Goal: Information Seeking & Learning: Find specific fact

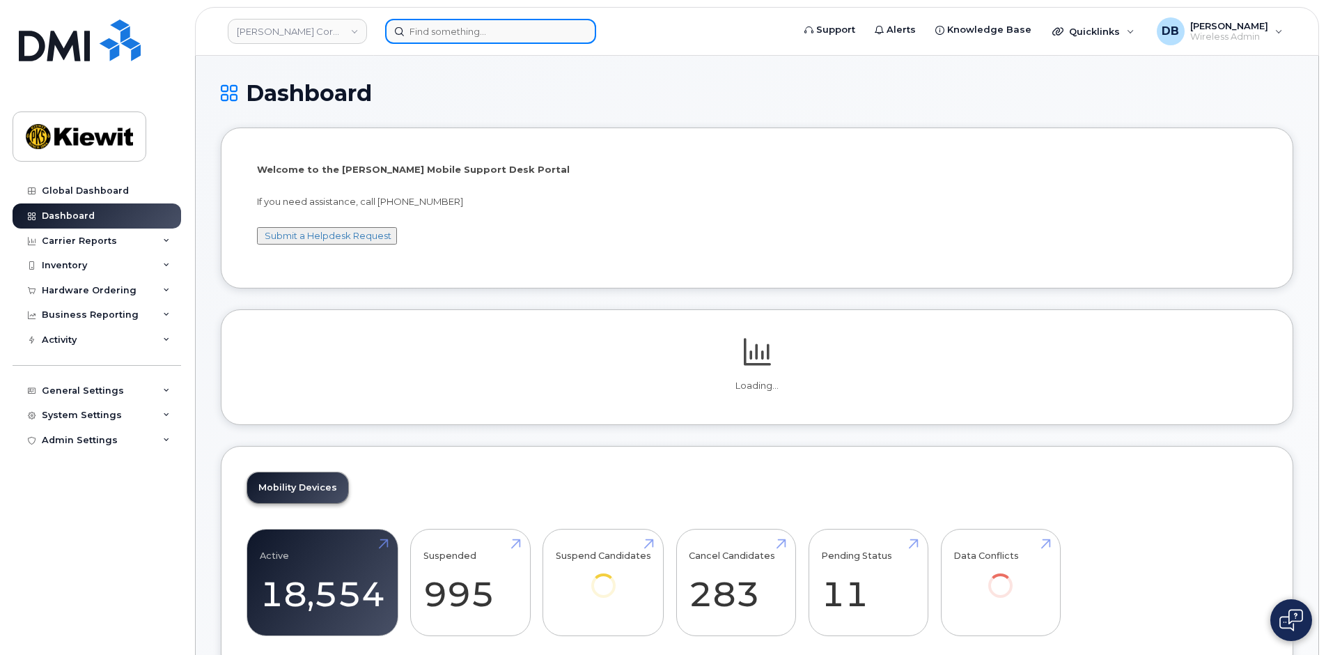
click at [423, 36] on input at bounding box center [490, 31] width 211 height 25
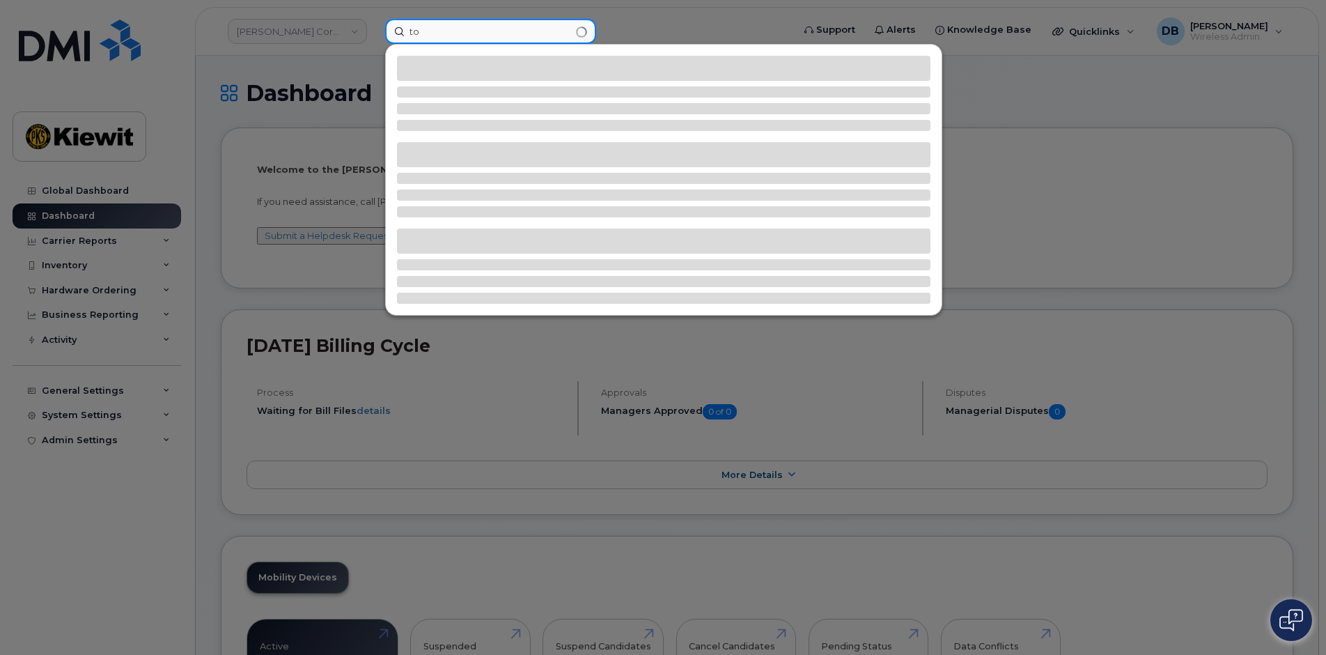
type input "t"
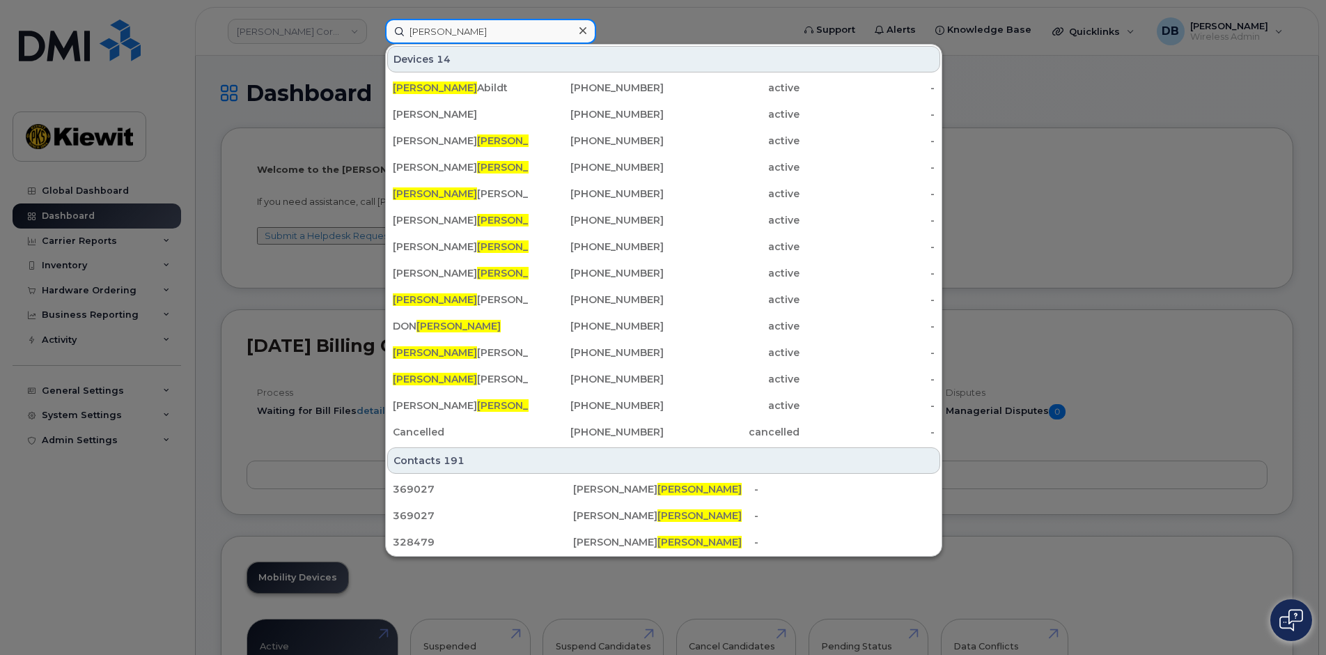
drag, startPoint x: 485, startPoint y: 40, endPoint x: 316, endPoint y: 14, distance: 171.3
click at [374, 19] on div "brennan Devices 14 Brennan Abildt 604-860-9758 active - JOSUE ZAMARRITA 410-610…" at bounding box center [584, 31] width 421 height 25
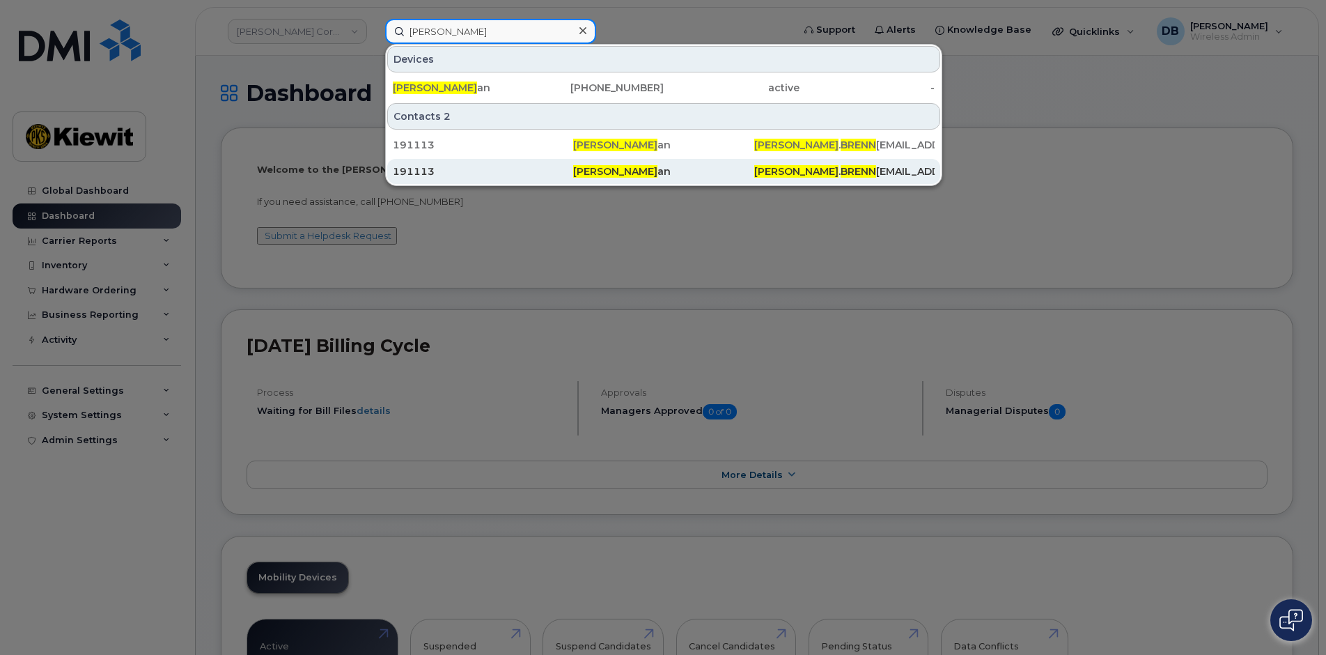
type input "todd brenn"
click at [427, 169] on div "191113" at bounding box center [483, 171] width 180 height 14
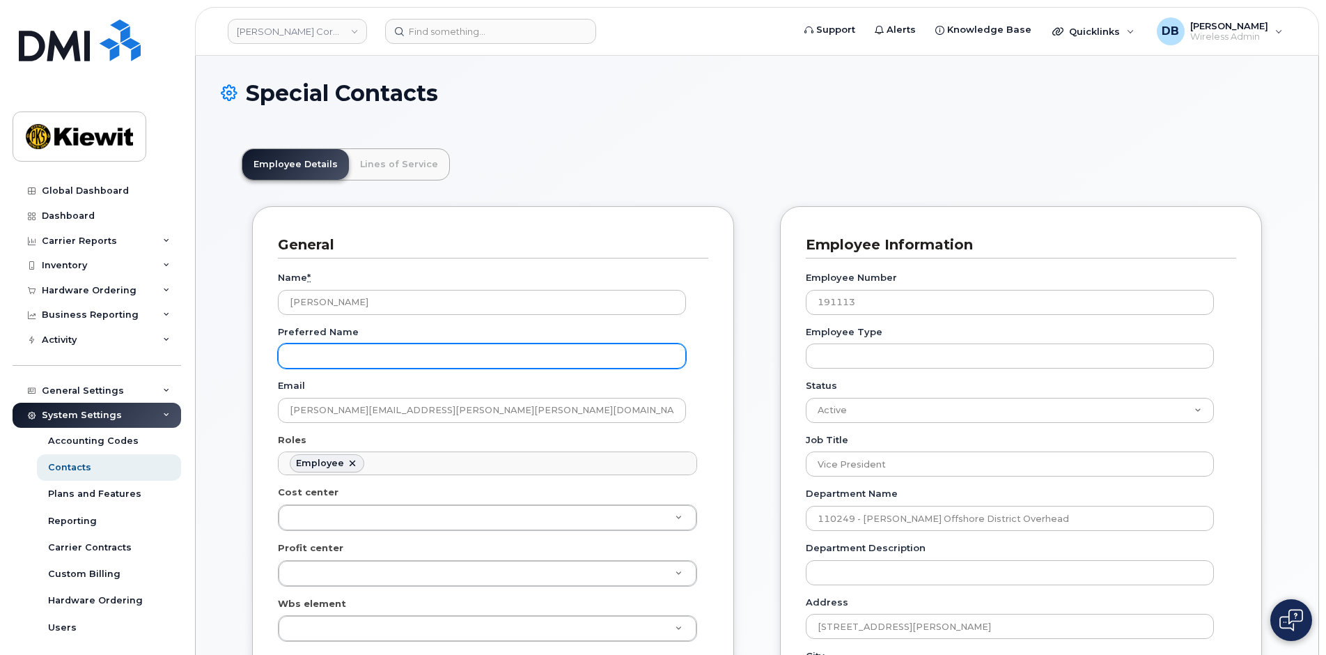
scroll to position [41, 0]
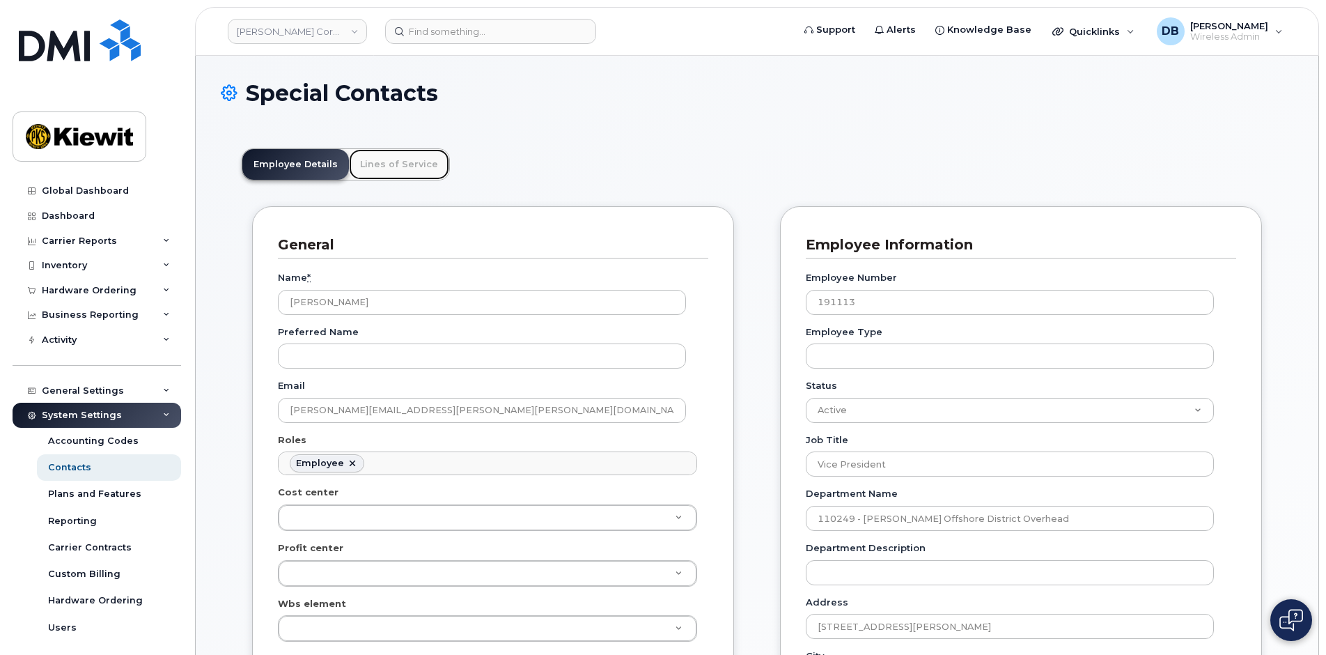
click at [373, 168] on link "Lines of Service" at bounding box center [399, 164] width 100 height 31
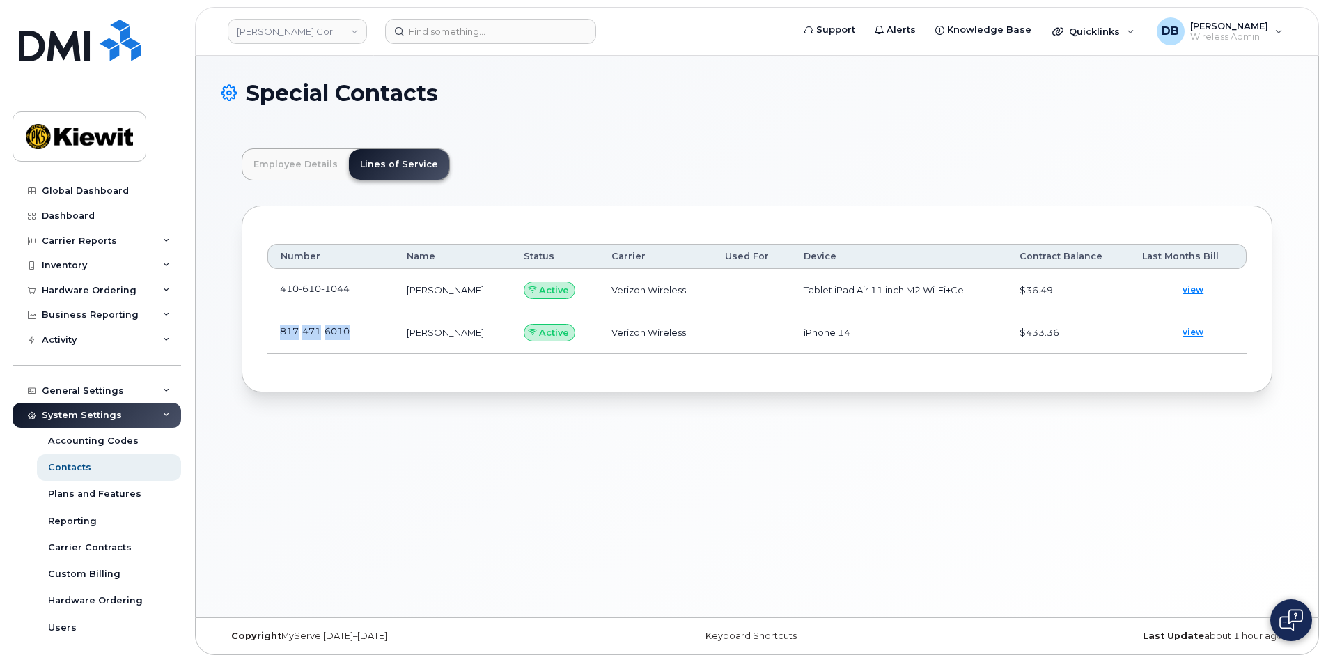
drag, startPoint x: 281, startPoint y: 331, endPoint x: 353, endPoint y: 329, distance: 72.5
click at [353, 329] on td "817 471 6010" at bounding box center [330, 332] width 127 height 42
copy span "817 471 6010"
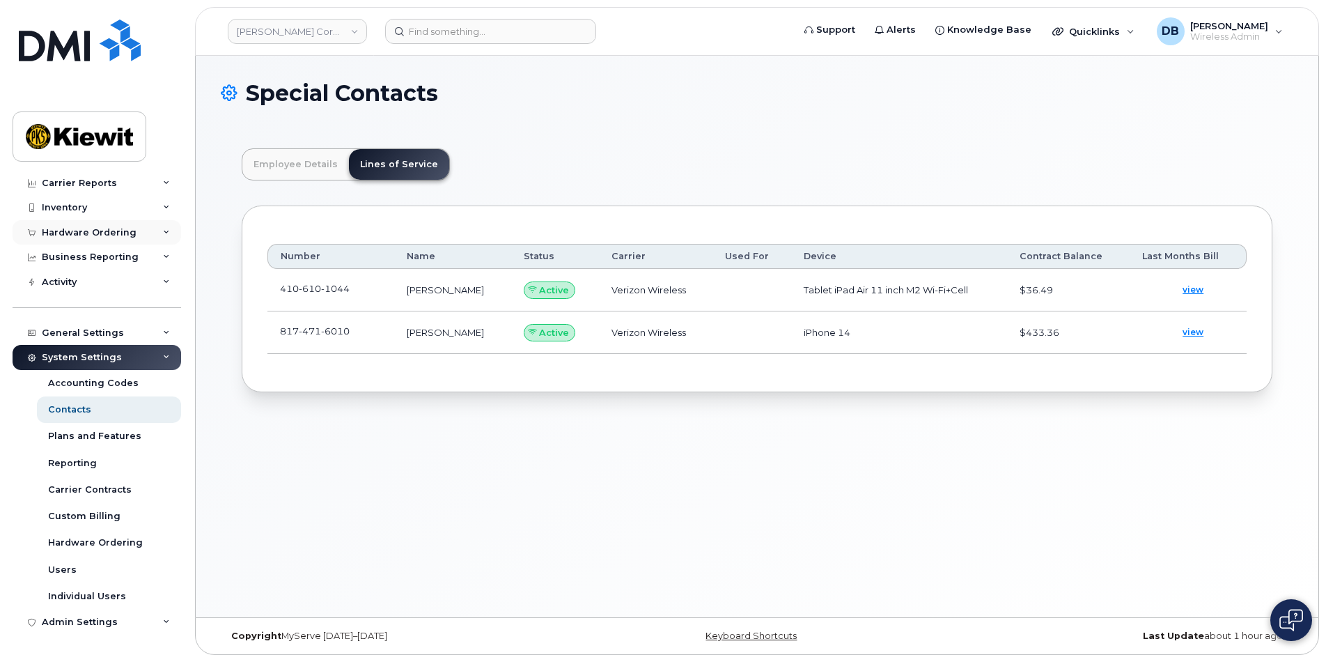
click at [88, 234] on div "Hardware Ordering" at bounding box center [89, 232] width 95 height 11
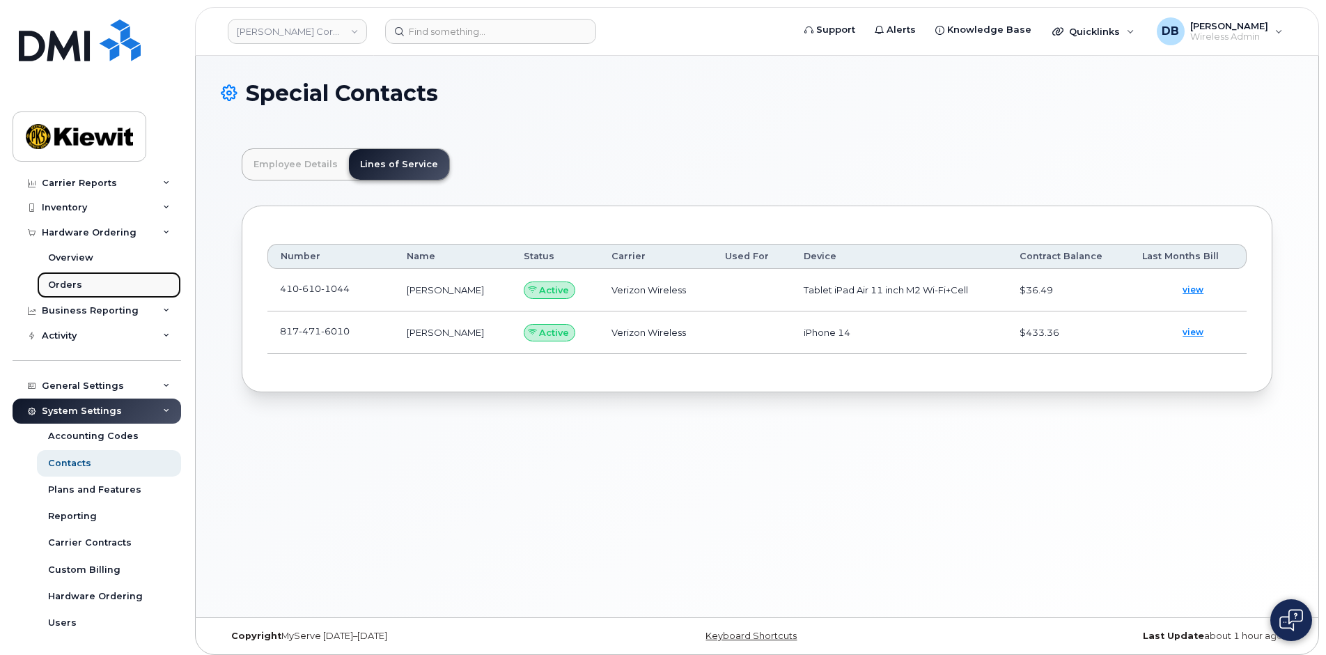
click at [68, 288] on div "Orders" at bounding box center [65, 285] width 34 height 13
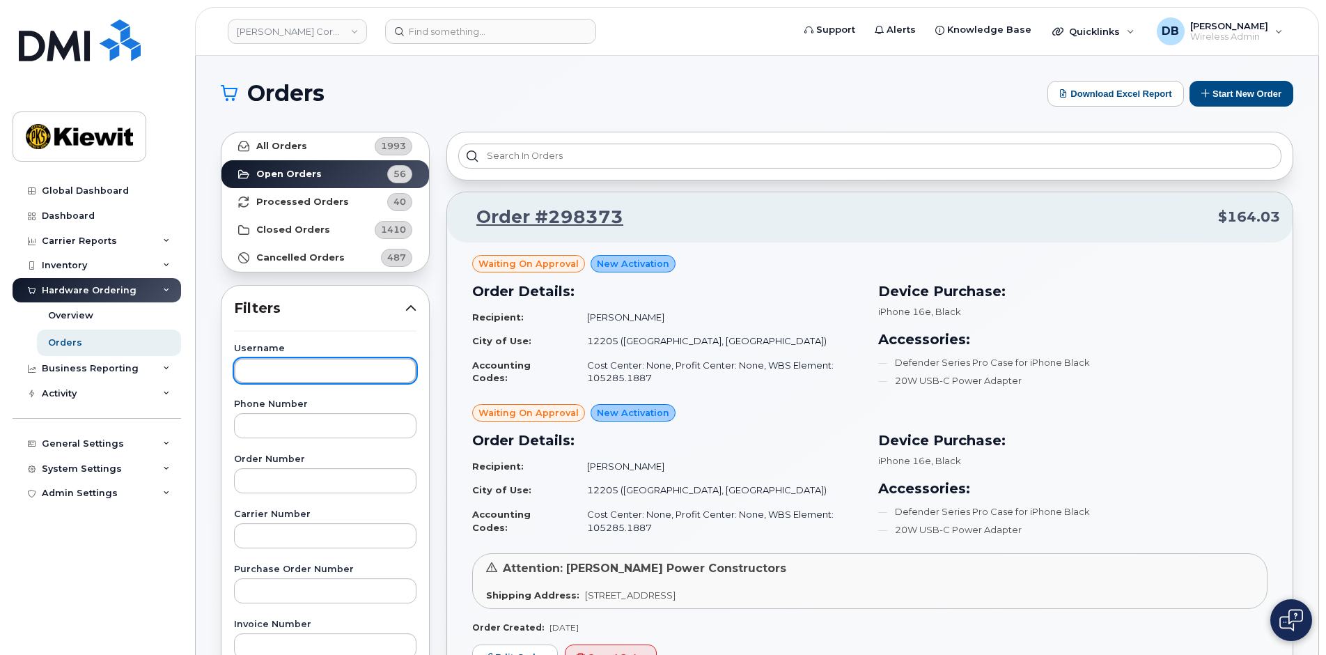
click at [279, 373] on input "text" at bounding box center [325, 370] width 182 height 25
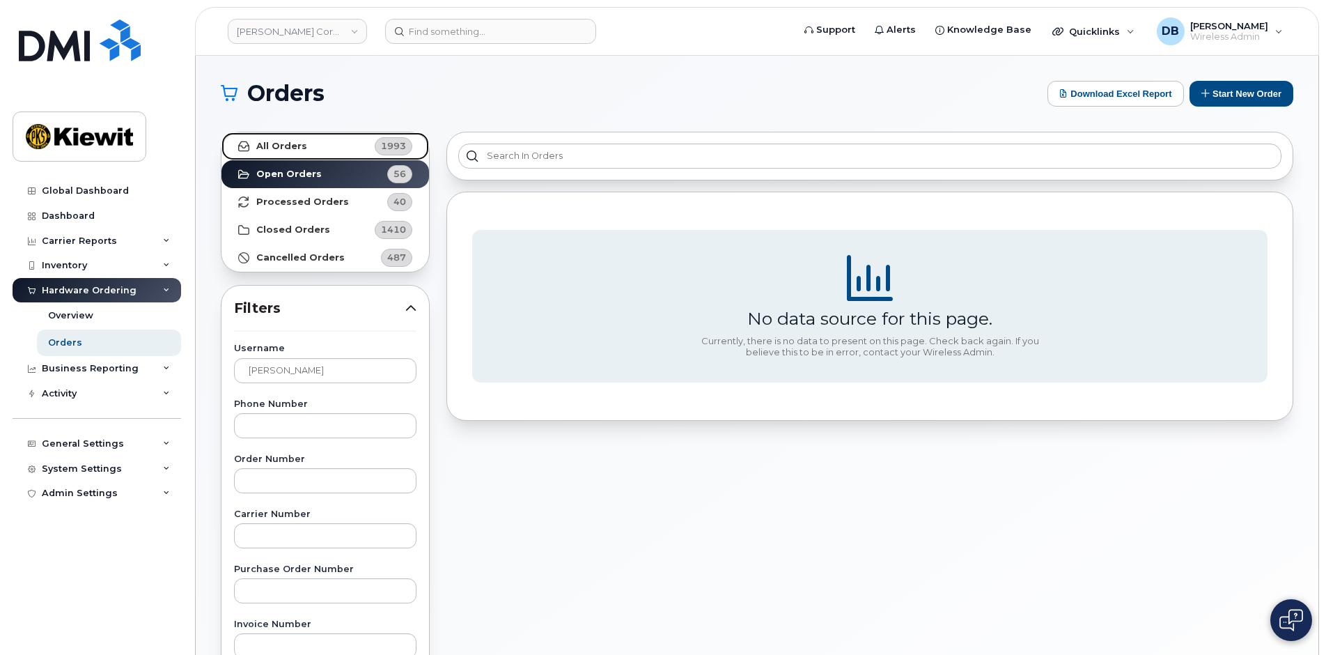
click at [337, 134] on link "All Orders 1993" at bounding box center [325, 146] width 208 height 28
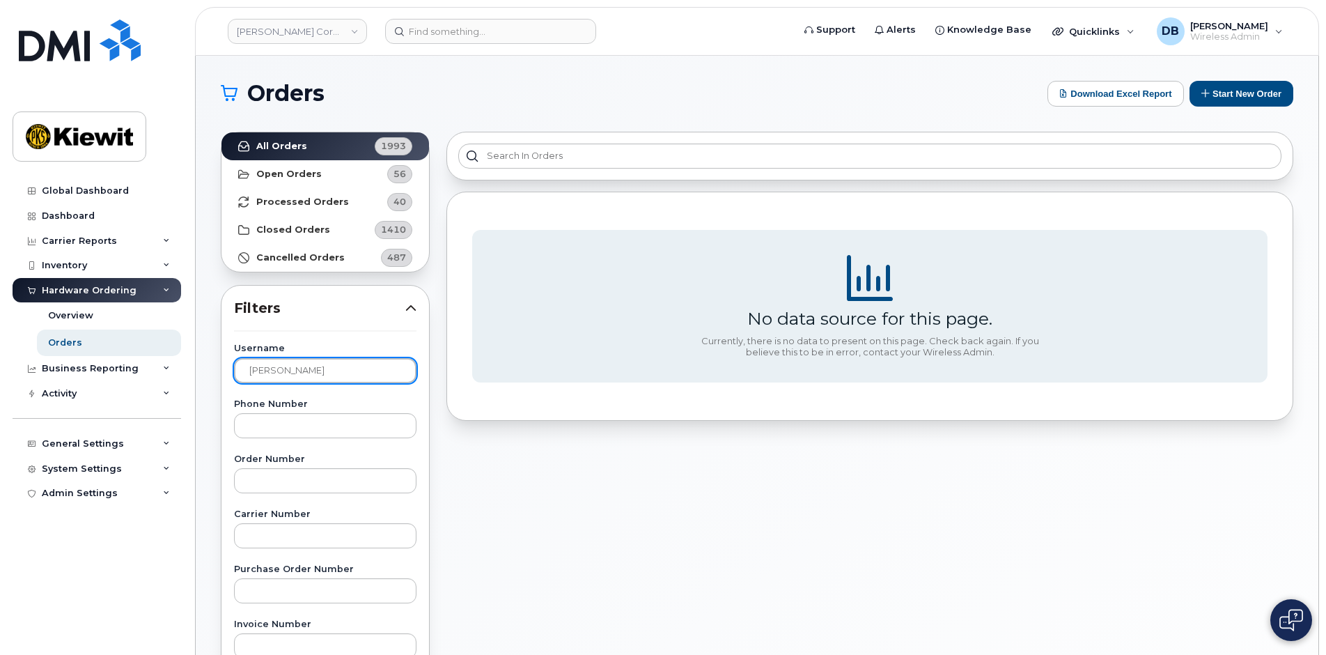
click at [351, 375] on input "todd brennan" at bounding box center [325, 370] width 182 height 25
drag, startPoint x: 351, startPoint y: 375, endPoint x: 155, endPoint y: 364, distance: 196.0
click at [196, 364] on div "Kiewit Corporation Support Alerts Knowledge Base Quicklinks Suspend / Cancel De…" at bounding box center [757, 587] width 1123 height 1063
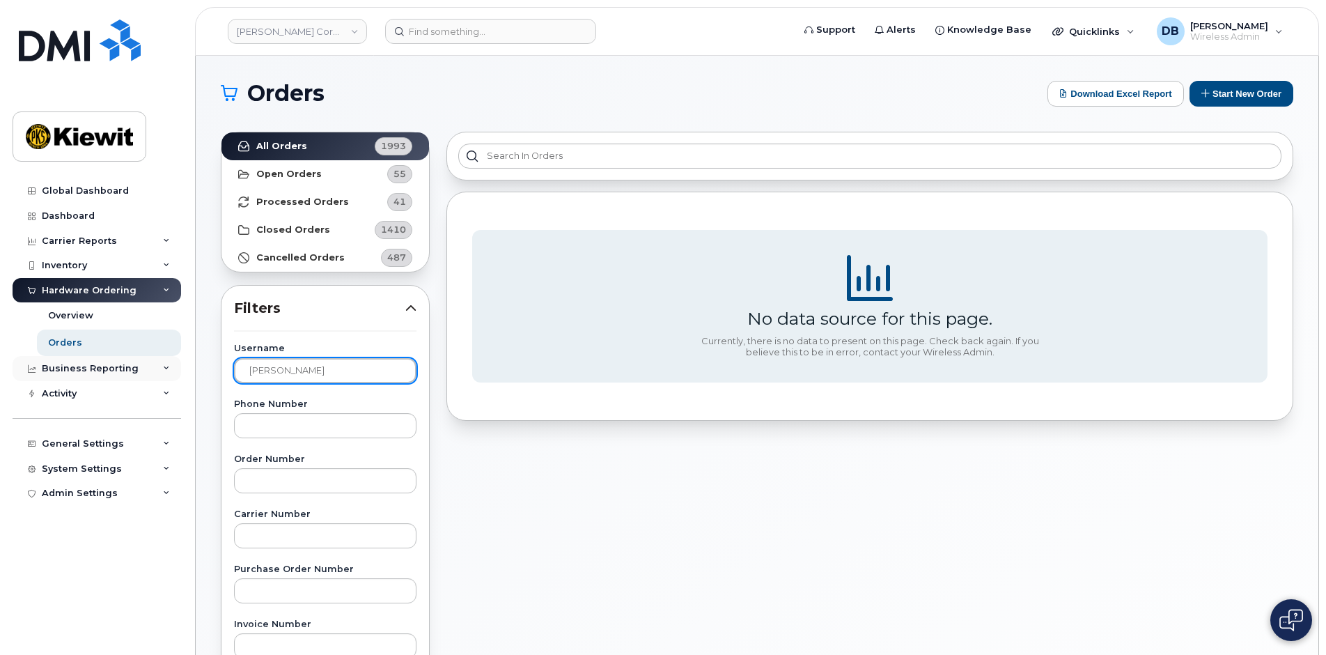
drag, startPoint x: 297, startPoint y: 377, endPoint x: 143, endPoint y: 357, distance: 155.2
click at [196, 357] on div "Kiewit Corporation Support Alerts Knowledge Base Quicklinks Suspend / Cancel De…" at bounding box center [757, 587] width 1123 height 1063
type input "Belen pena"
click at [78, 272] on div "Inventory" at bounding box center [97, 265] width 169 height 25
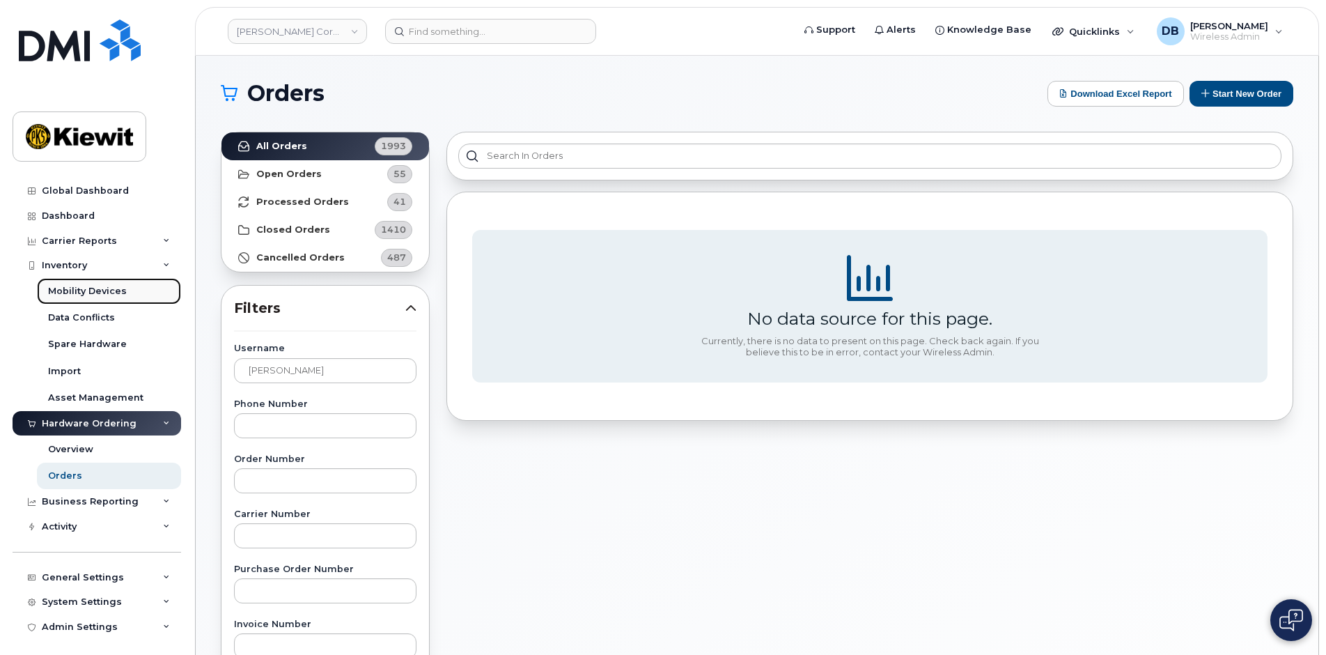
click at [86, 281] on link "Mobility Devices" at bounding box center [109, 291] width 144 height 26
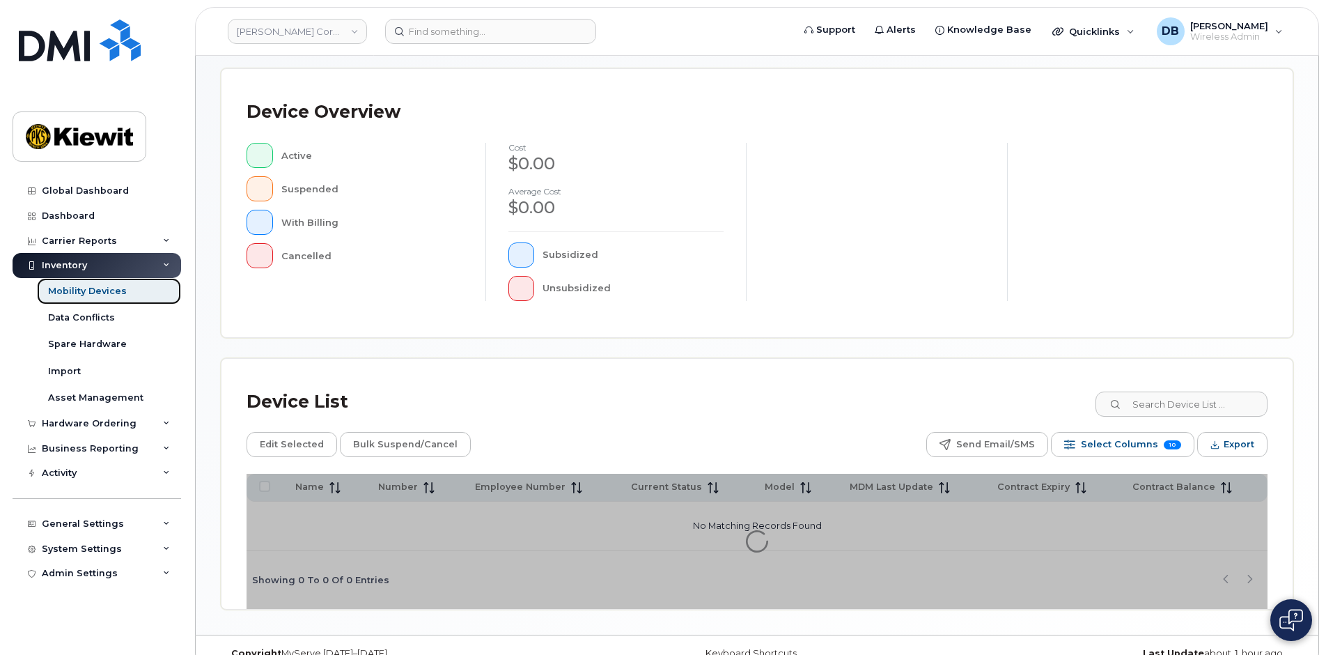
scroll to position [303, 0]
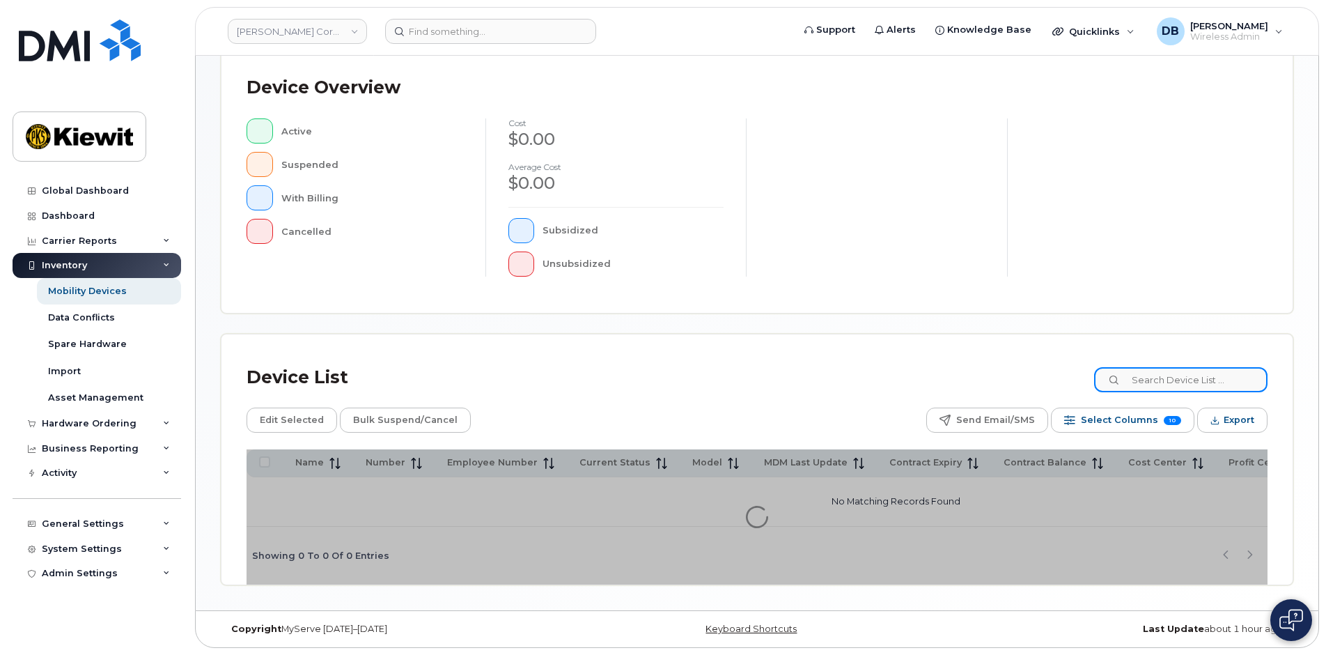
click at [1158, 382] on input at bounding box center [1180, 379] width 173 height 25
type input "15722"
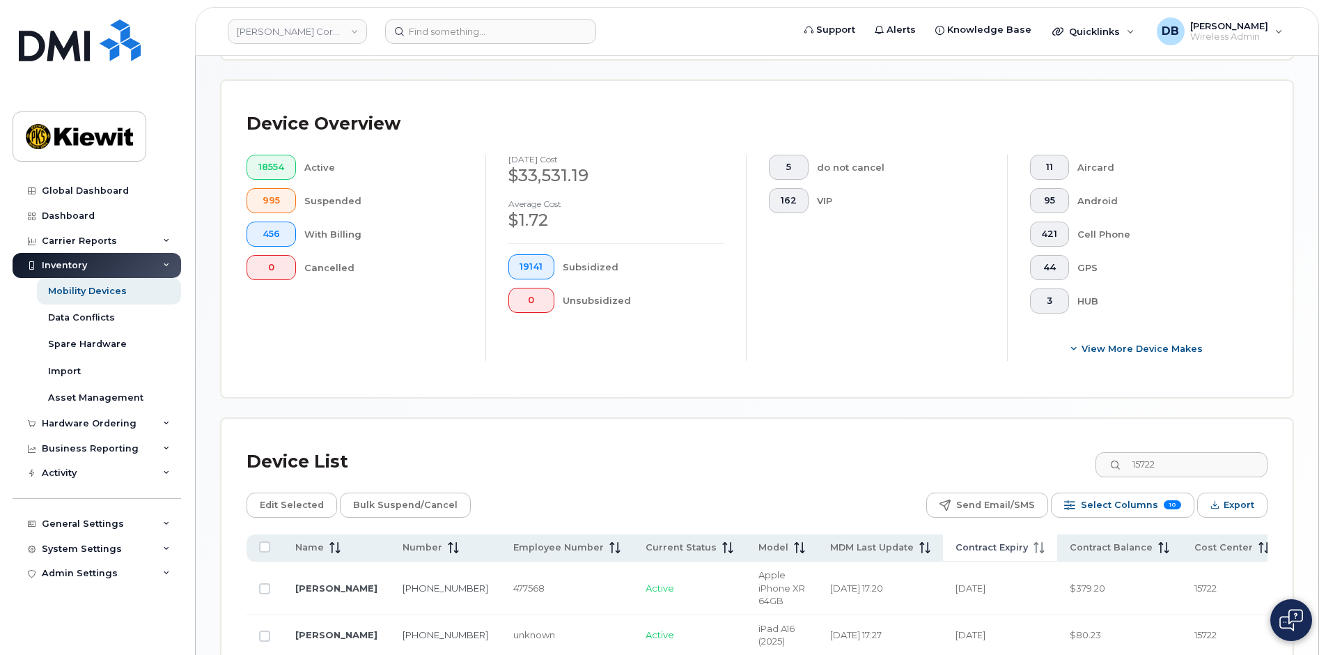
click at [956, 548] on span "Contract Expiry" at bounding box center [992, 547] width 72 height 13
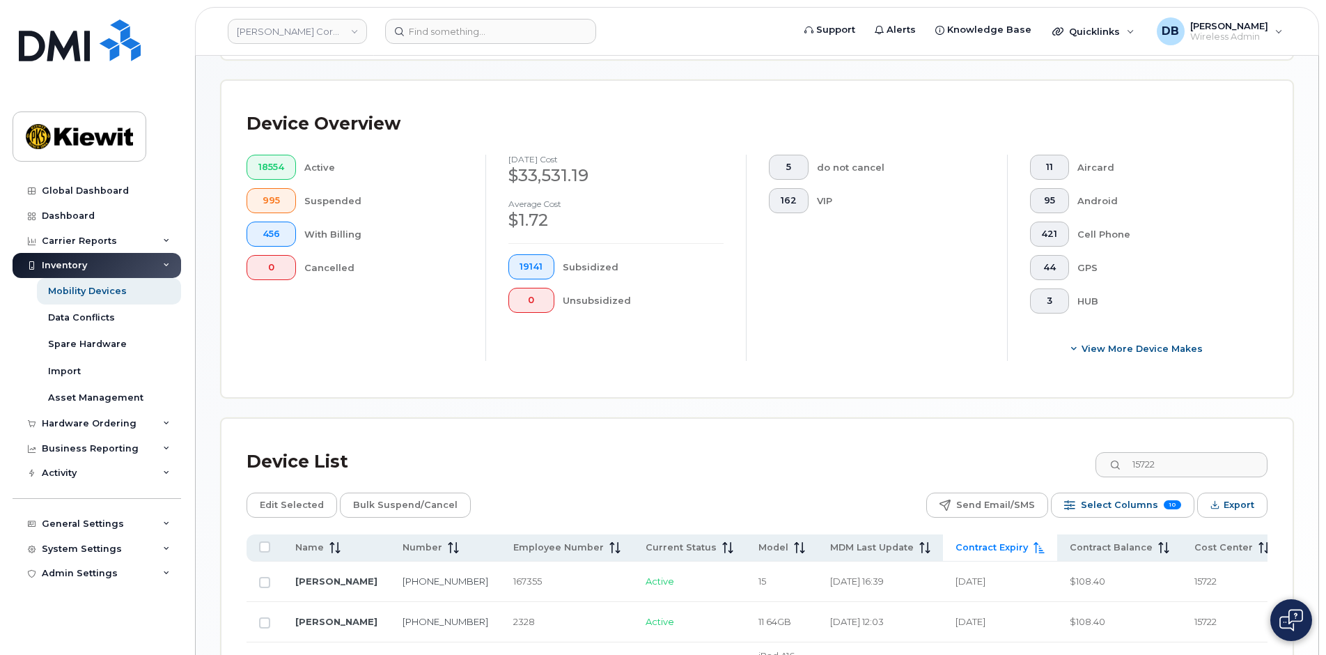
click at [956, 548] on span "Contract Expiry" at bounding box center [992, 547] width 72 height 13
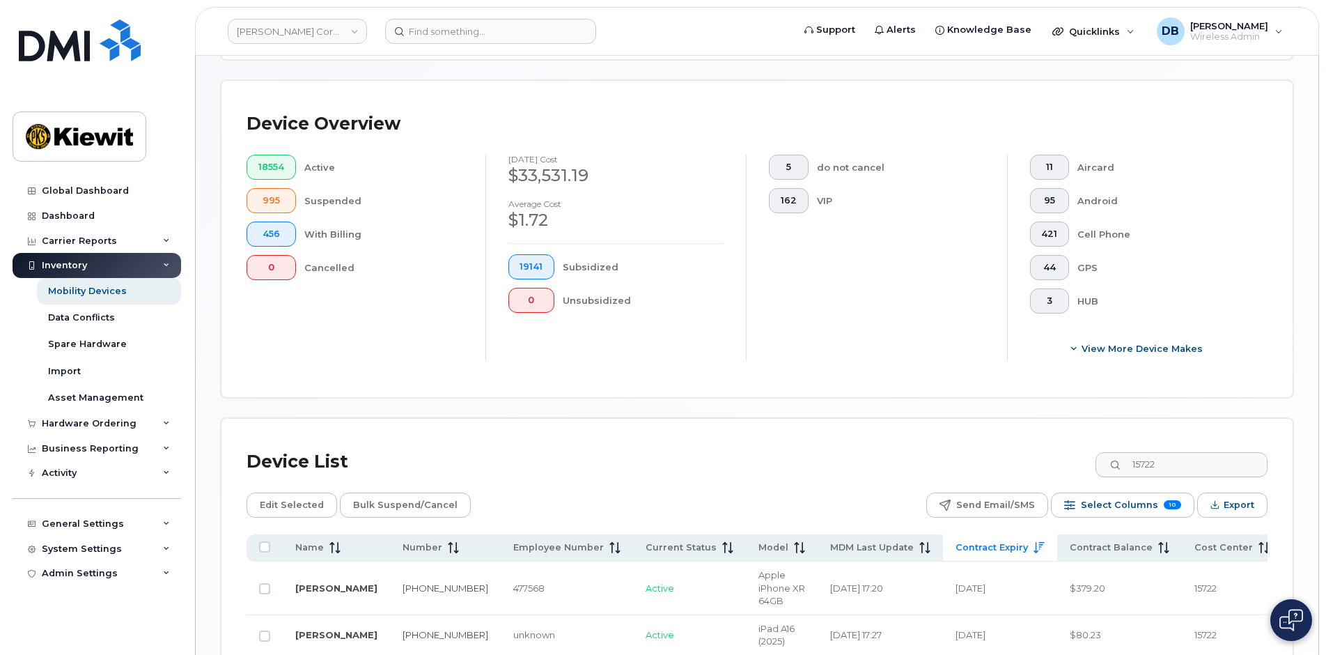
click at [956, 548] on span "Contract Expiry" at bounding box center [992, 547] width 72 height 13
click at [956, 543] on span "Contract Expiry" at bounding box center [992, 547] width 72 height 13
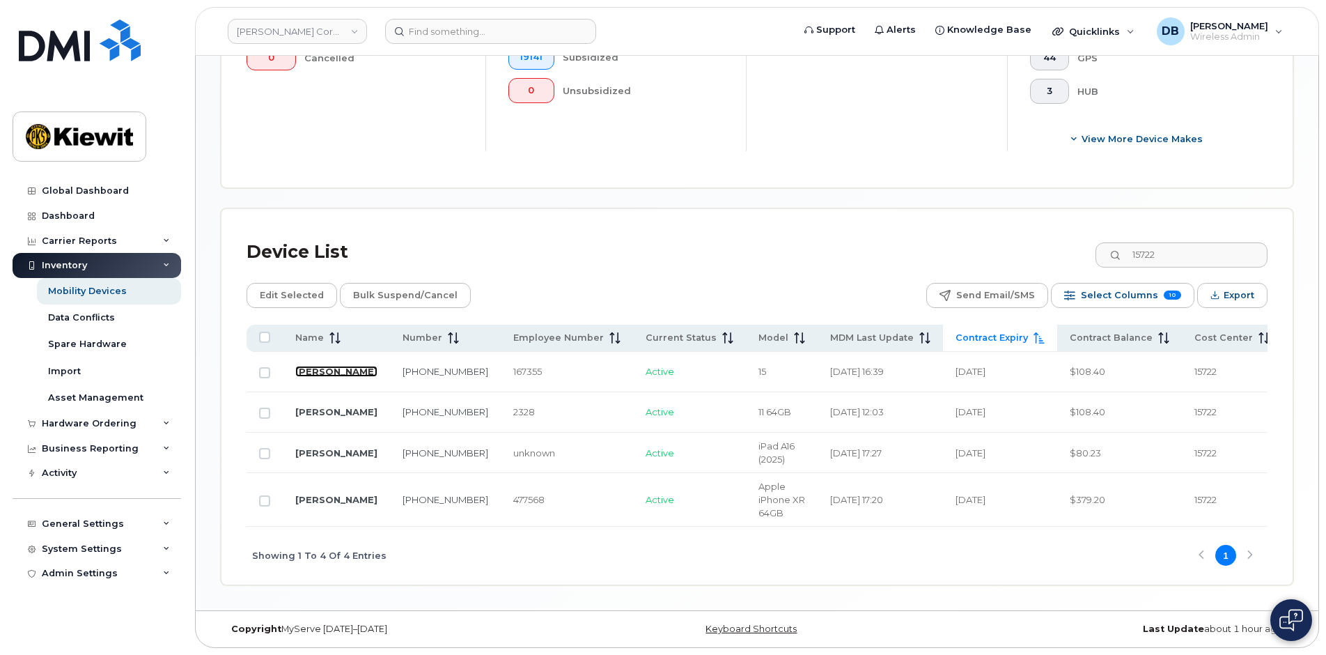
click at [303, 366] on link "Mike Diorio" at bounding box center [336, 371] width 82 height 11
click at [310, 494] on link "AHMEND QADIR" at bounding box center [336, 499] width 82 height 11
click at [299, 433] on td "MIKE DIORIO" at bounding box center [336, 453] width 107 height 40
click at [306, 415] on link "JIM NEWLON" at bounding box center [336, 411] width 82 height 11
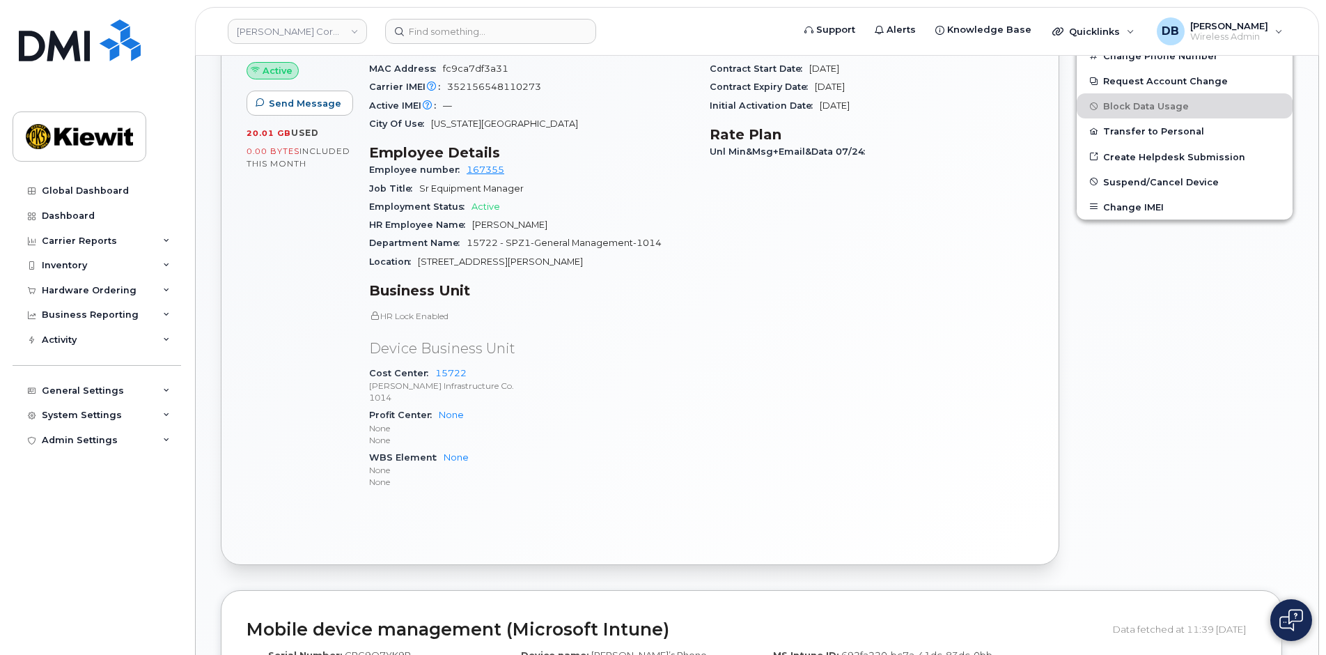
scroll to position [279, 0]
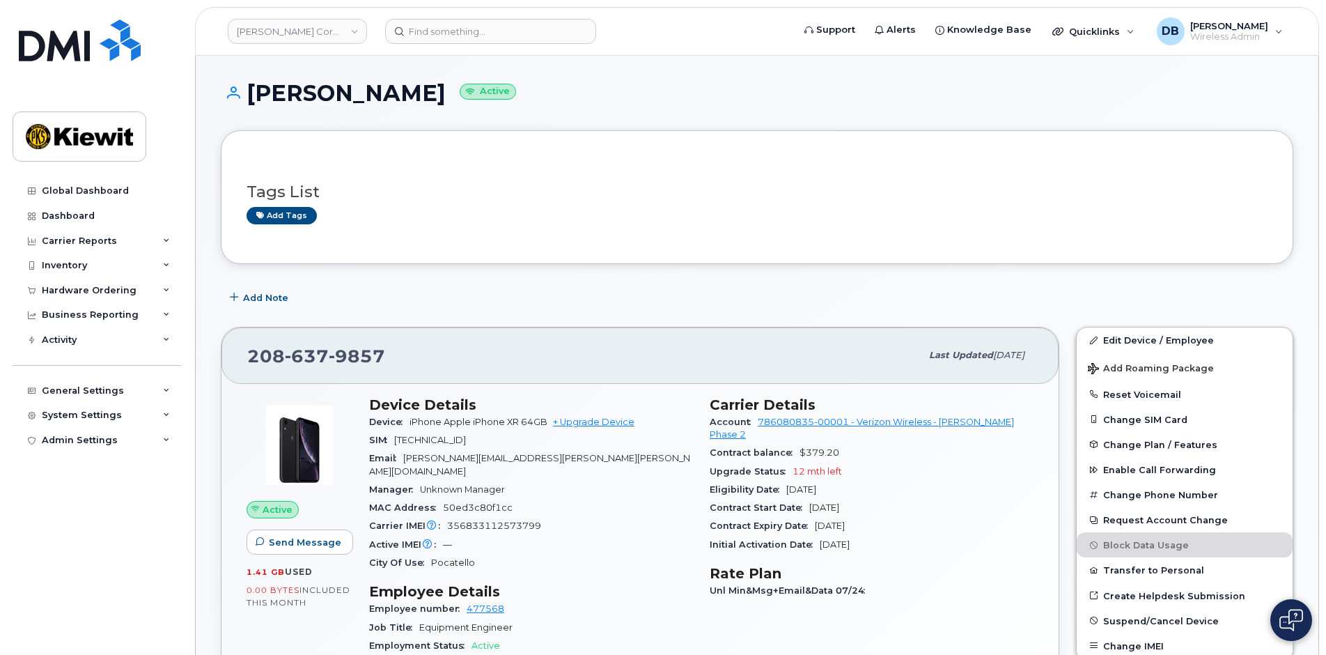
scroll to position [209, 0]
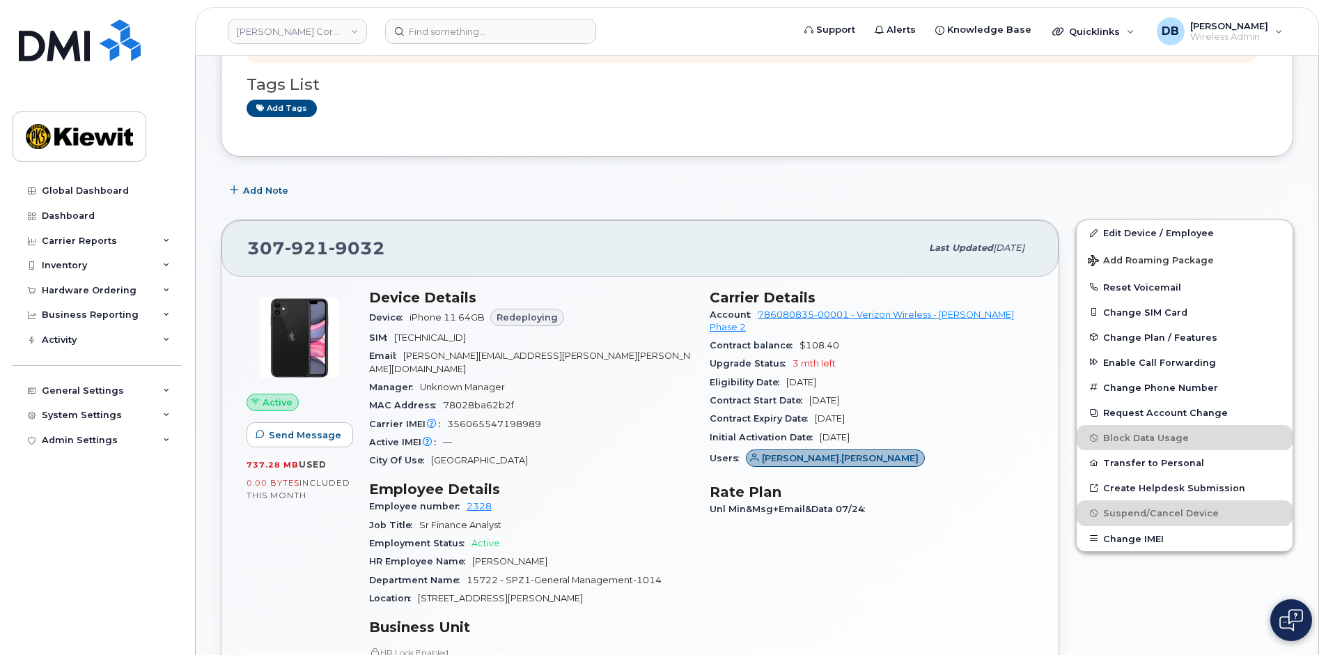
scroll to position [279, 0]
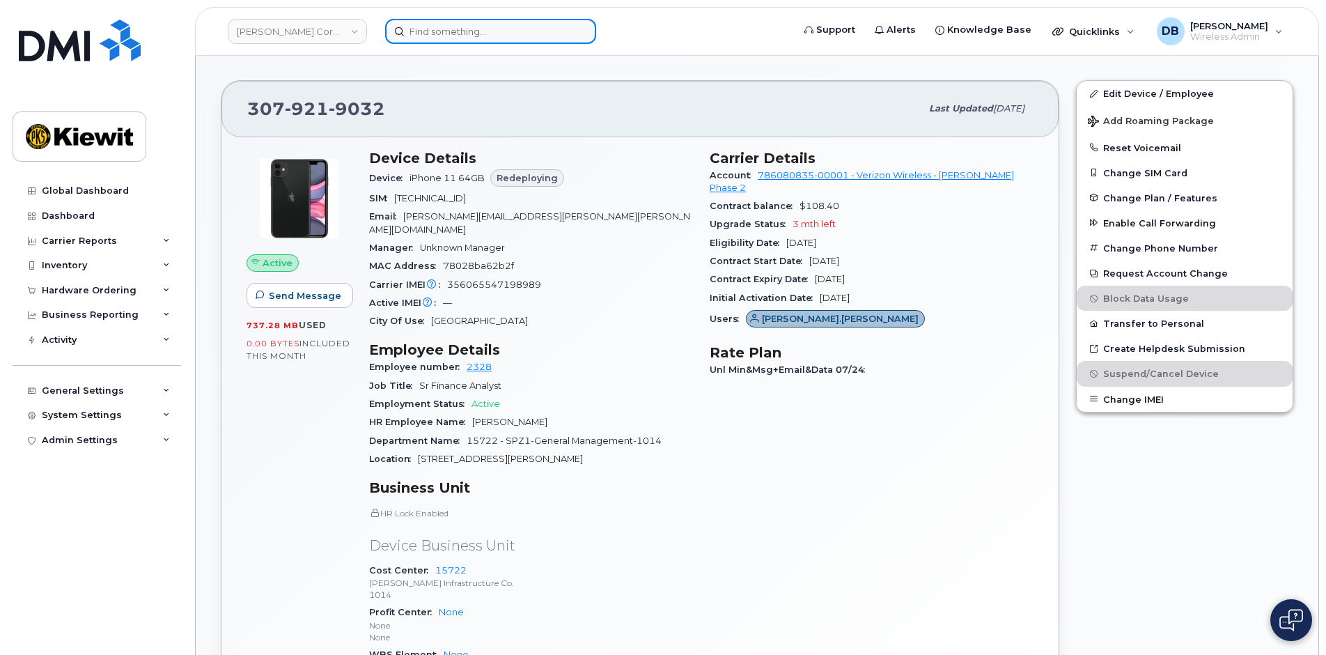
click at [421, 24] on input at bounding box center [490, 31] width 211 height 25
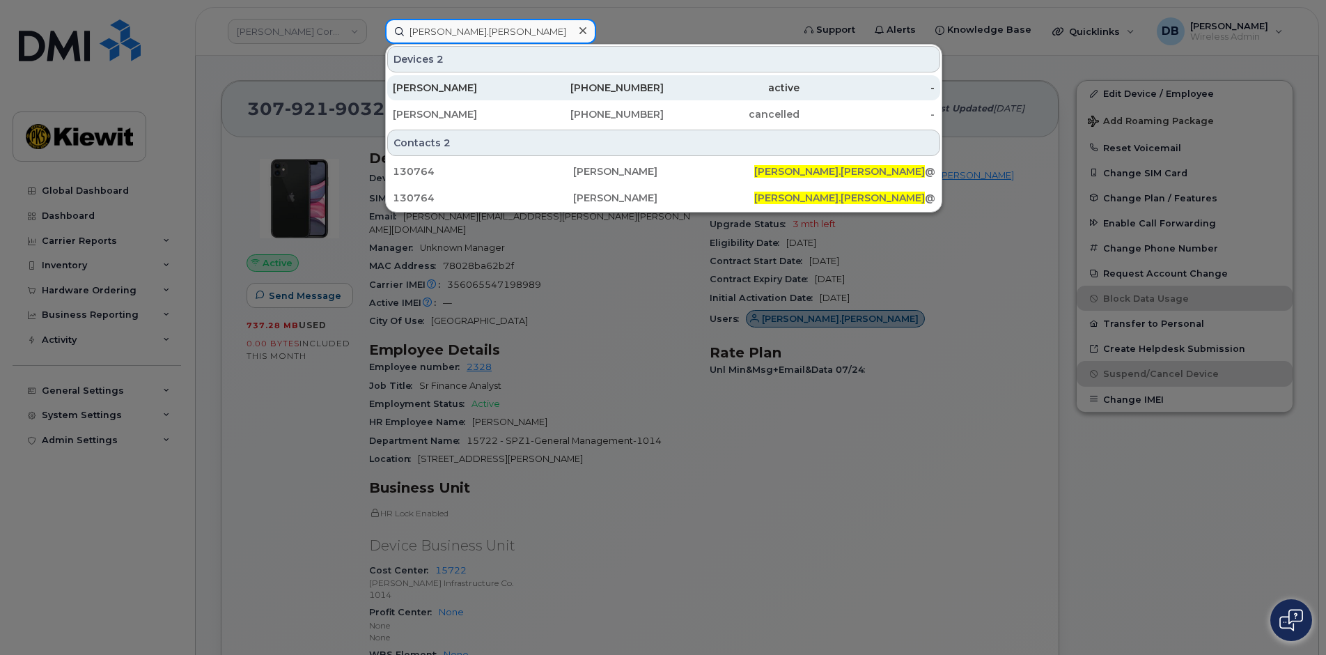
type input "jacob.shipp"
click at [432, 89] on div "[PERSON_NAME]" at bounding box center [461, 88] width 136 height 14
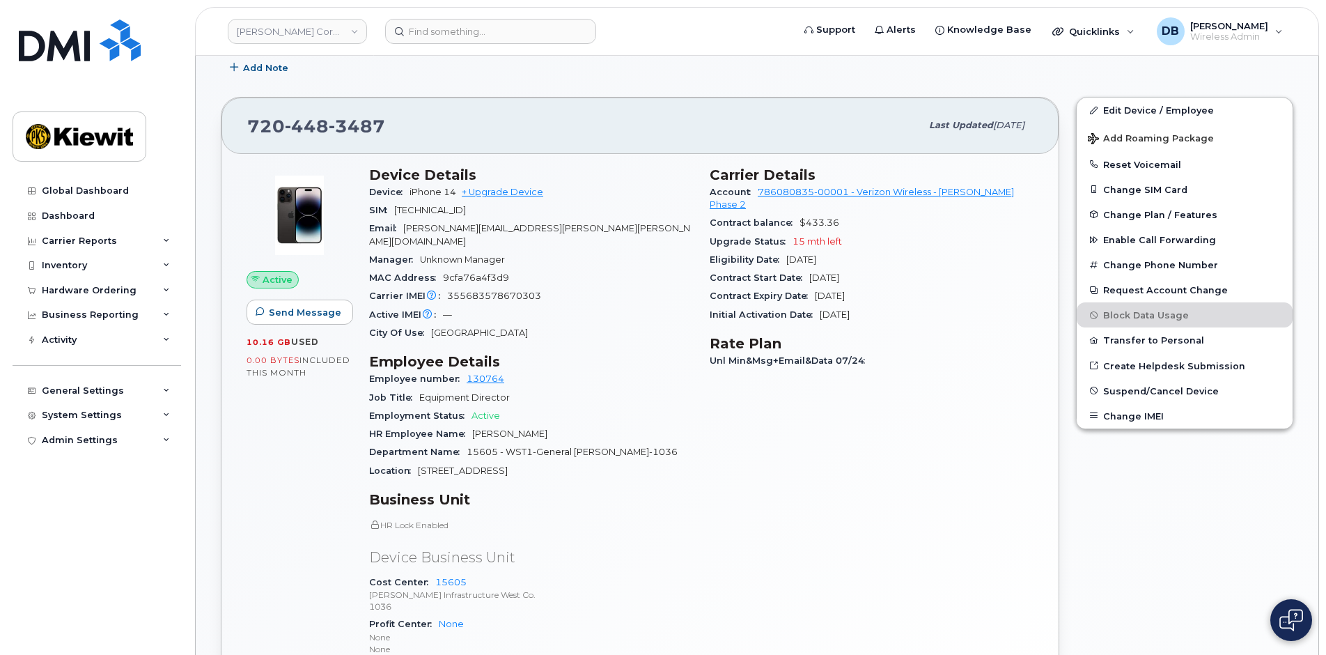
scroll to position [418, 0]
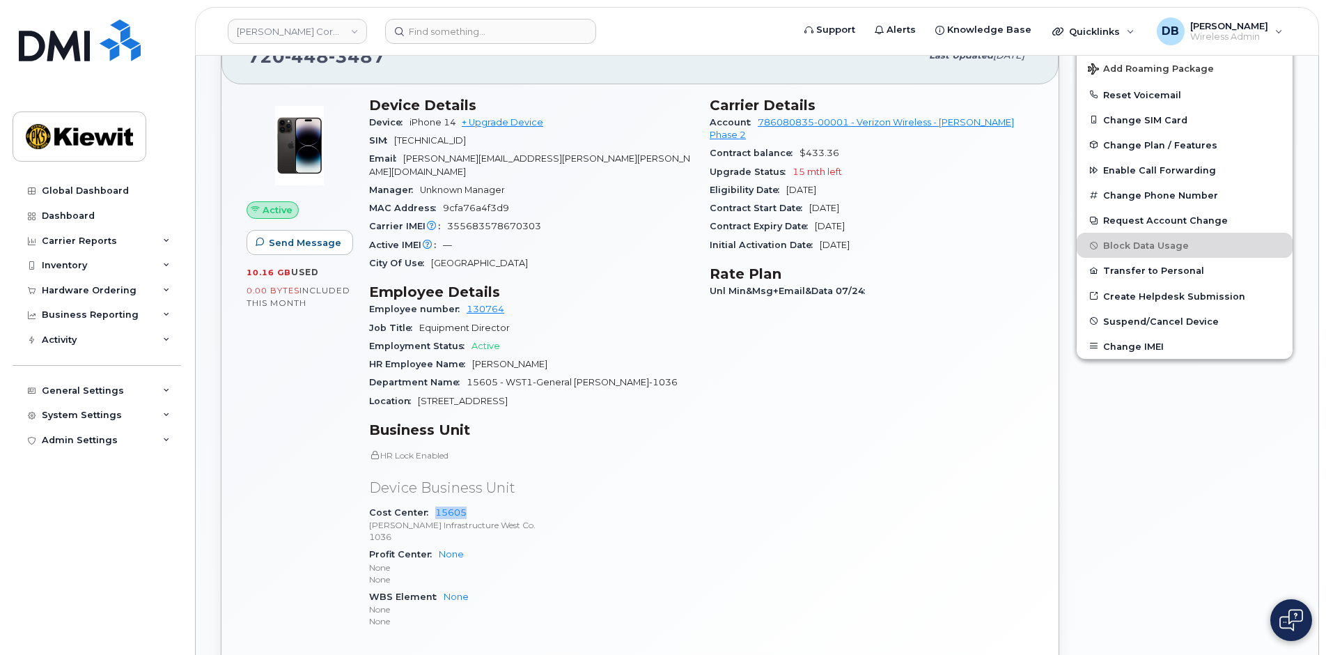
drag, startPoint x: 466, startPoint y: 497, endPoint x: 427, endPoint y: 502, distance: 39.3
click at [427, 504] on div "Cost Center 15605 Kiewit Infrastructure West Co. 1036" at bounding box center [531, 525] width 324 height 42
drag, startPoint x: 427, startPoint y: 502, endPoint x: 537, endPoint y: 489, distance: 110.8
click at [536, 490] on div "HR Lock Enabled Device Business Unit Cost Center 15605 Kiewit Infrastructure We…" at bounding box center [531, 539] width 324 height 180
drag, startPoint x: 446, startPoint y: 495, endPoint x: 779, endPoint y: 540, distance: 335.9
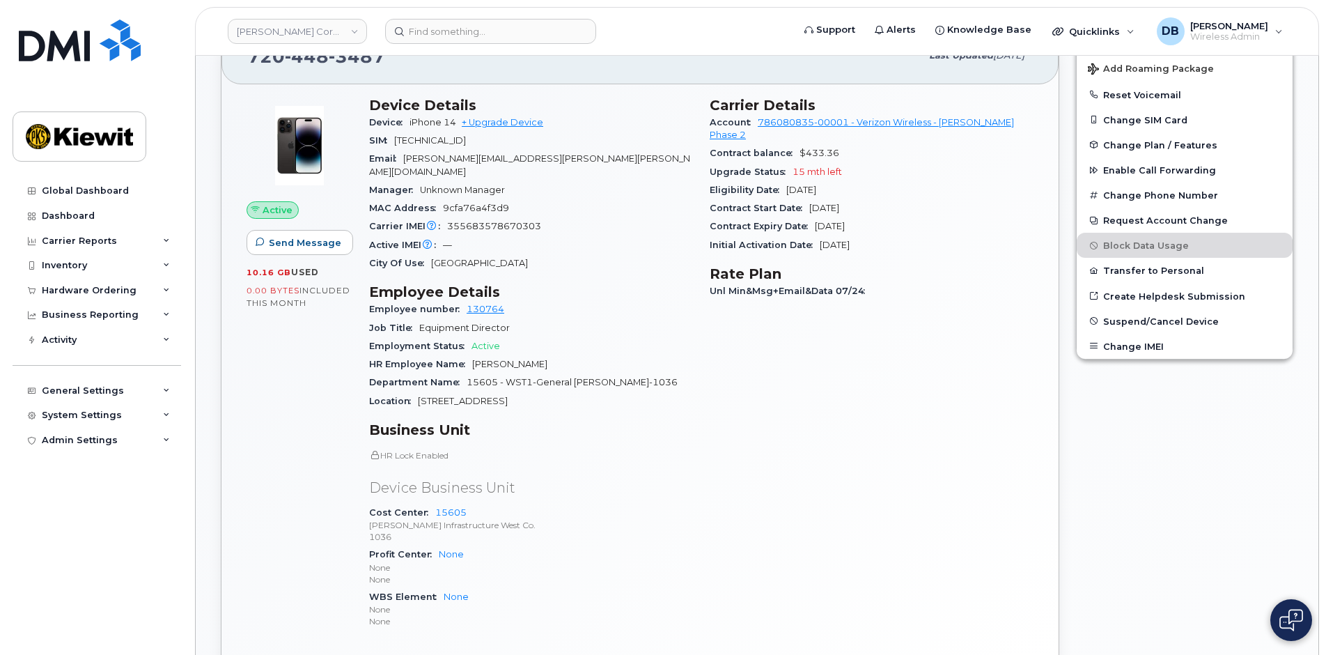
click at [779, 540] on div "Carrier Details Account 786080835-00001 - Verizon Wireless - Kiewit Phase 2 Con…" at bounding box center [871, 368] width 341 height 561
drag, startPoint x: 470, startPoint y: 493, endPoint x: 433, endPoint y: 505, distance: 38.8
click at [433, 505] on div "Cost Center 15605 Kiewit Infrastructure West Co. 1036" at bounding box center [531, 525] width 324 height 42
copy link "15605"
drag, startPoint x: 88, startPoint y: 272, endPoint x: 61, endPoint y: 275, distance: 28.0
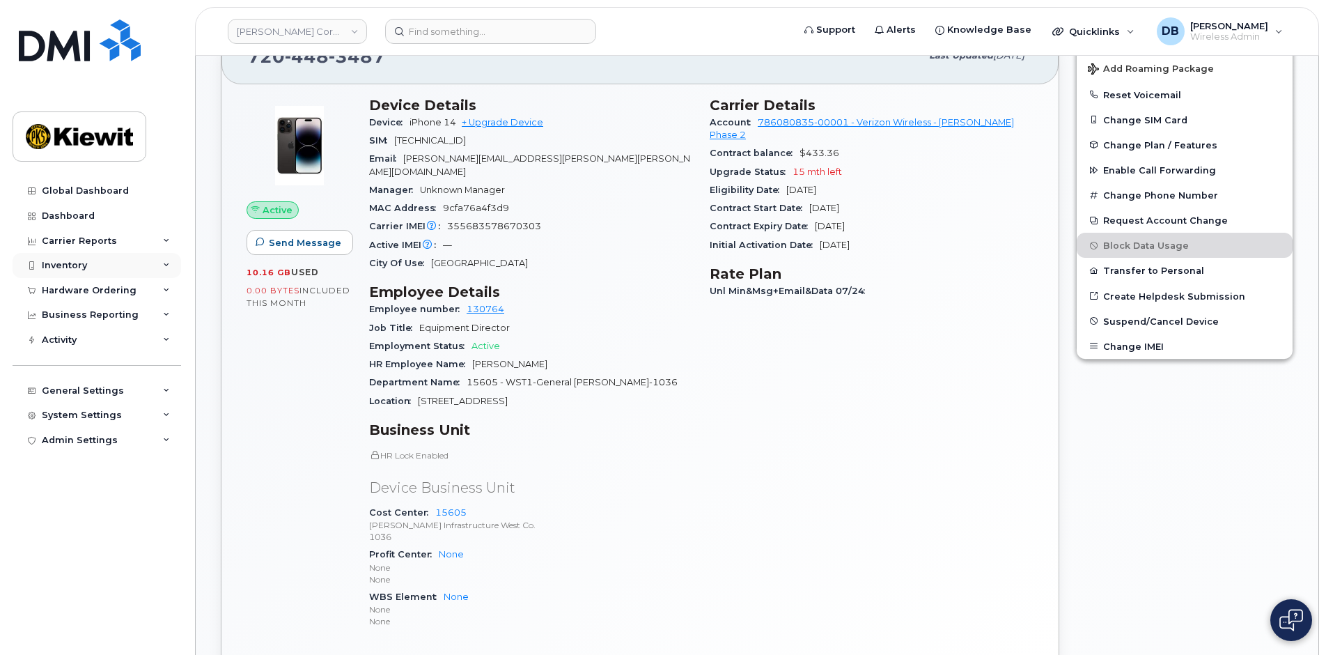
click at [60, 275] on div "Inventory" at bounding box center [97, 265] width 169 height 25
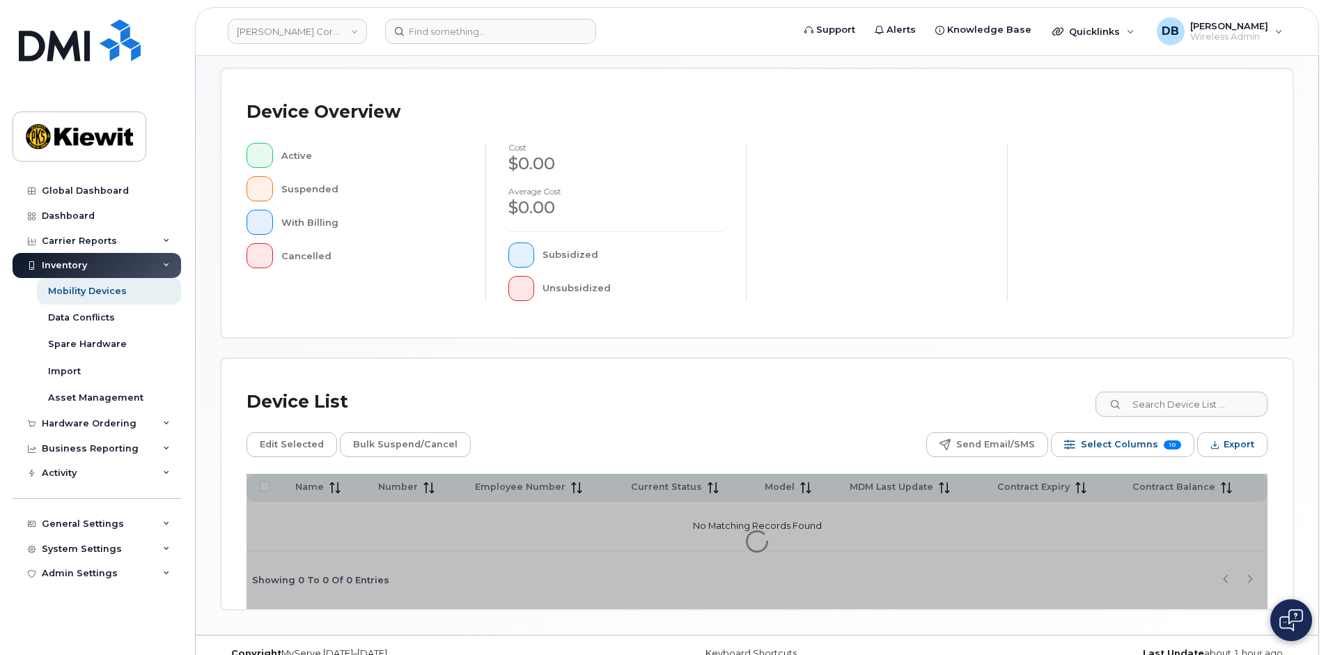
scroll to position [303, 0]
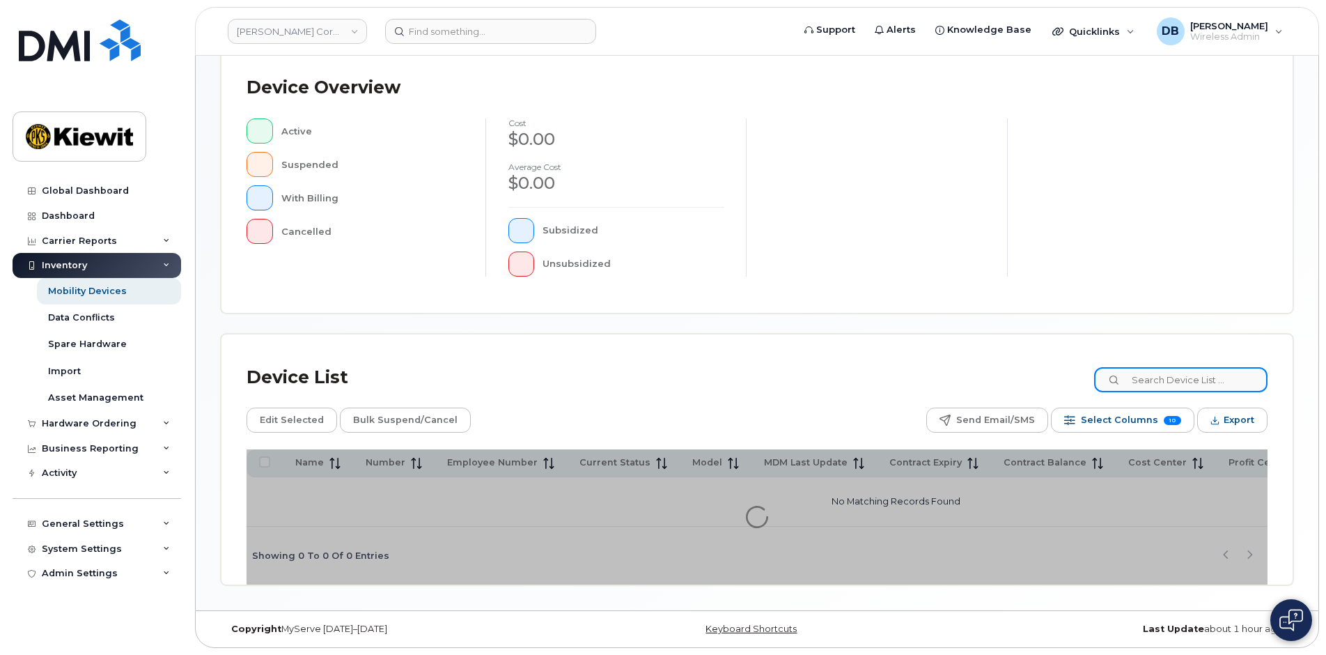
click at [1162, 389] on input at bounding box center [1180, 379] width 173 height 25
paste input "15605"
type input "15605"
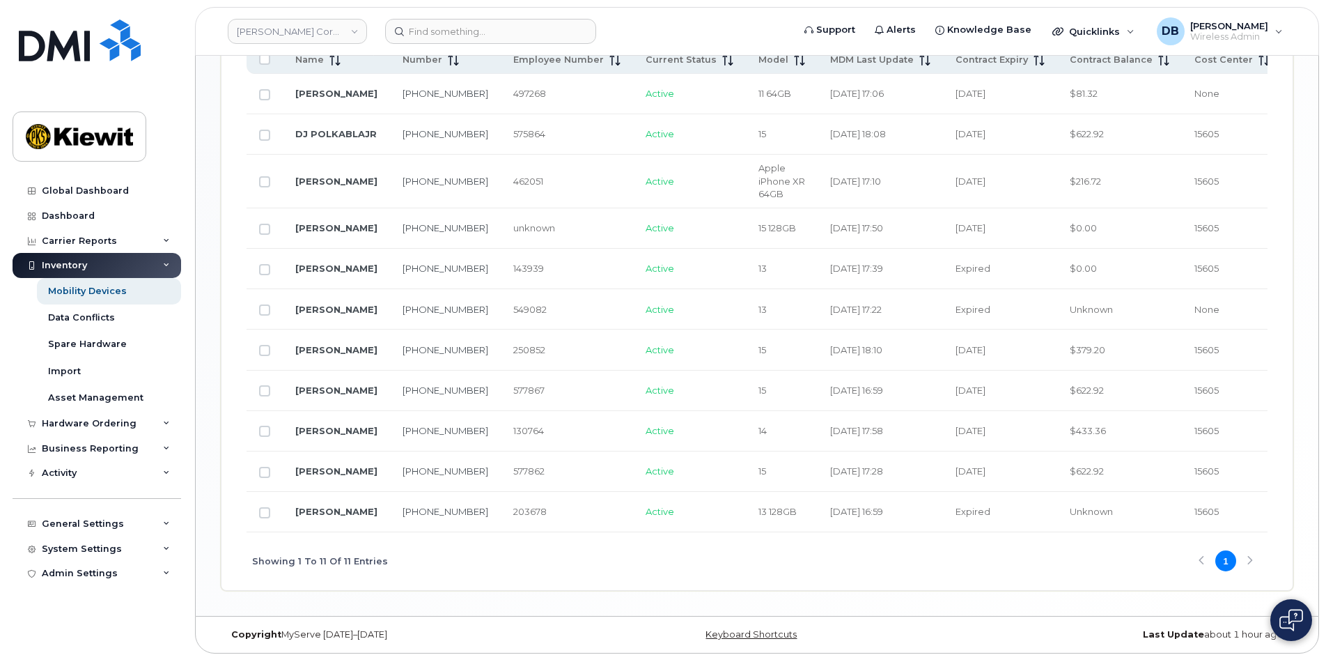
scroll to position [582, 0]
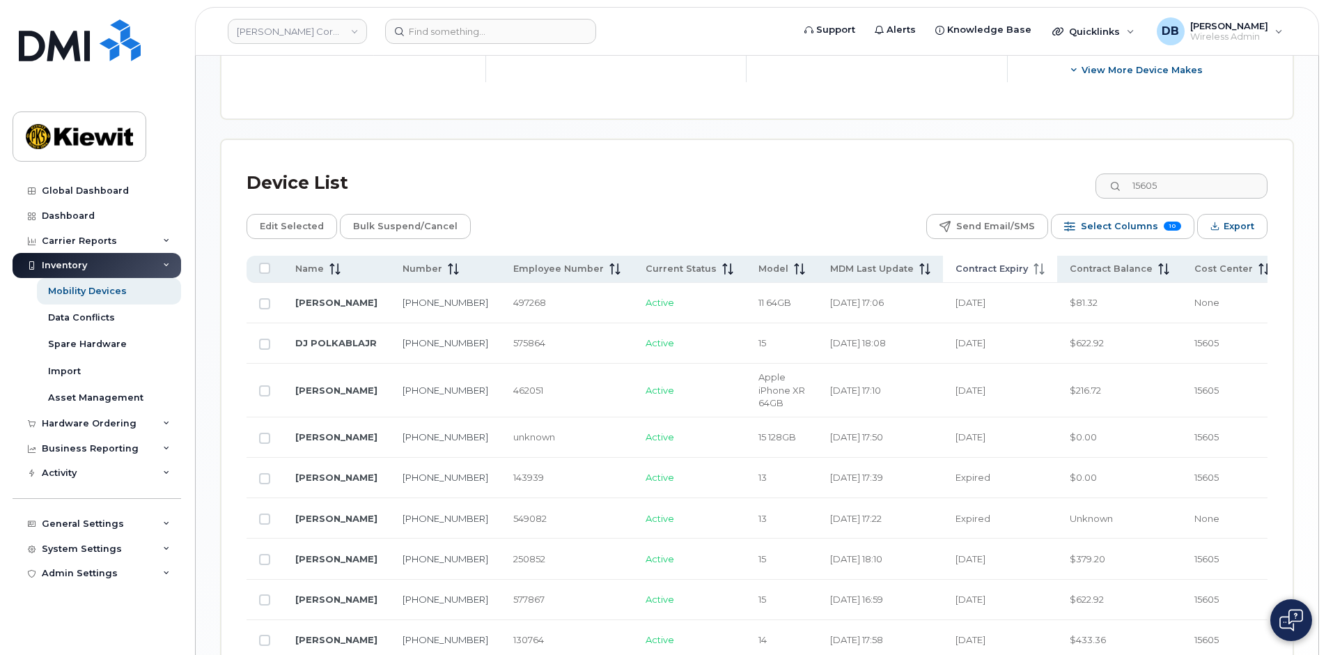
click at [956, 268] on span "Contract Expiry" at bounding box center [992, 269] width 72 height 13
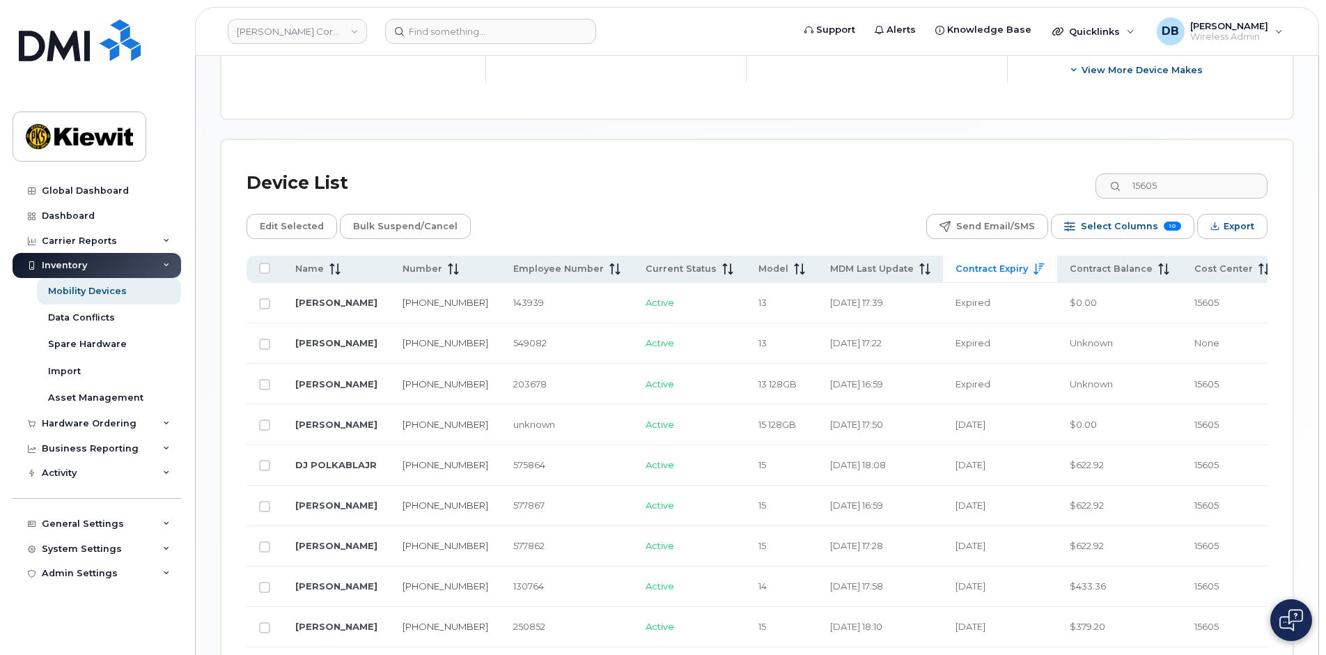
click at [350, 435] on td "[PERSON_NAME]" at bounding box center [336, 424] width 107 height 40
drag, startPoint x: 416, startPoint y: 433, endPoint x: 387, endPoint y: 422, distance: 31.3
click at [390, 422] on td "[PHONE_NUMBER]" at bounding box center [445, 424] width 111 height 40
copy link "360-921-5043"
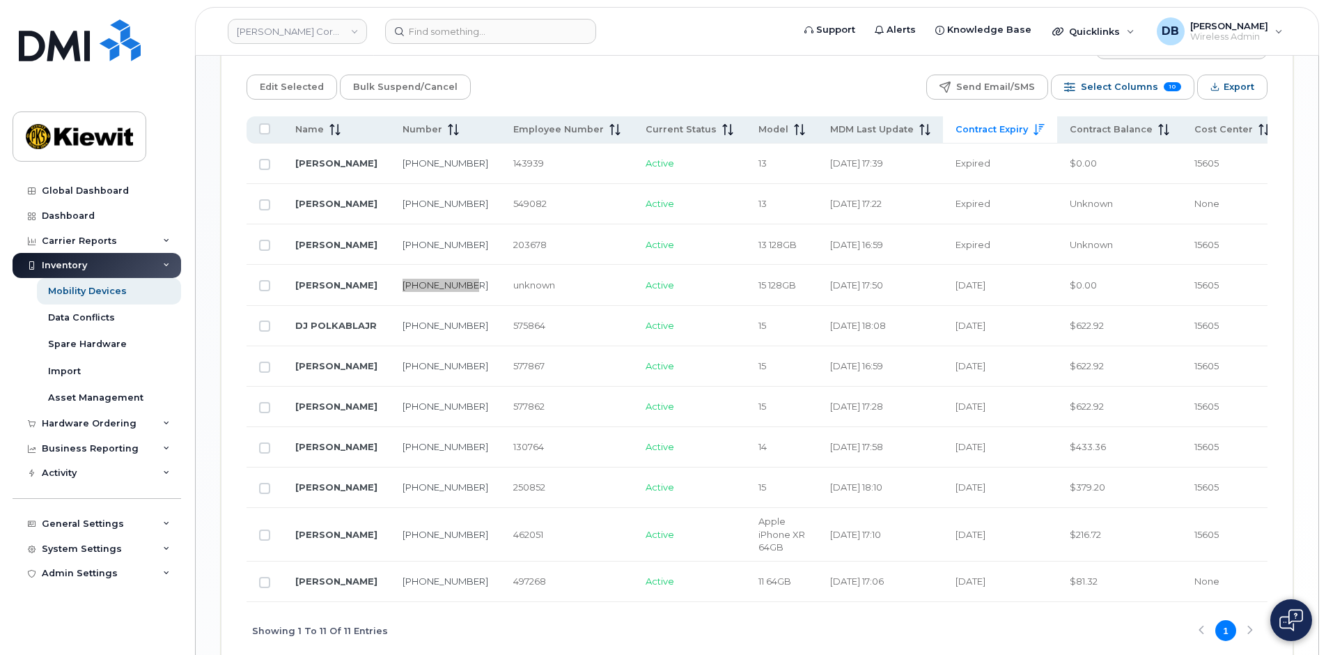
scroll to position [651, 0]
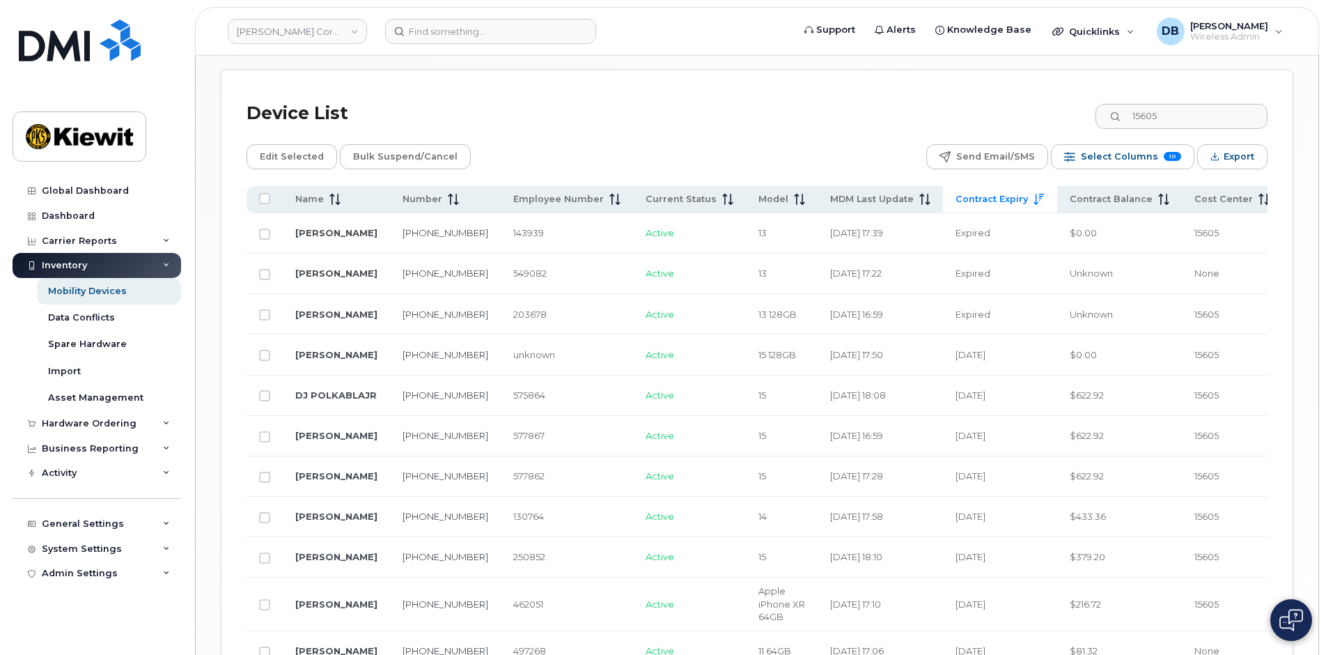
click at [504, 113] on div "Device List 15605" at bounding box center [757, 113] width 1021 height 36
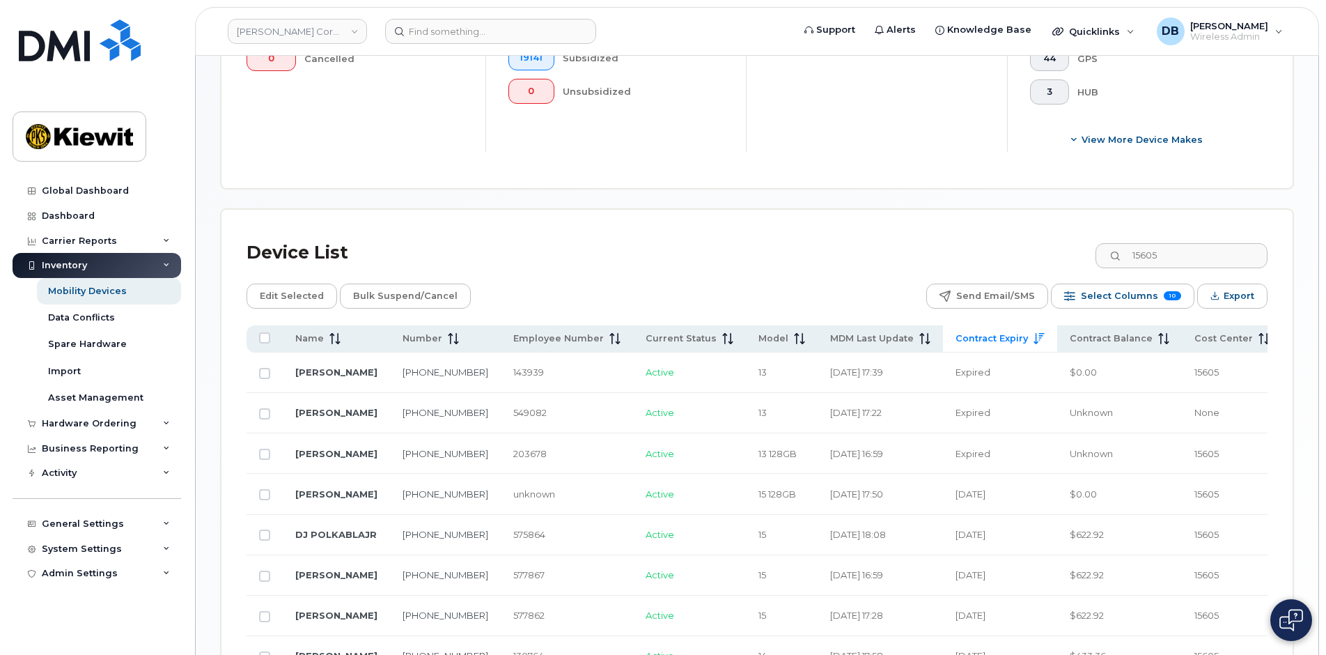
scroll to position [582, 0]
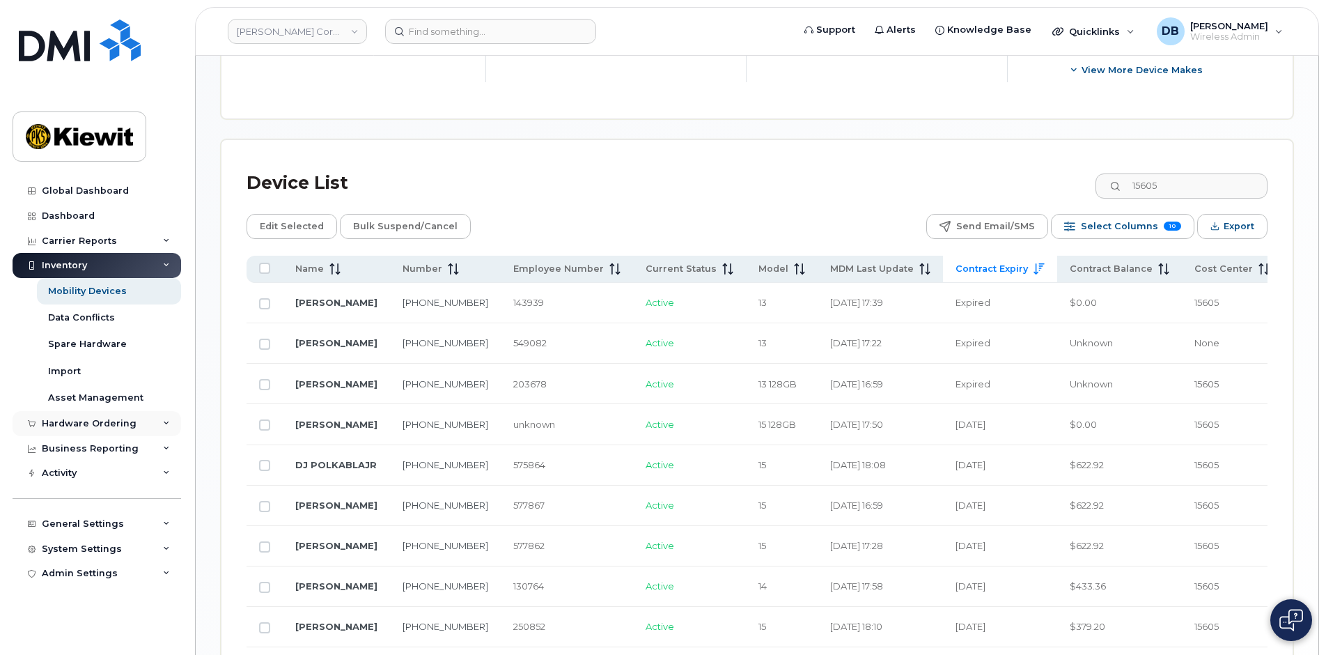
click at [63, 424] on div "Hardware Ordering" at bounding box center [89, 423] width 95 height 11
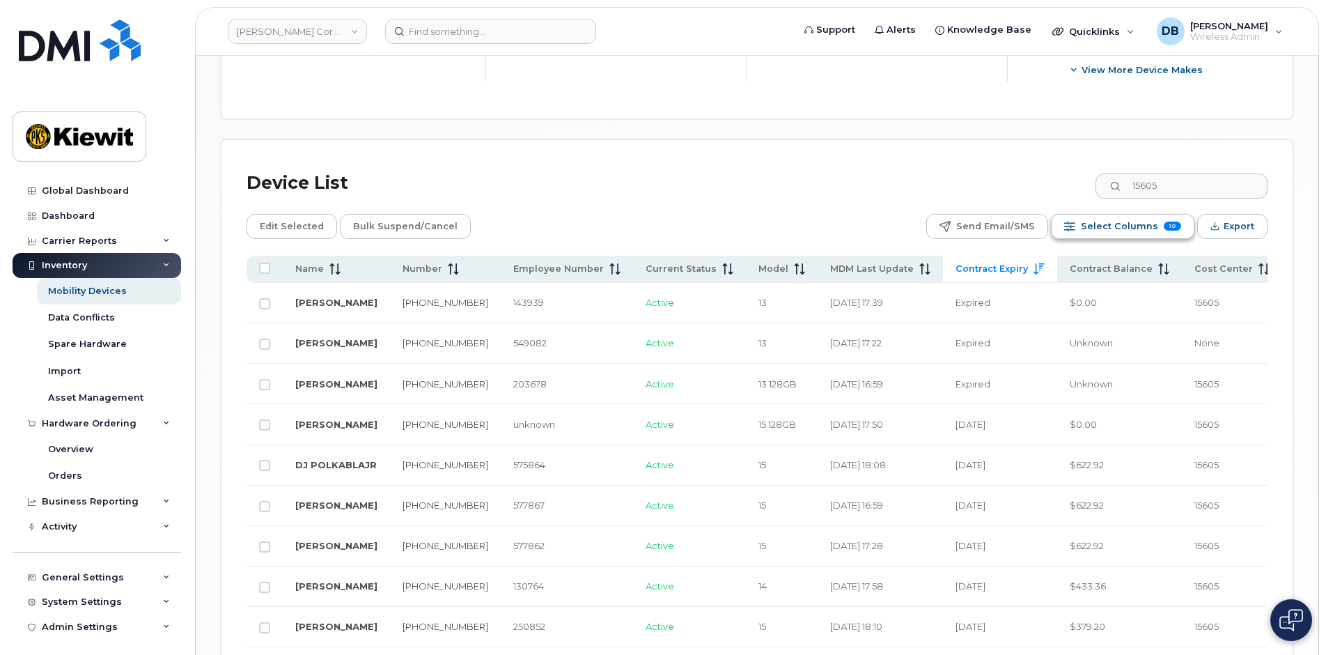
click at [1152, 230] on span "Select Columns" at bounding box center [1119, 226] width 77 height 21
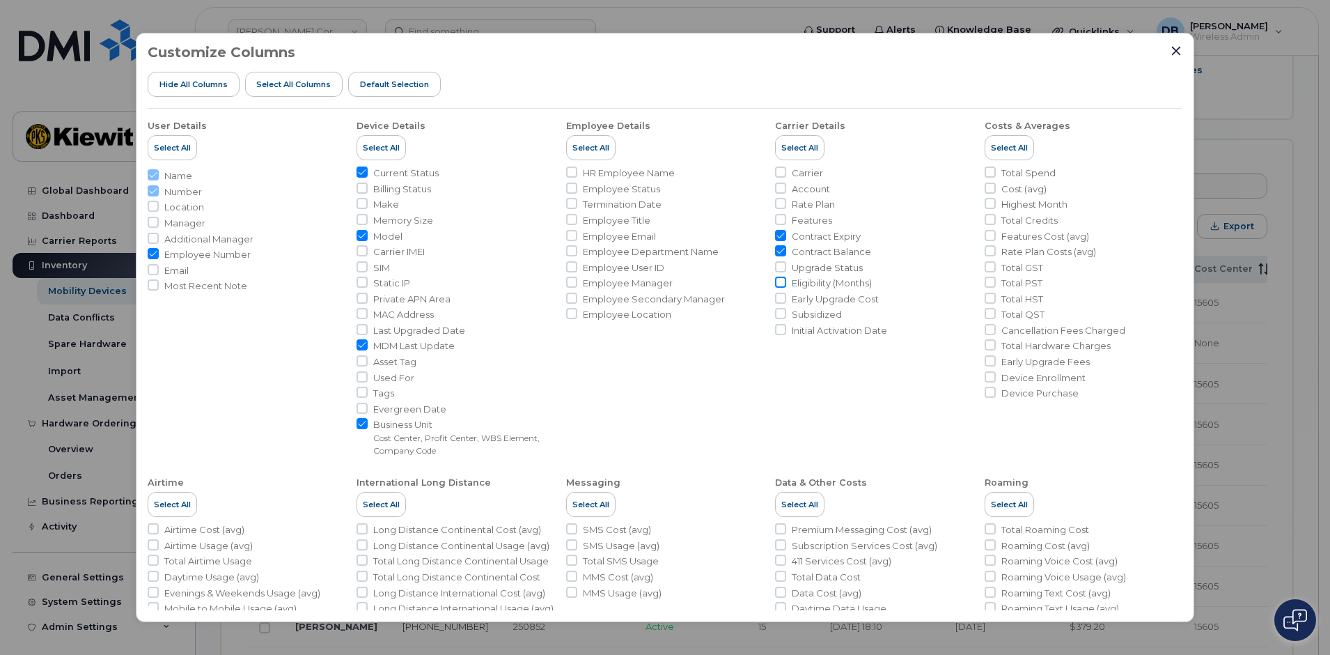
click at [777, 282] on input "Eligibility (Months)" at bounding box center [780, 282] width 11 height 11
checkbox input "true"
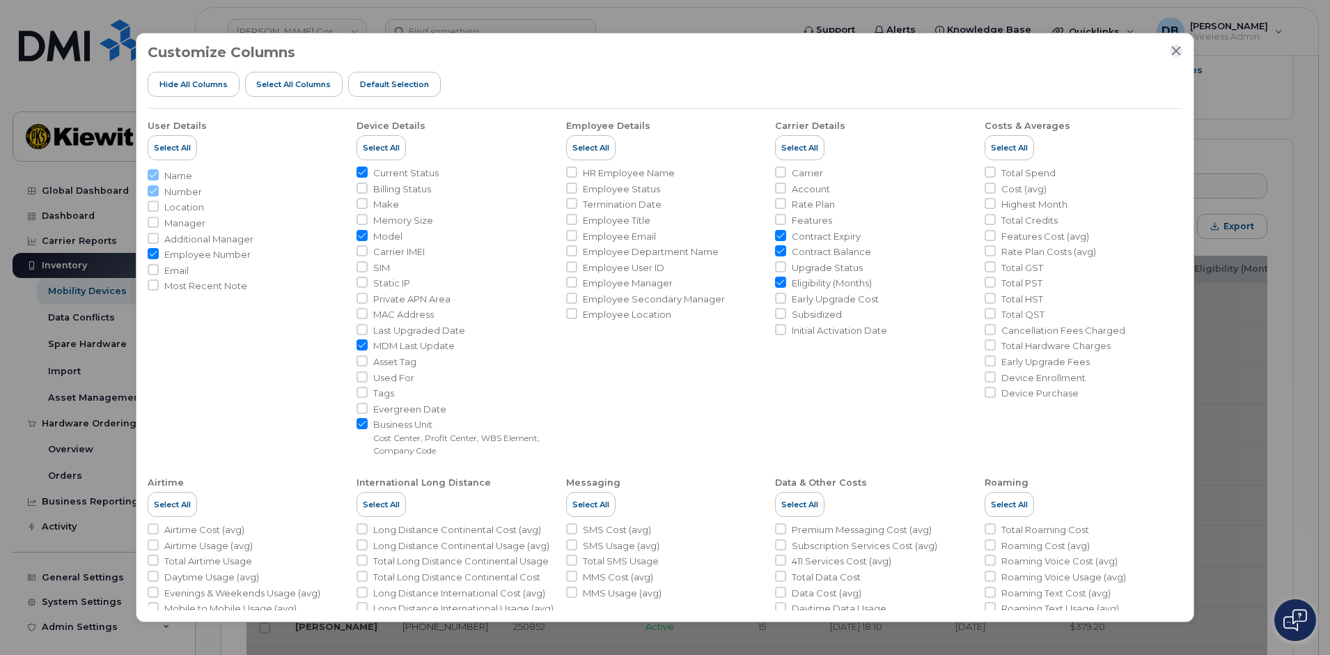
click at [1171, 49] on icon "Close" at bounding box center [1176, 50] width 11 height 11
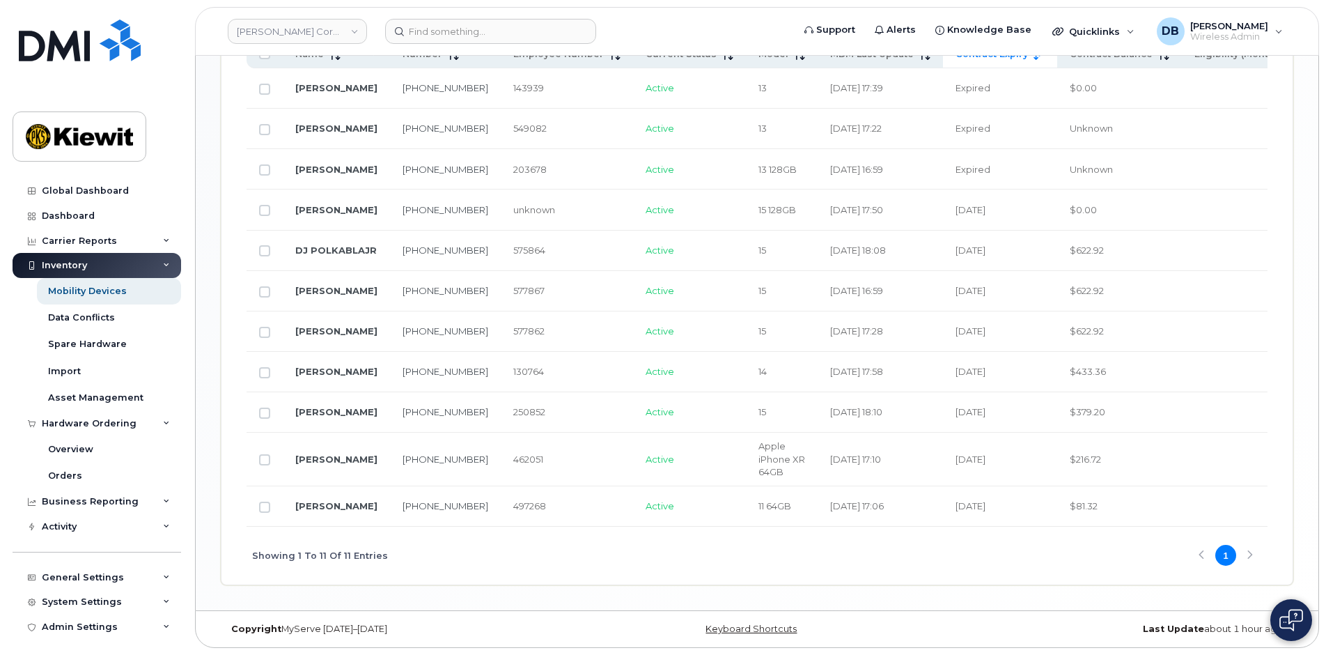
scroll to position [452, 0]
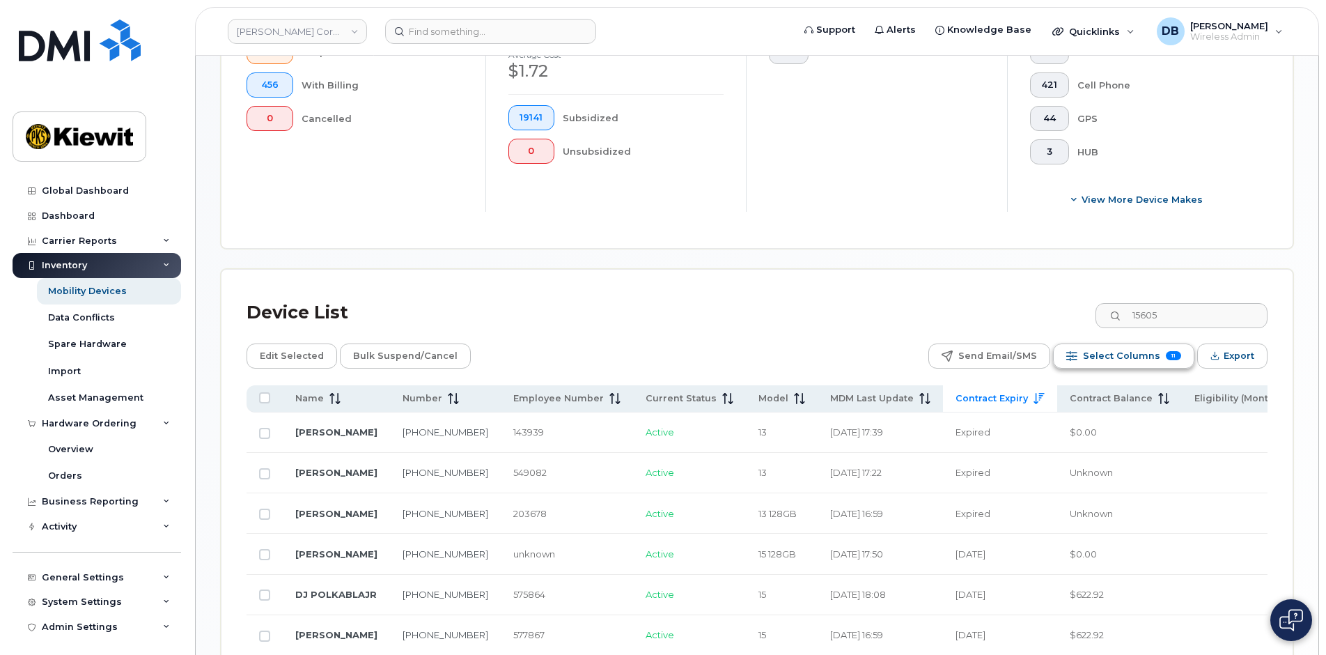
click at [1146, 357] on span "Select Columns" at bounding box center [1121, 355] width 77 height 21
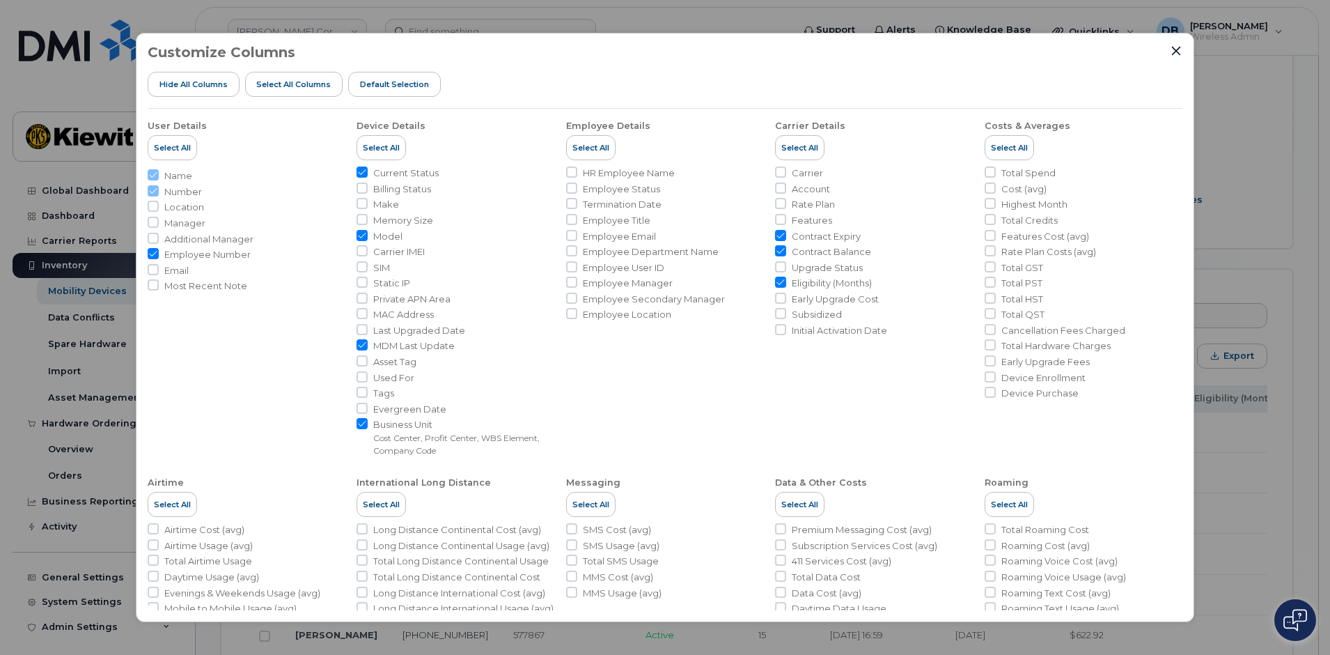
click at [781, 284] on input "Eligibility (Months)" at bounding box center [780, 282] width 11 height 11
checkbox input "false"
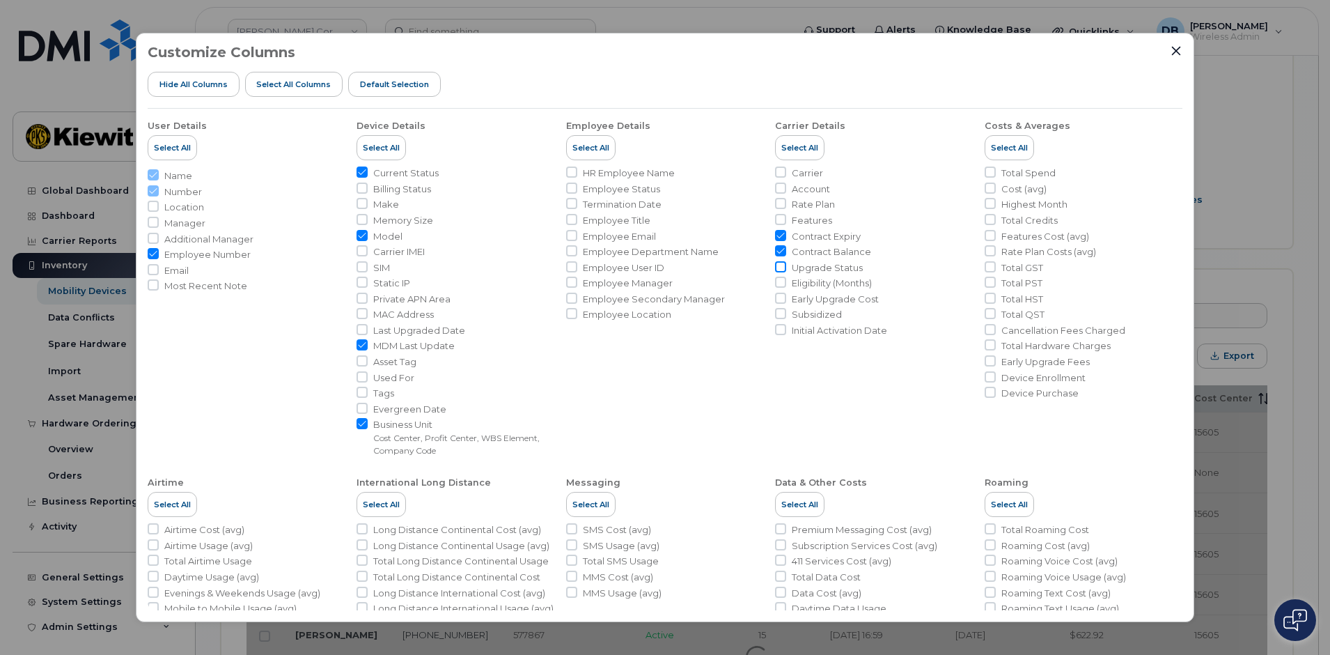
click at [777, 265] on input "Upgrade Status" at bounding box center [780, 266] width 11 height 11
checkbox input "true"
click at [1174, 52] on icon "Close" at bounding box center [1176, 50] width 11 height 11
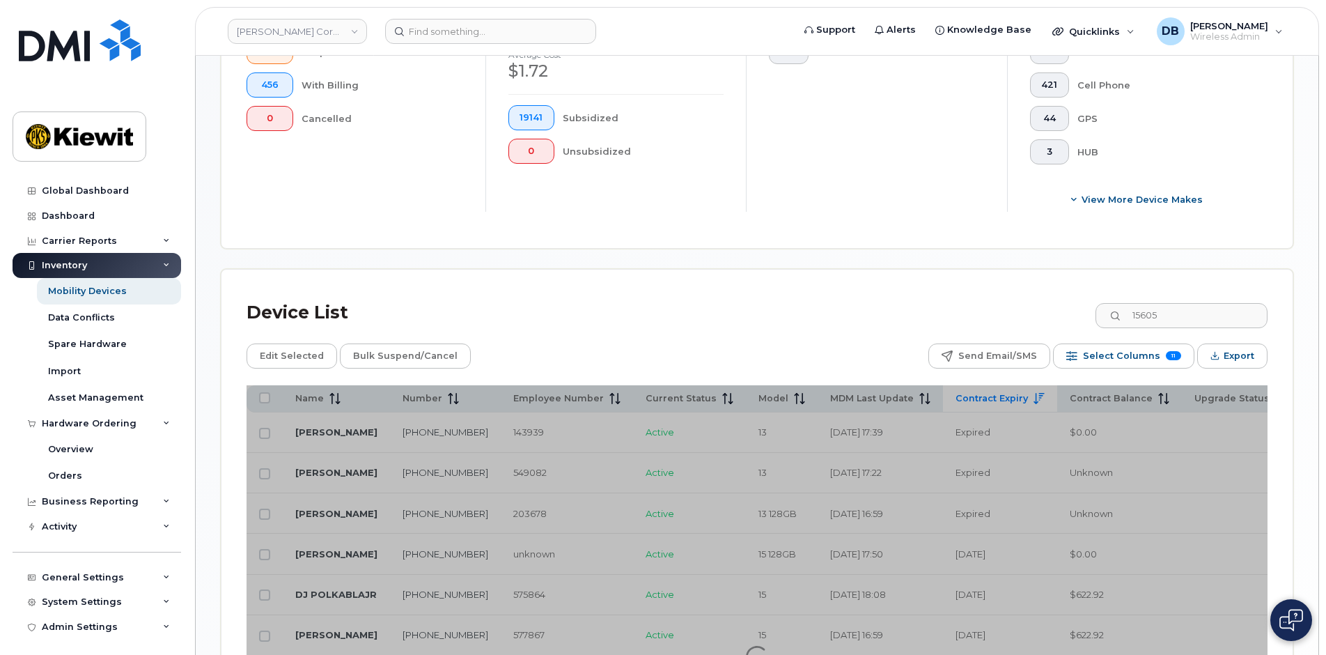
scroll to position [731, 0]
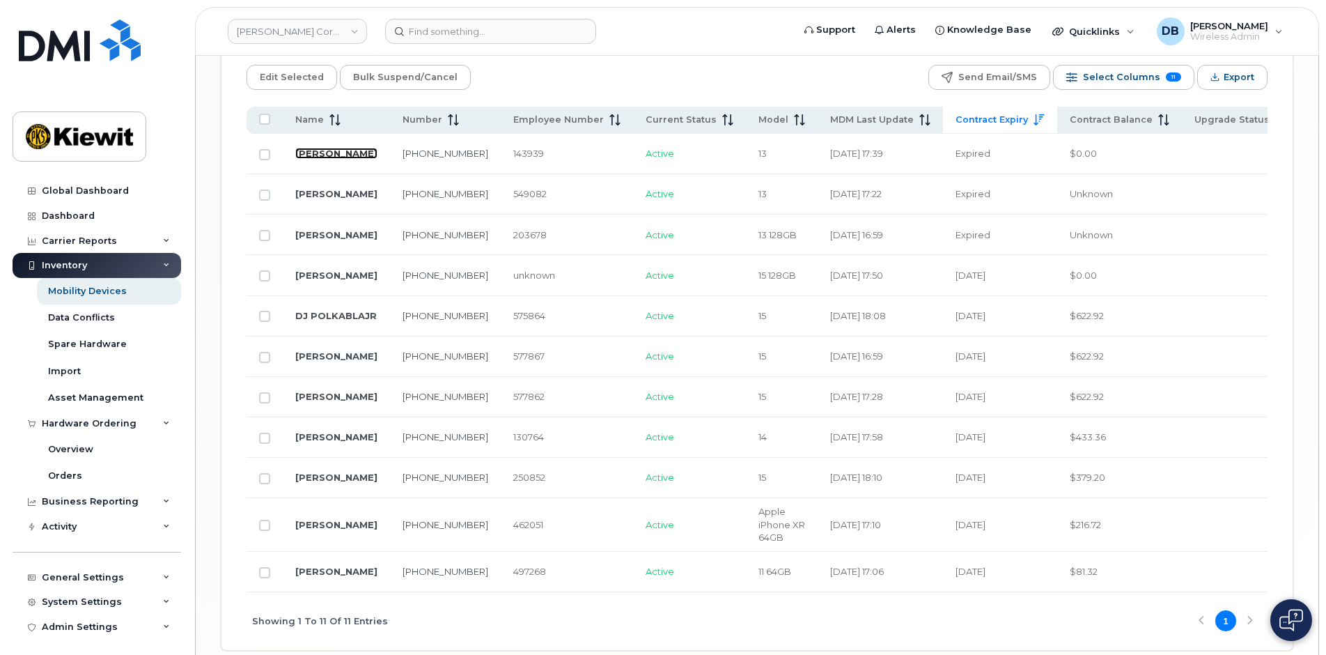
click at [355, 157] on link "Colby Elmore" at bounding box center [336, 153] width 82 height 11
click at [320, 199] on link "STEVE GARRETT" at bounding box center [336, 193] width 82 height 11
click at [335, 237] on link "CHRIS HERT" at bounding box center [336, 234] width 82 height 11
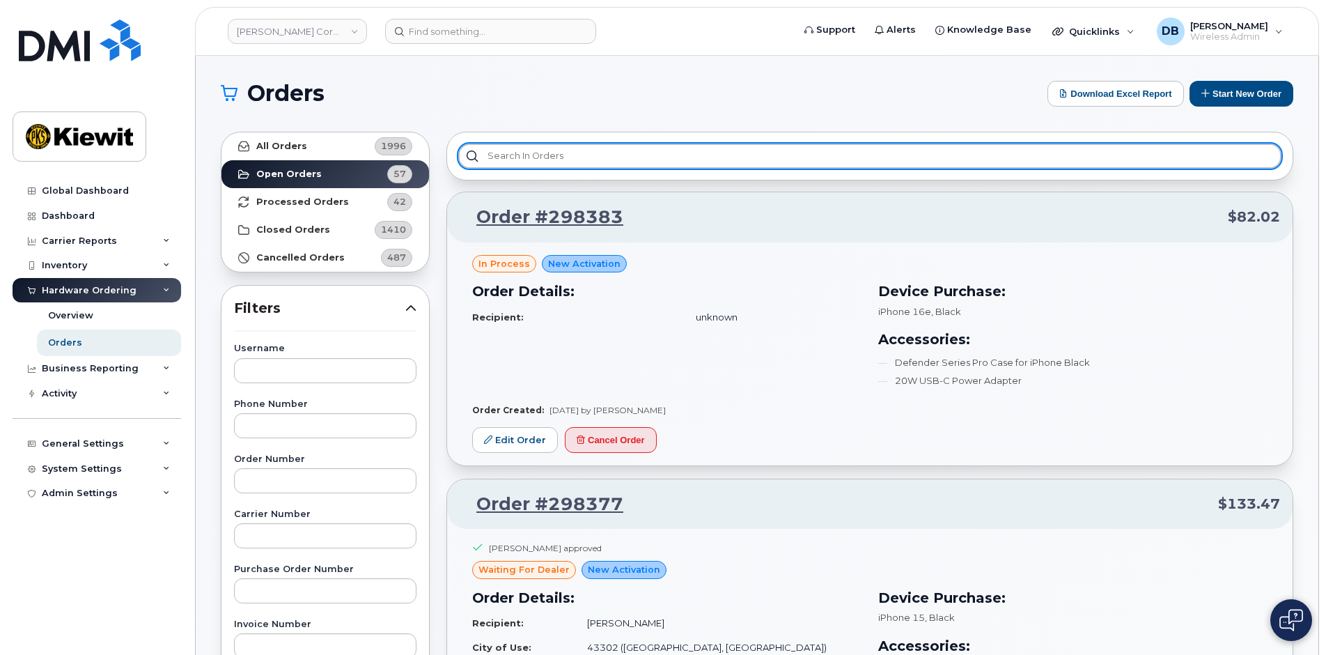
click at [544, 147] on input "text" at bounding box center [869, 155] width 823 height 25
paste input "296855"
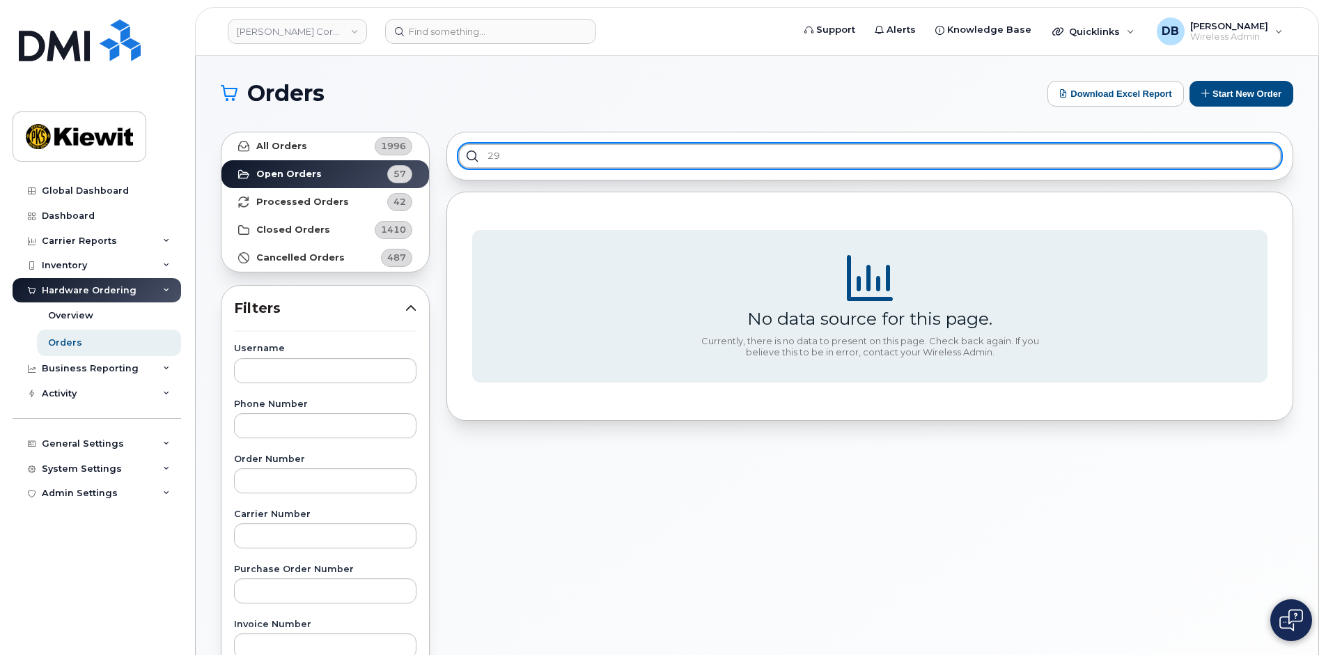
type input "2"
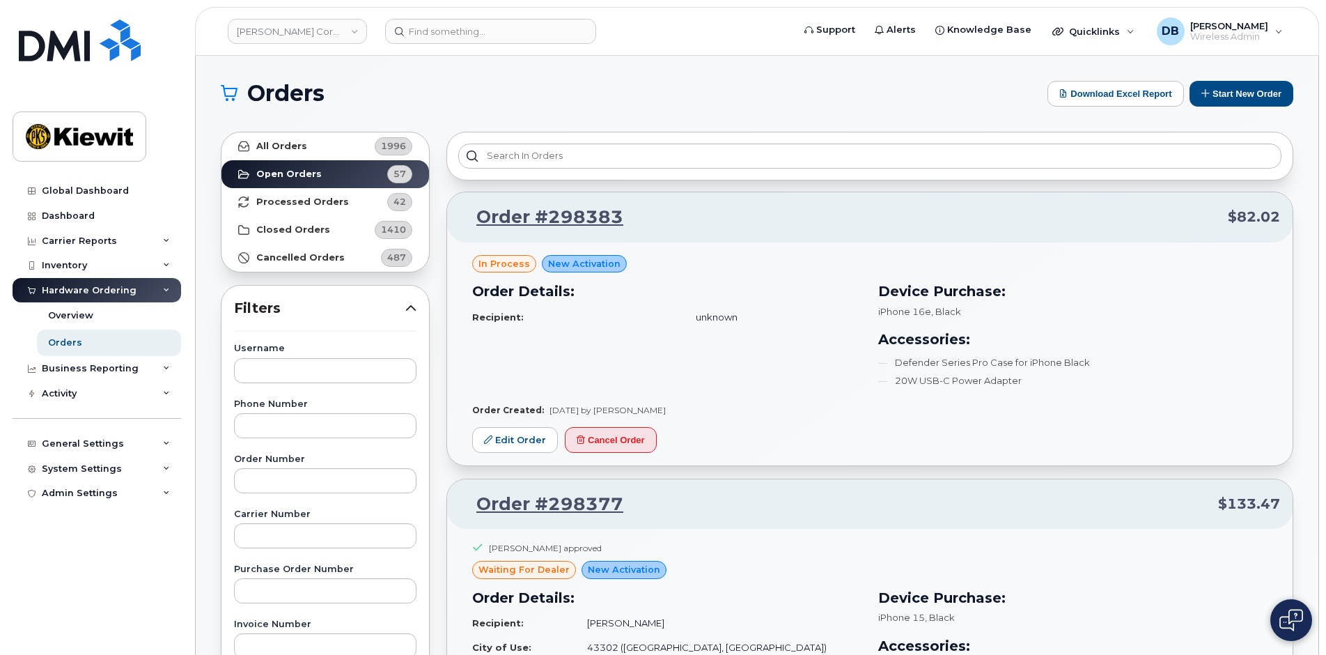
click at [311, 463] on label "Order Number" at bounding box center [325, 459] width 182 height 9
click at [305, 474] on input "text" at bounding box center [325, 480] width 182 height 25
paste input "296855"
type input "296855"
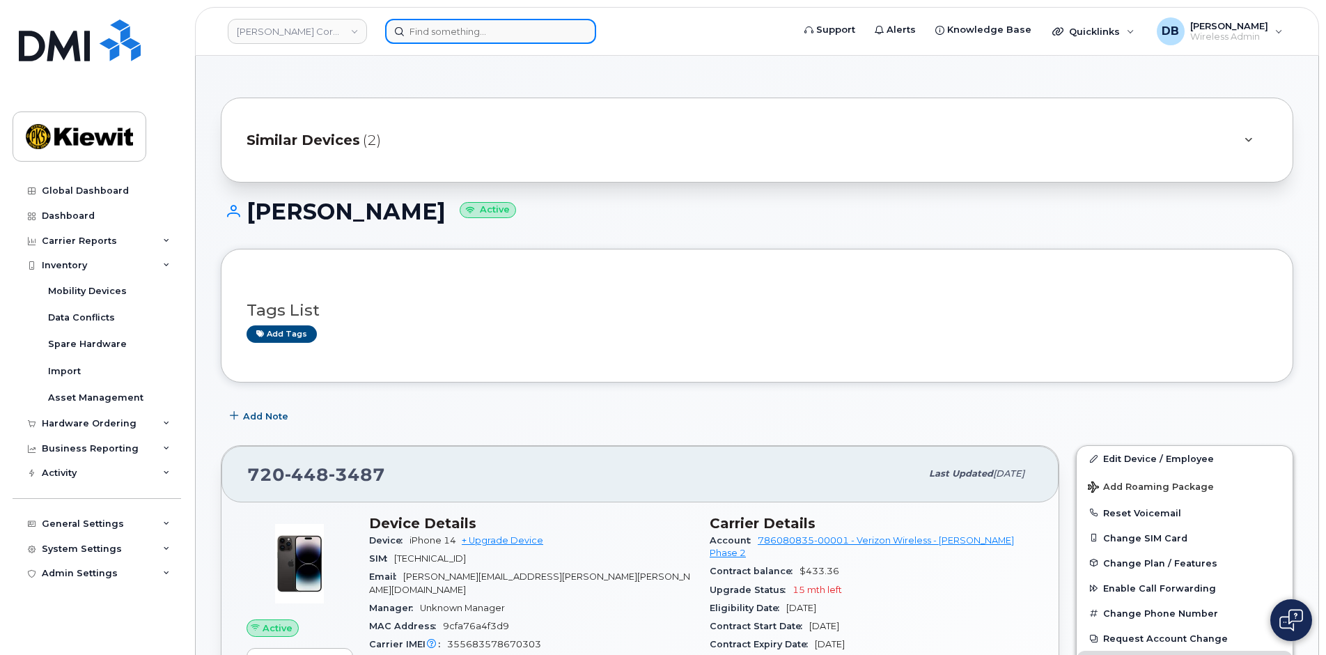
click at [435, 37] on input at bounding box center [490, 31] width 211 height 25
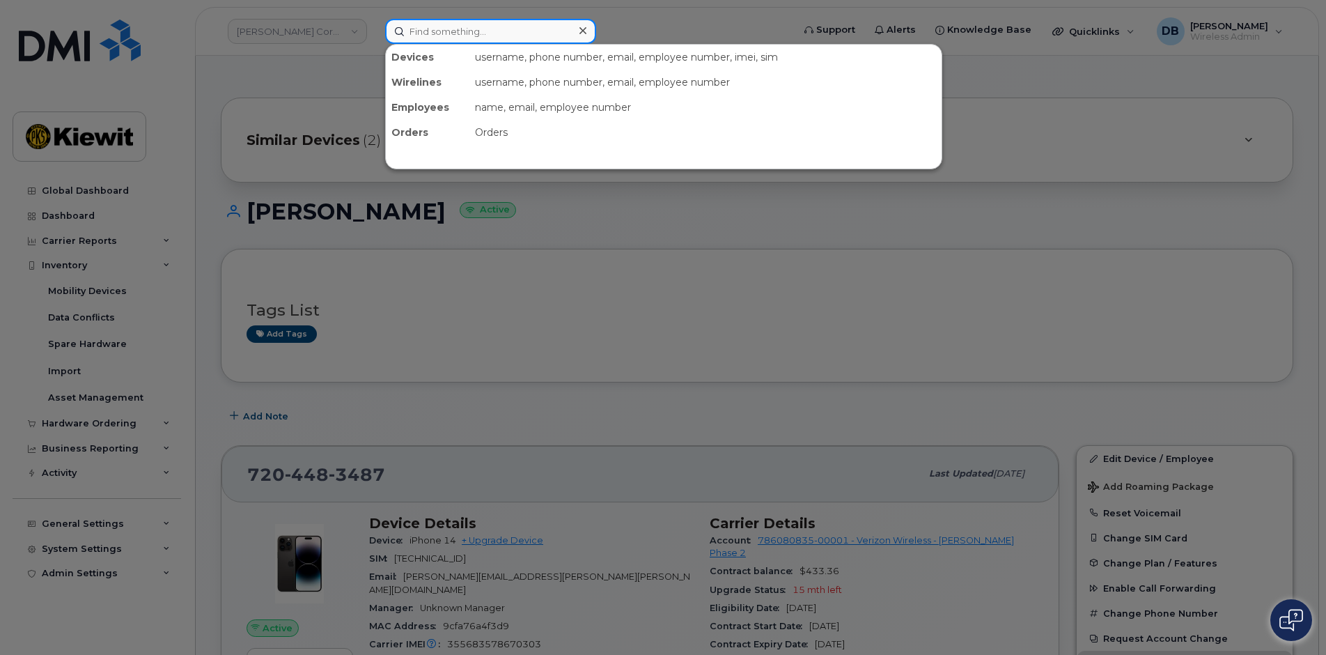
paste input "[PHONE_NUMBER]"
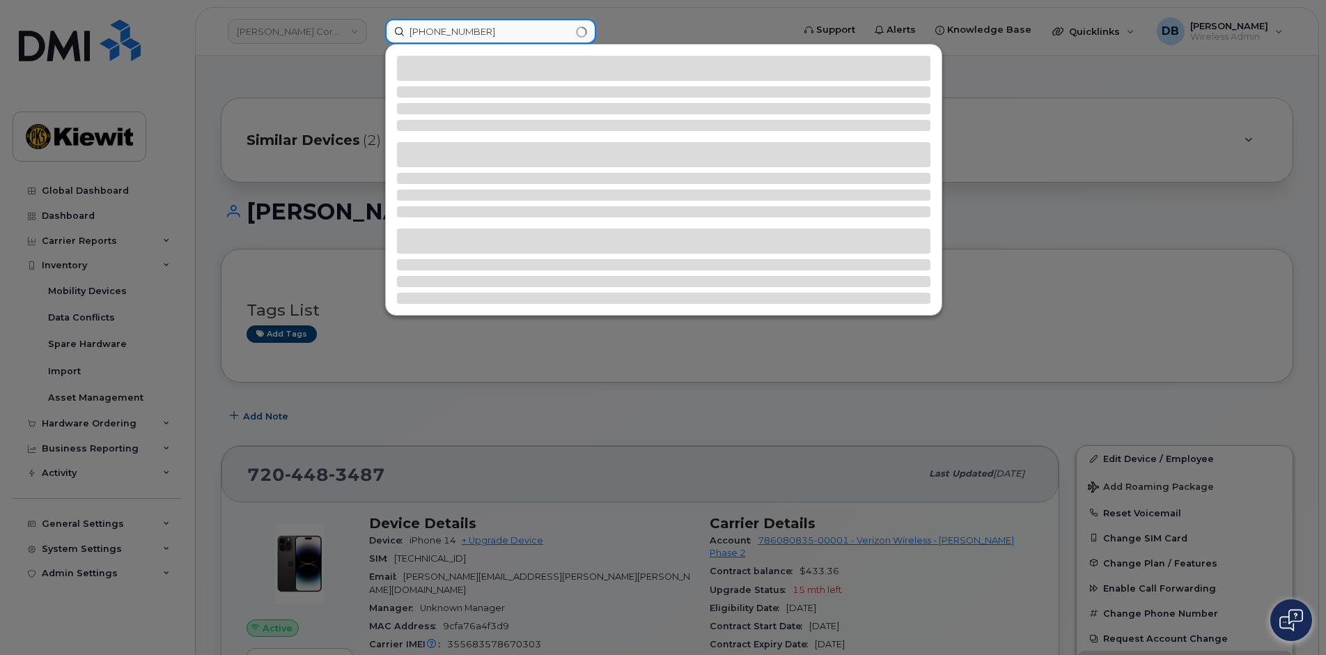
type input "[PHONE_NUMBER]"
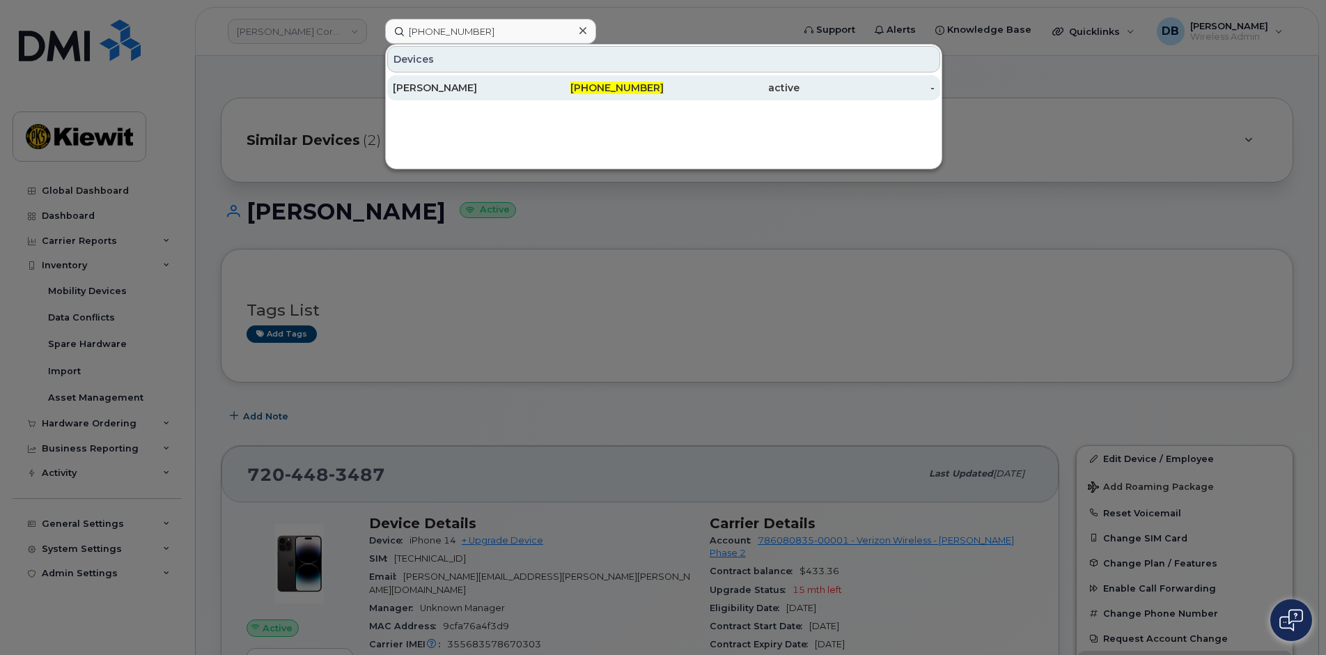
click at [498, 89] on div "[PERSON_NAME]" at bounding box center [461, 88] width 136 height 14
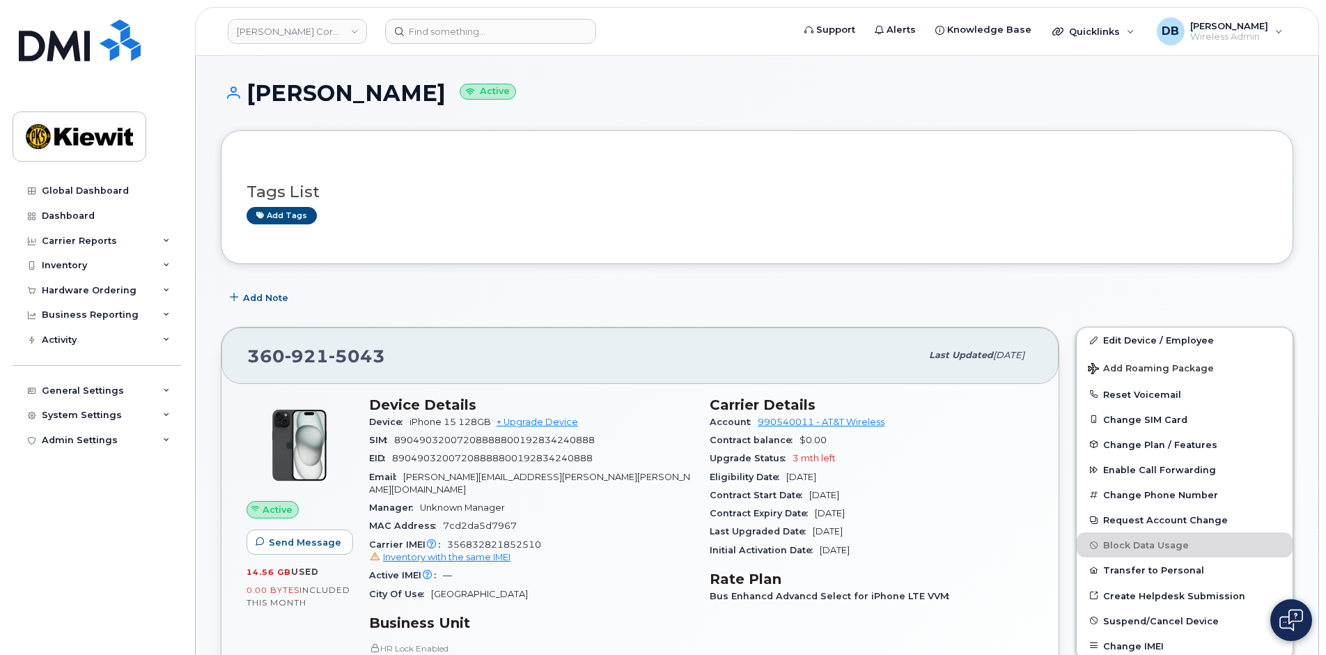
scroll to position [209, 0]
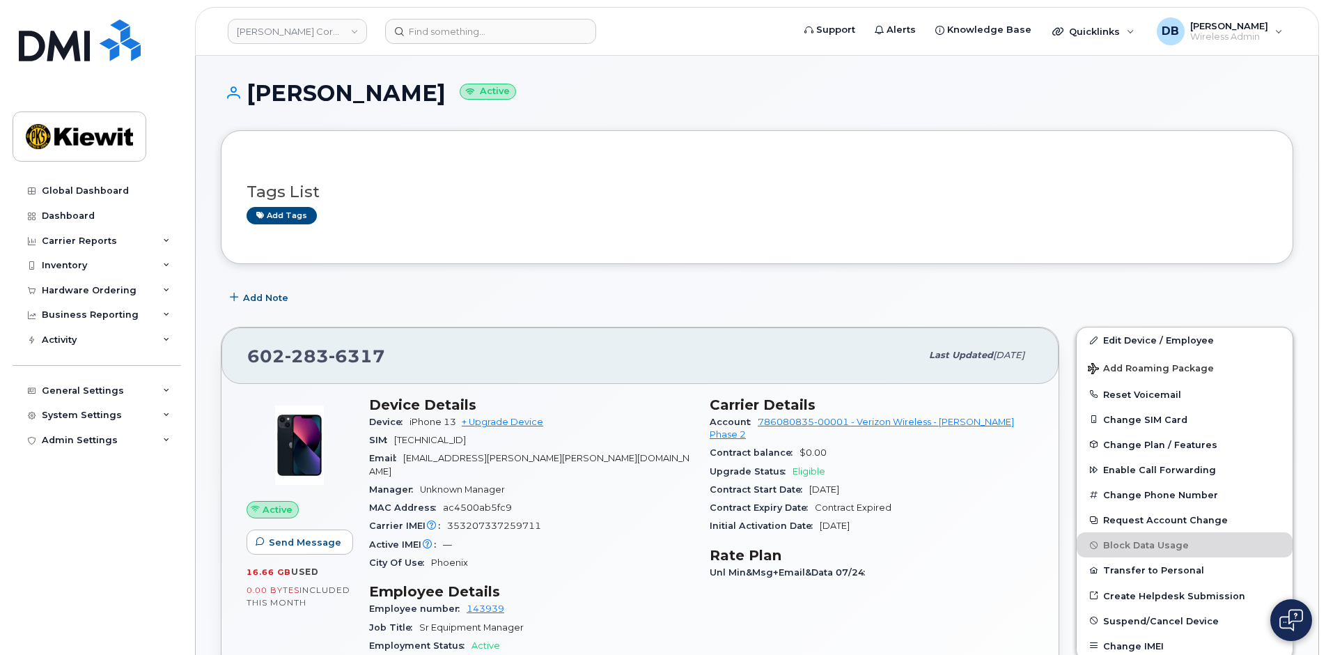
scroll to position [209, 0]
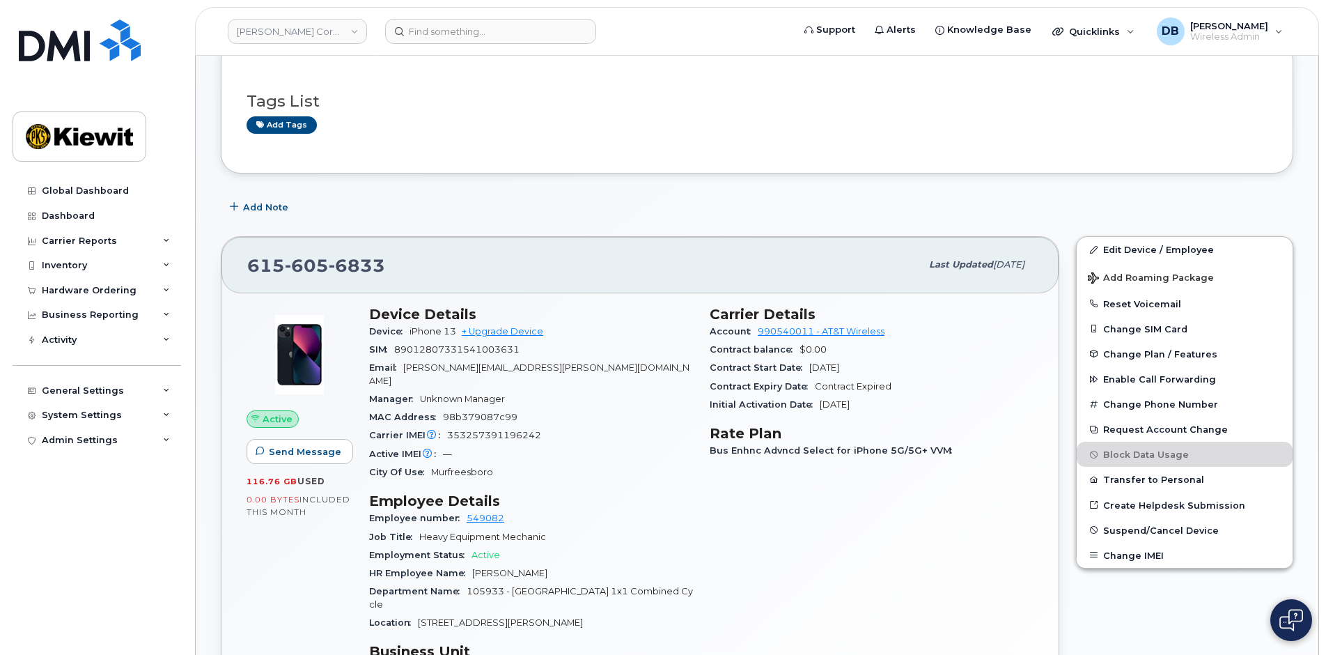
scroll to position [279, 0]
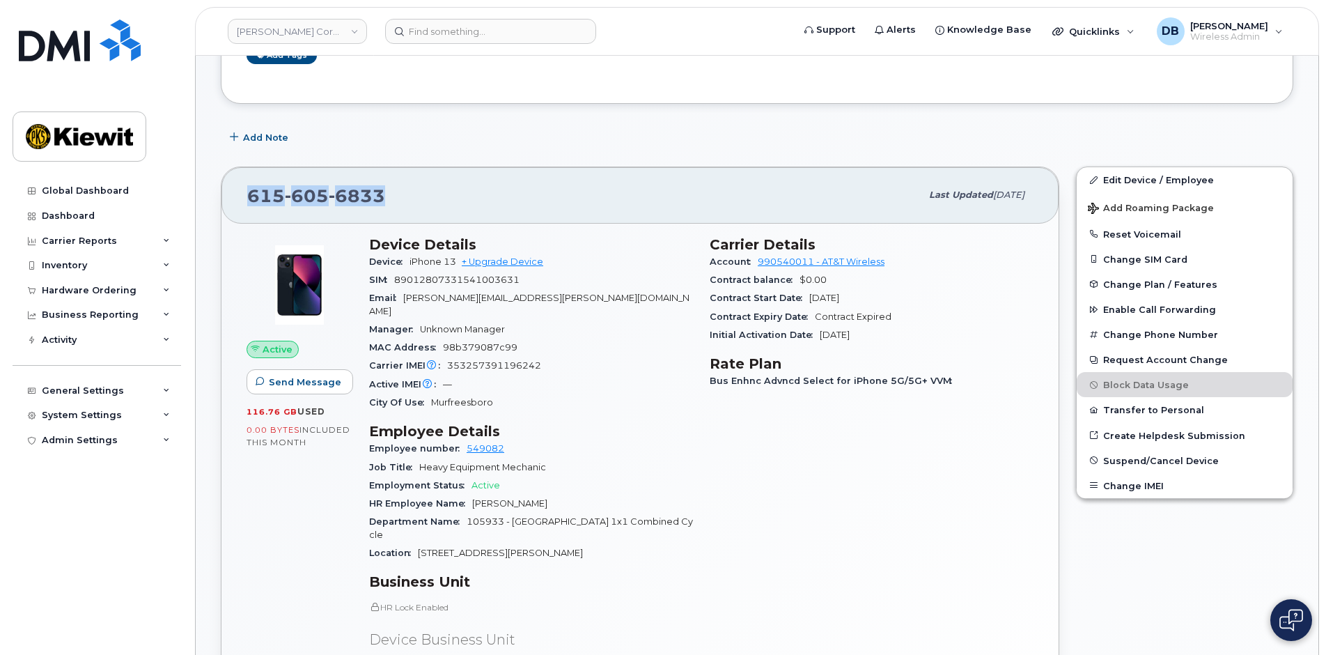
drag, startPoint x: 388, startPoint y: 194, endPoint x: 252, endPoint y: 180, distance: 136.5
click at [252, 180] on div "[PHONE_NUMBER] Last updated [DATE]" at bounding box center [639, 195] width 837 height 56
copy span "[PHONE_NUMBER]"
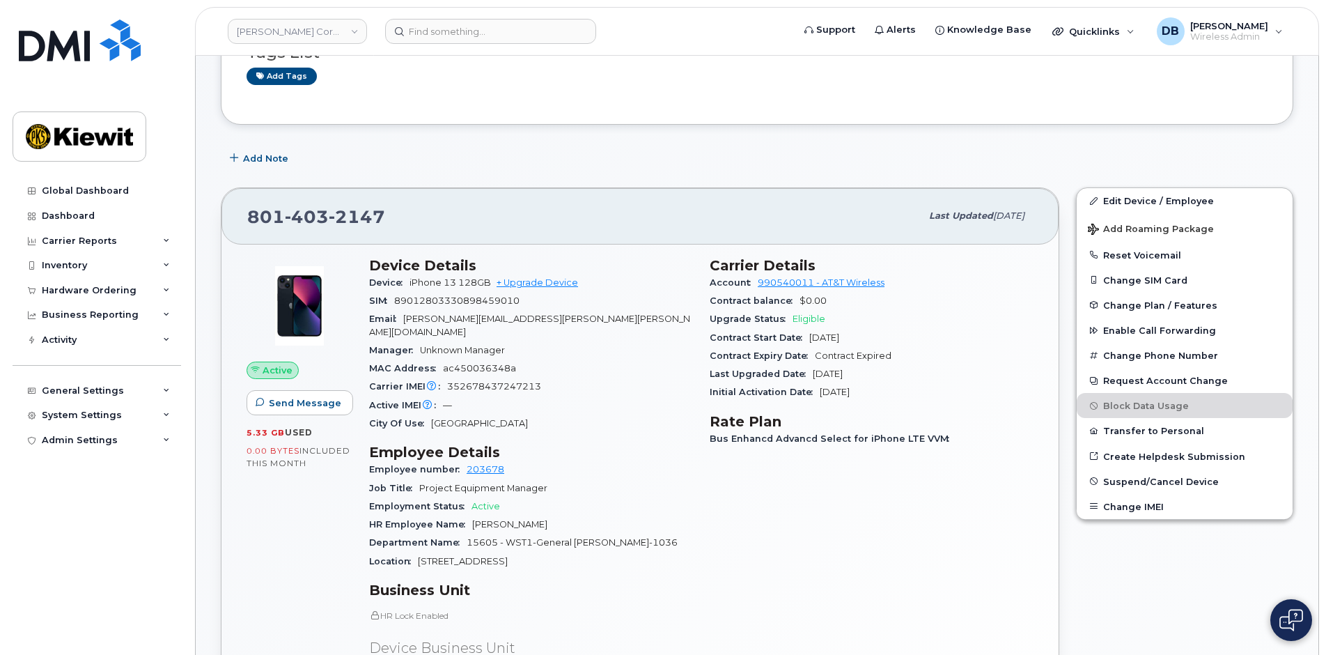
scroll to position [70, 0]
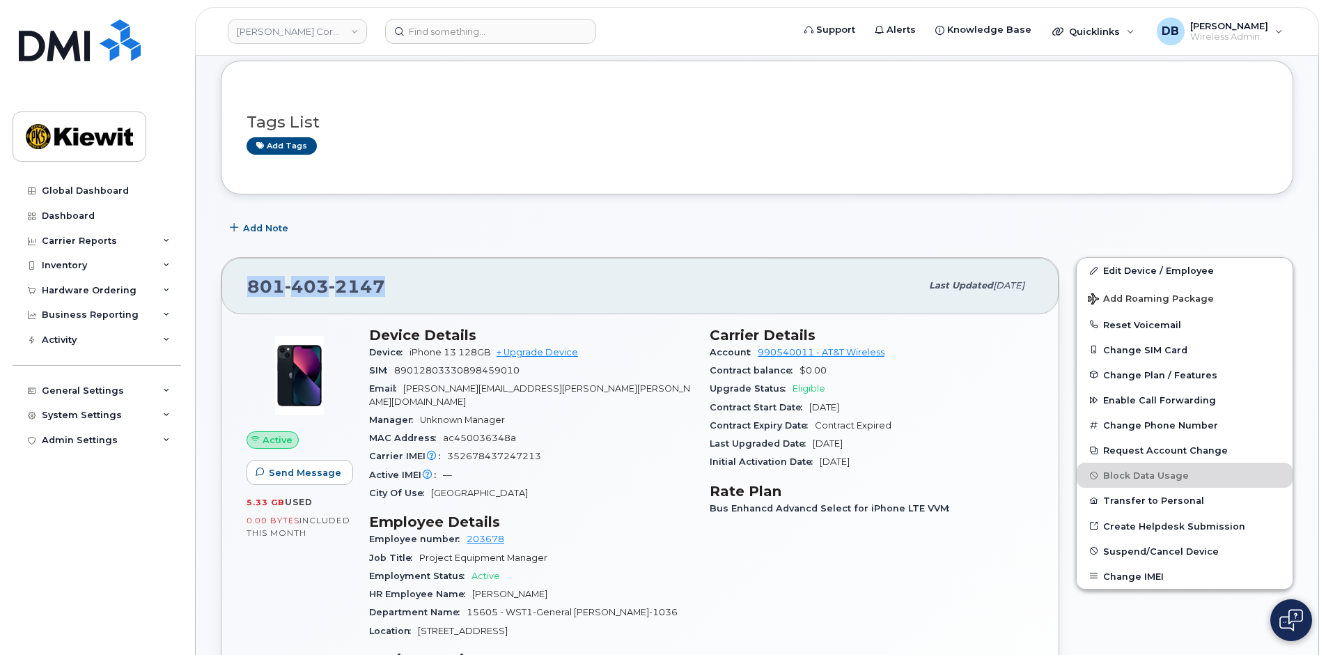
drag, startPoint x: 381, startPoint y: 286, endPoint x: 250, endPoint y: 292, distance: 131.1
click at [250, 292] on span "801 403 2147" at bounding box center [316, 286] width 138 height 21
copy span "801 403 2147"
click at [463, 36] on input at bounding box center [490, 31] width 211 height 25
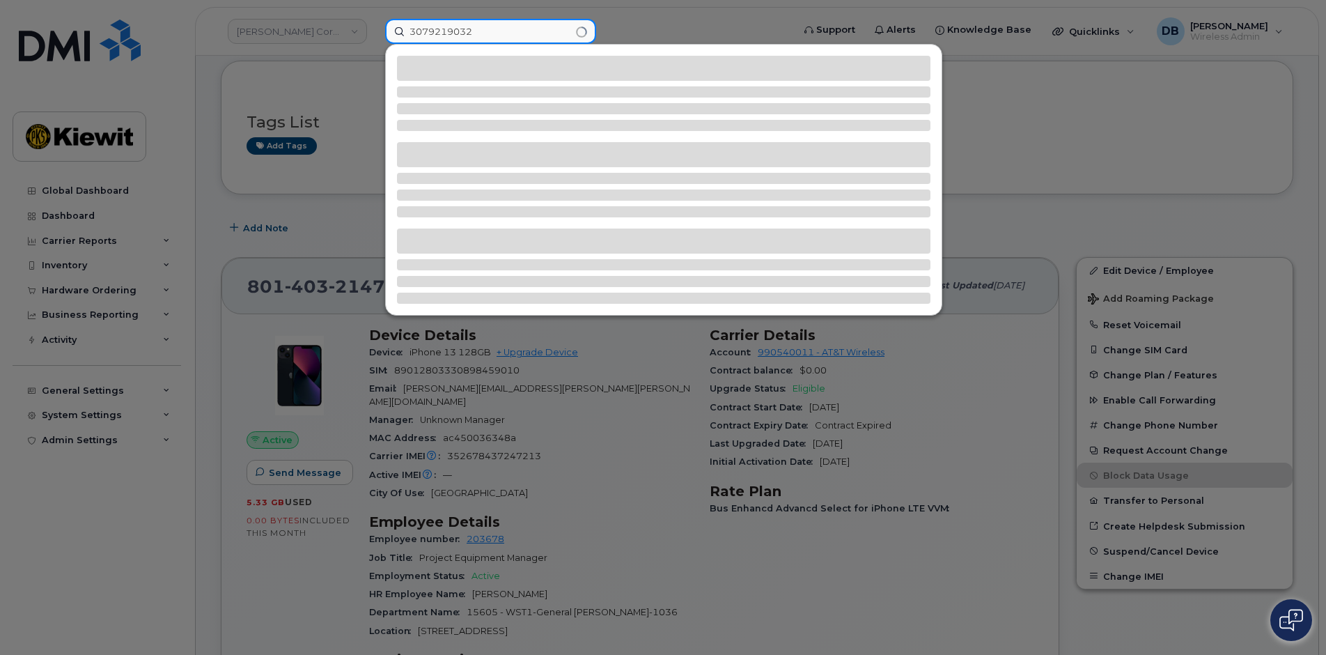
type input "3079219032"
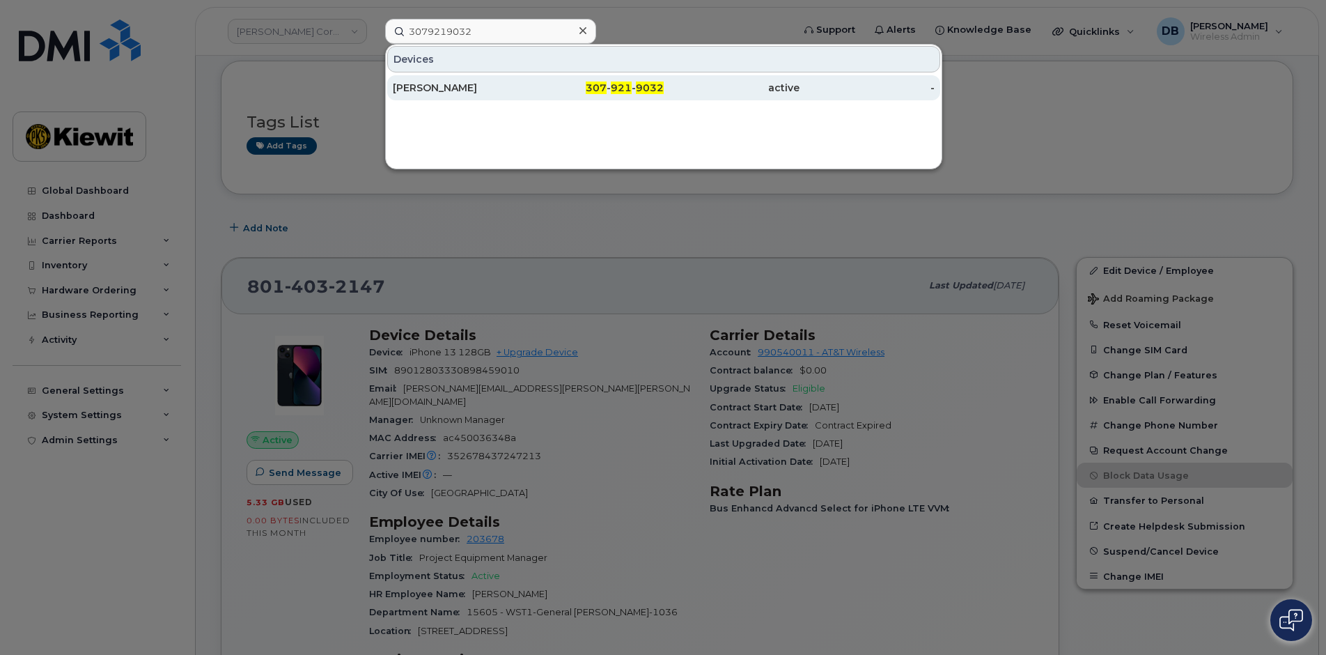
click at [529, 79] on div "JIM NEWLON" at bounding box center [597, 87] width 136 height 25
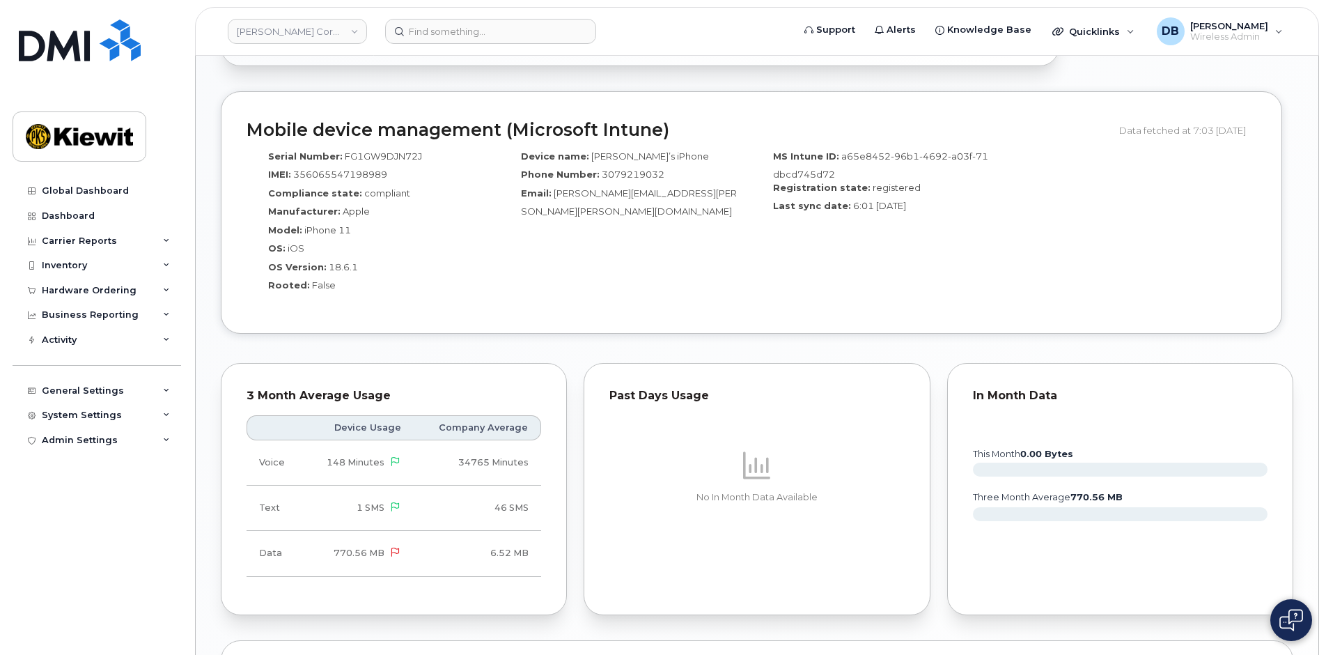
scroll to position [696, 0]
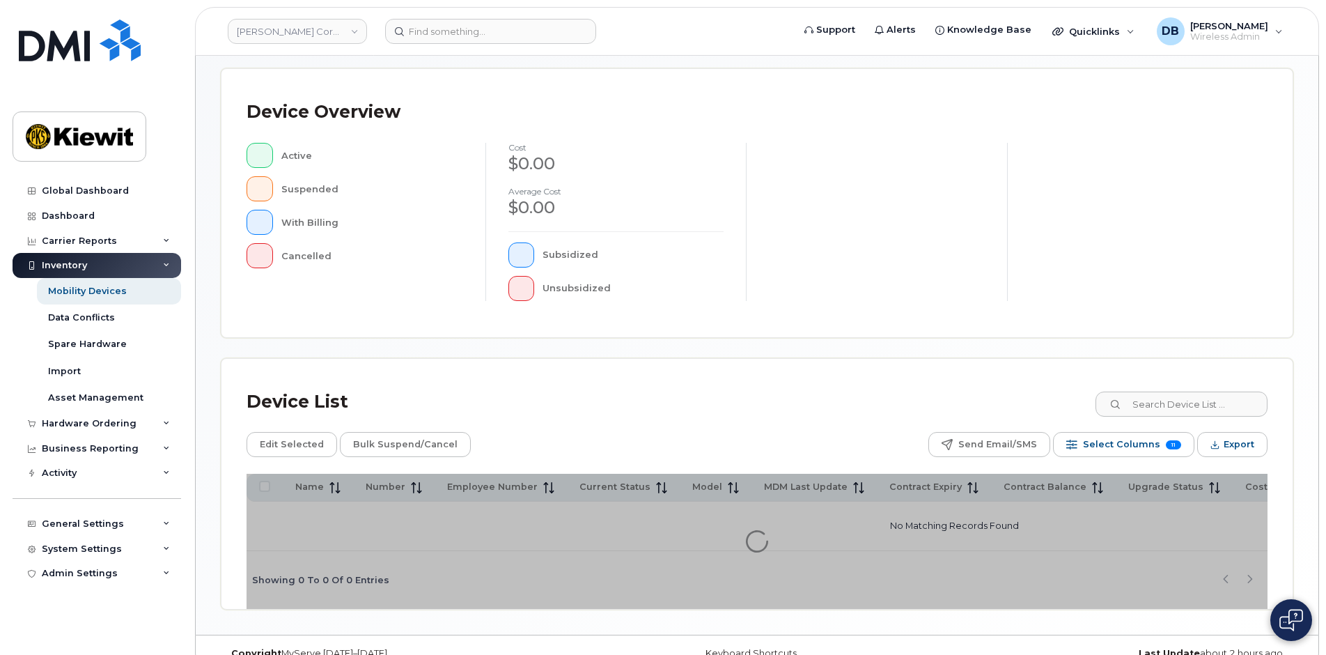
scroll to position [307, 0]
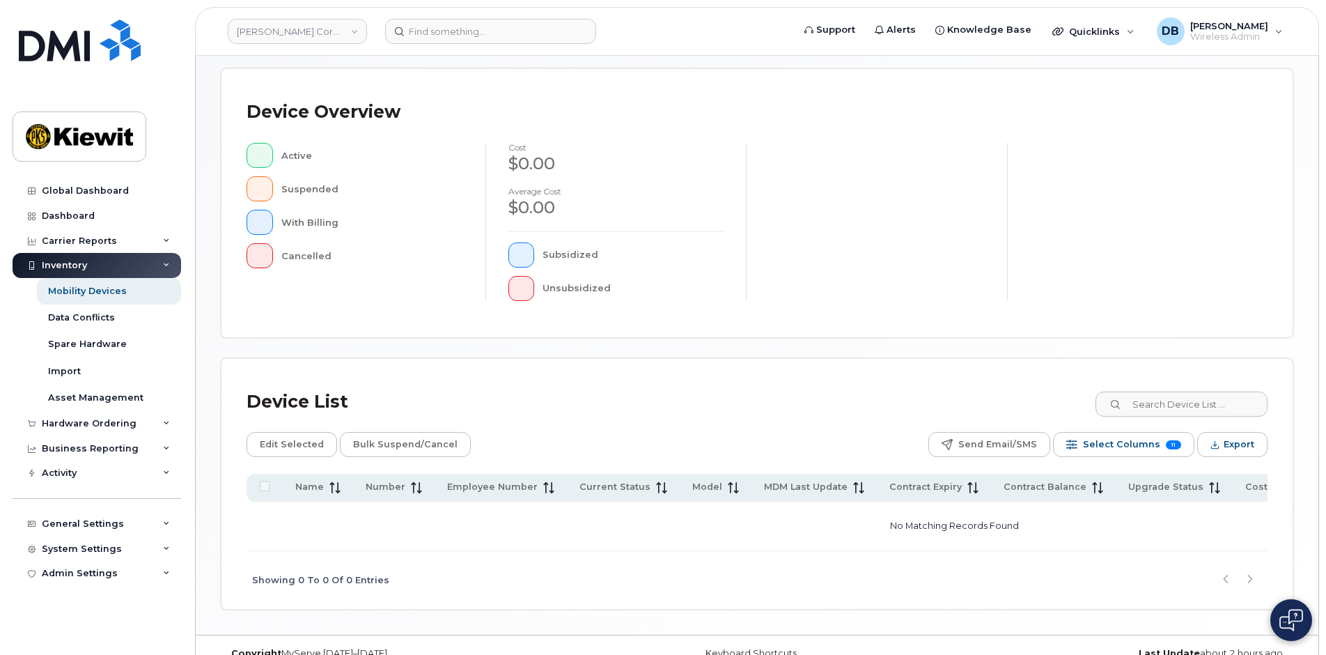
scroll to position [307, 0]
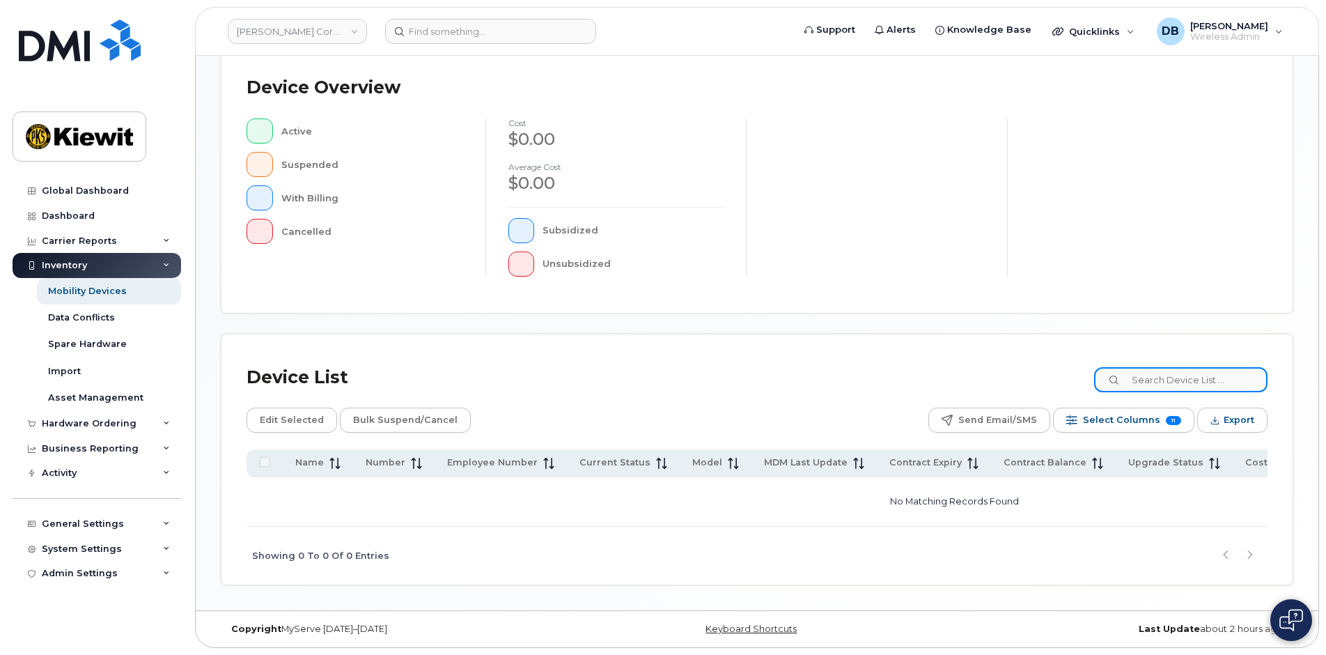
click at [1197, 371] on input at bounding box center [1180, 379] width 173 height 25
paste input "8014032147"
type input "8"
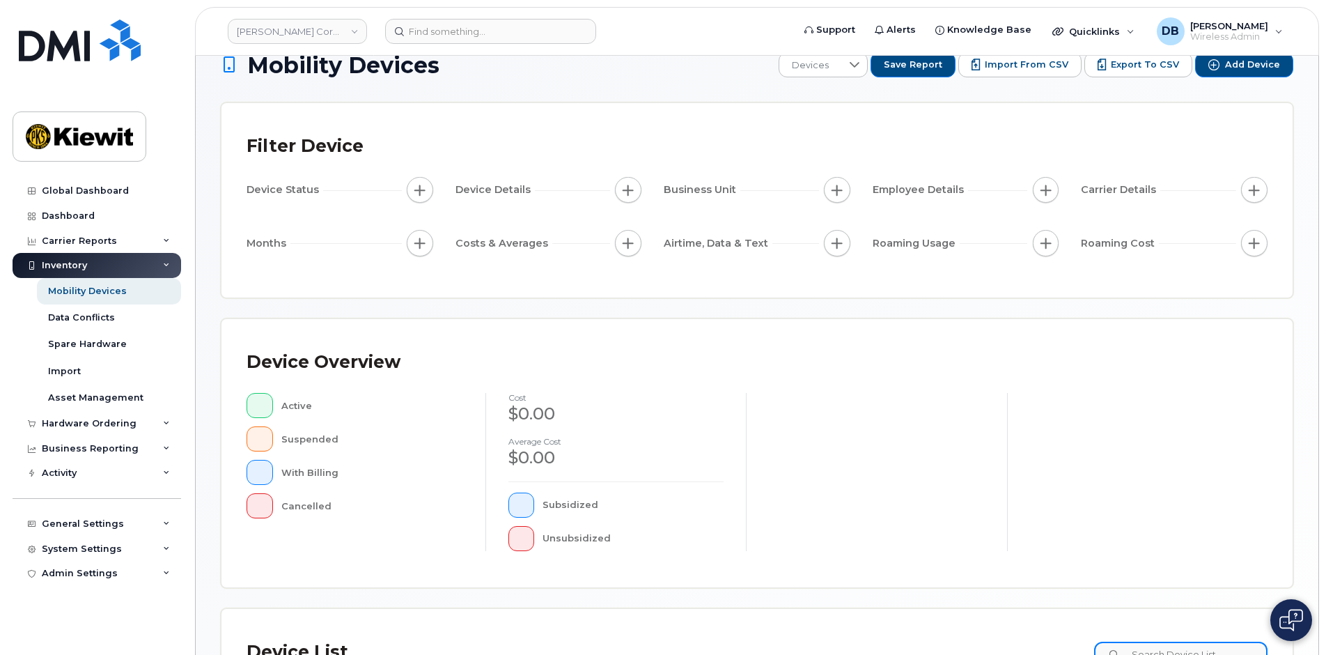
scroll to position [0, 0]
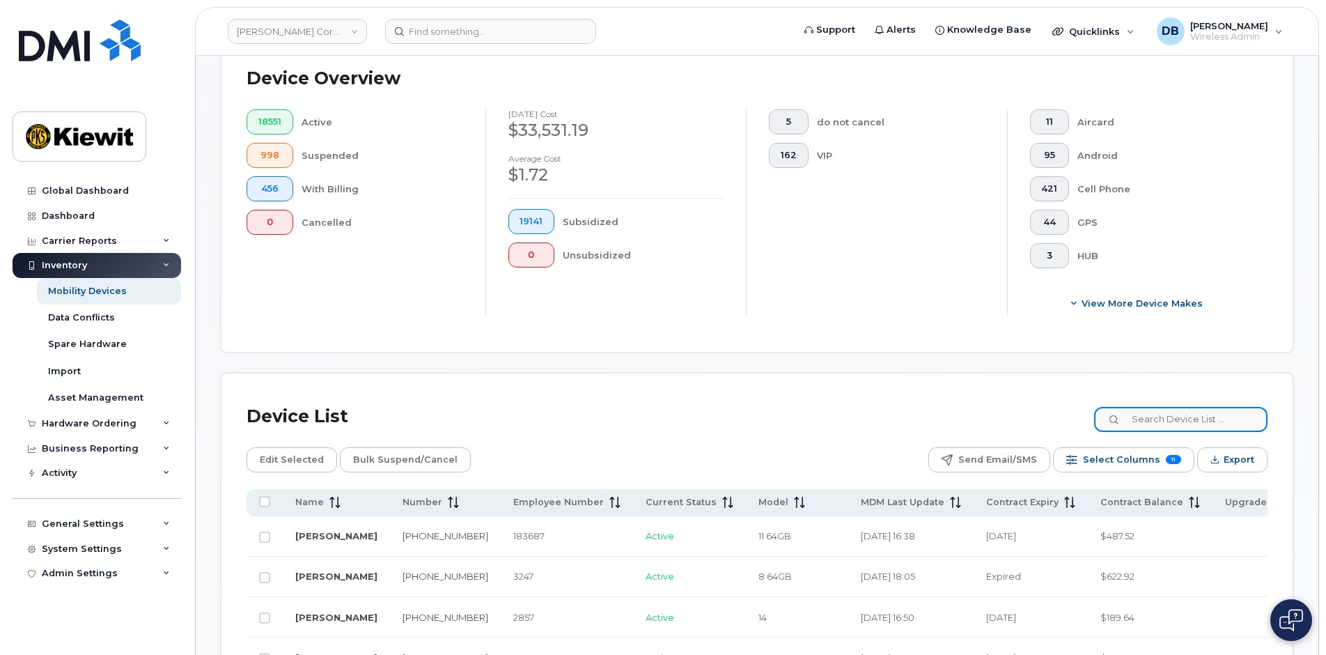
scroll to position [488, 0]
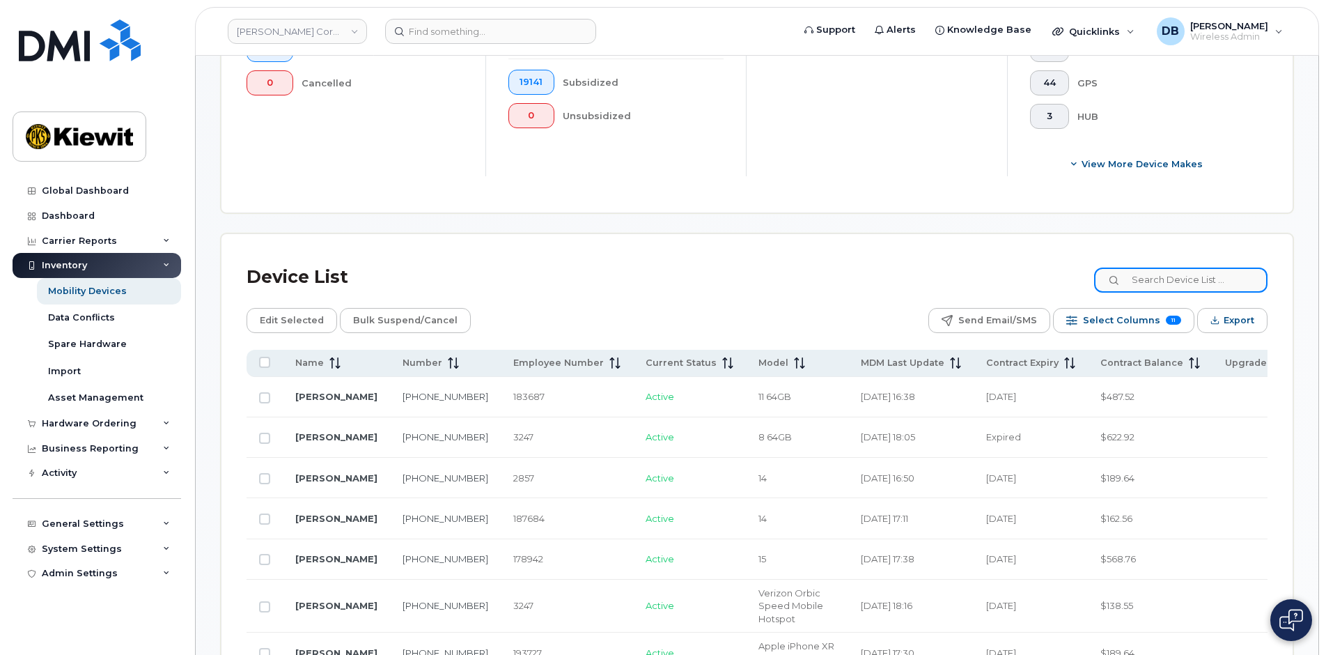
click at [1151, 278] on input at bounding box center [1180, 279] width 173 height 25
type input "105605"
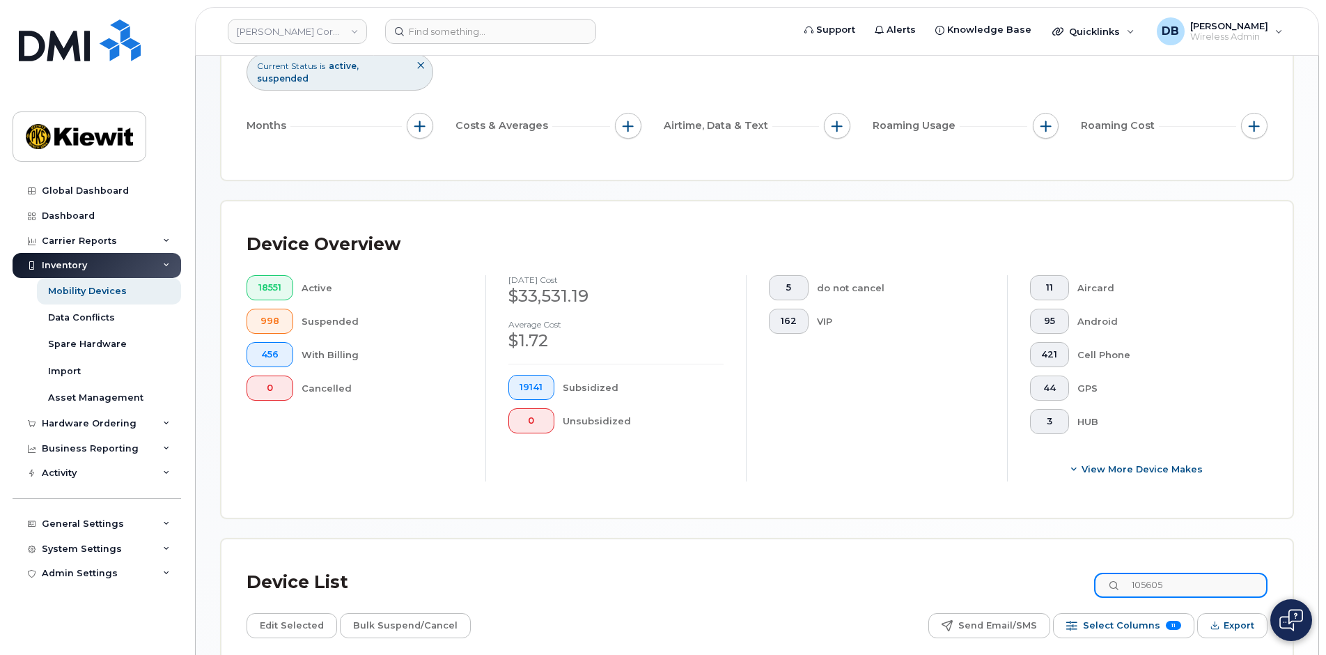
scroll to position [0, 0]
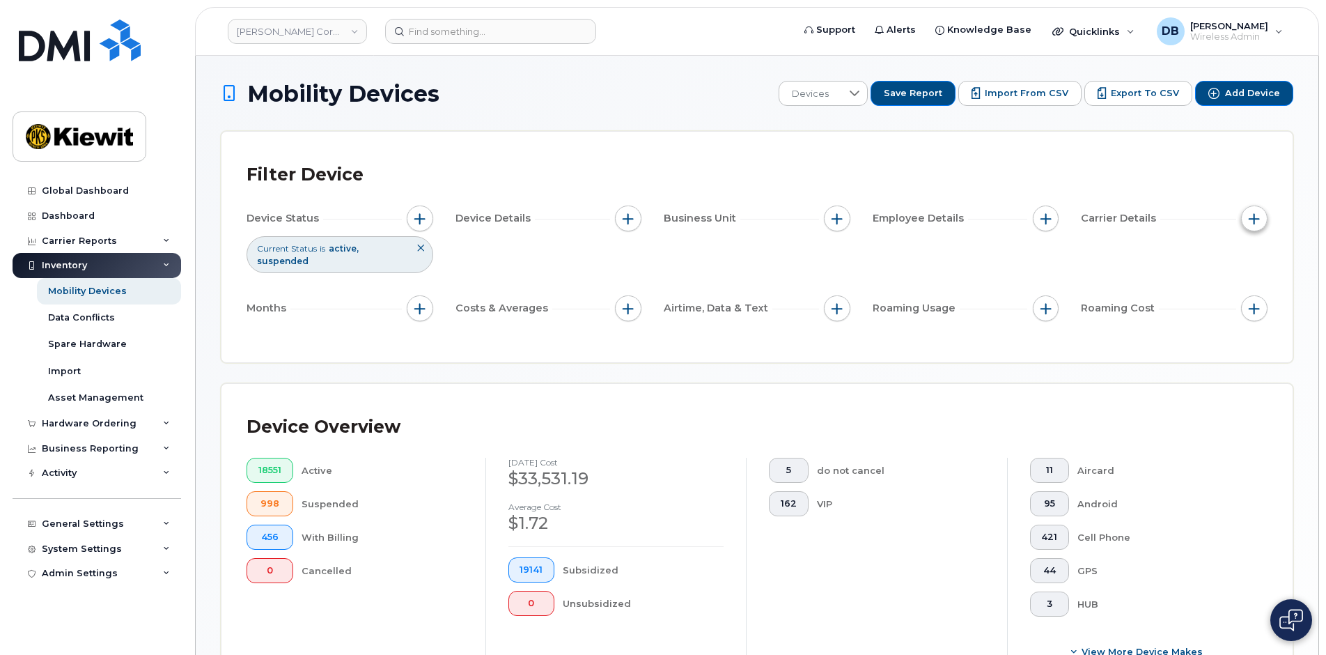
click at [1252, 221] on span "button" at bounding box center [1254, 218] width 11 height 11
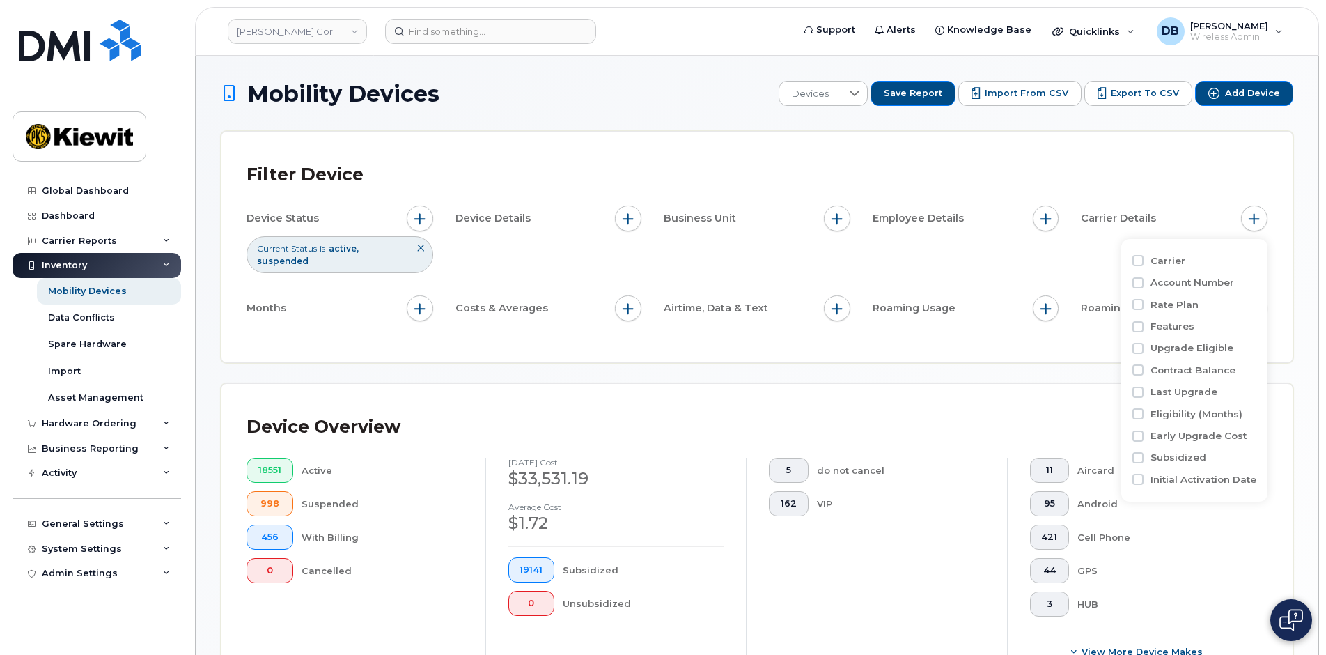
click at [1144, 264] on div at bounding box center [1137, 260] width 11 height 11
click at [1141, 265] on input "Carrier" at bounding box center [1137, 260] width 11 height 11
checkbox input "true"
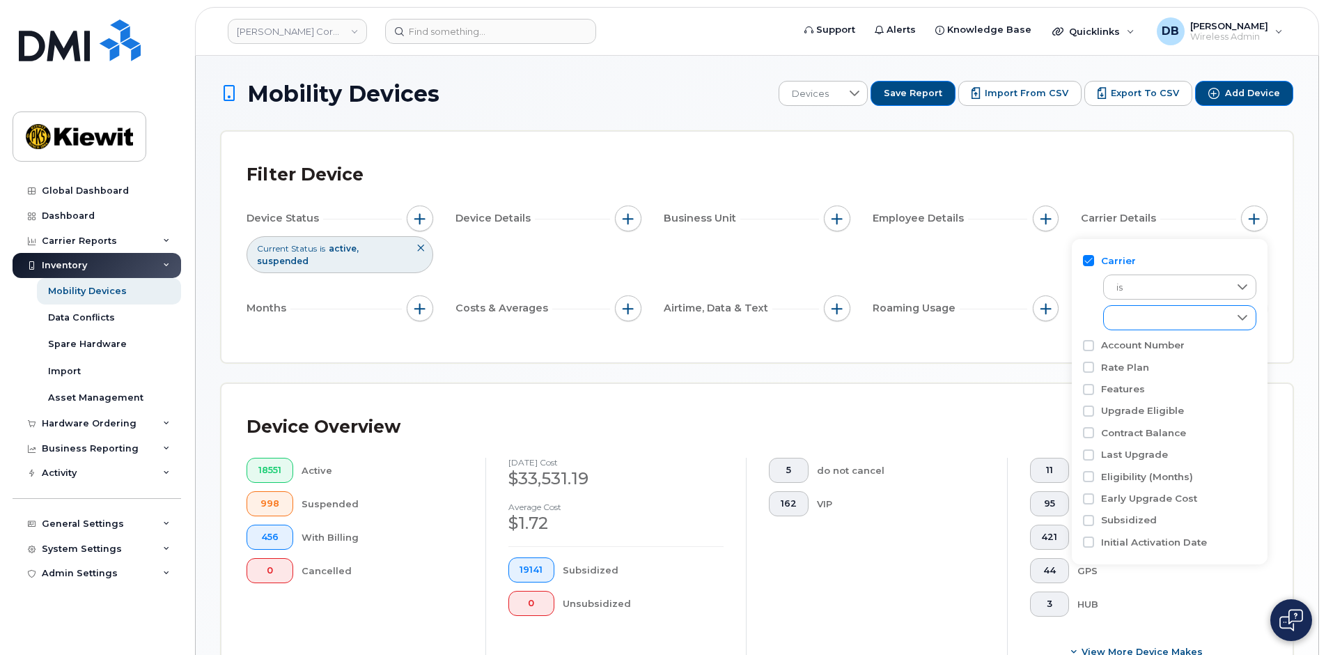
click at [1222, 324] on div "empty" at bounding box center [1166, 318] width 125 height 24
click at [1174, 421] on span "Verizon Wireless" at bounding box center [1168, 427] width 75 height 13
checkbox input "true"
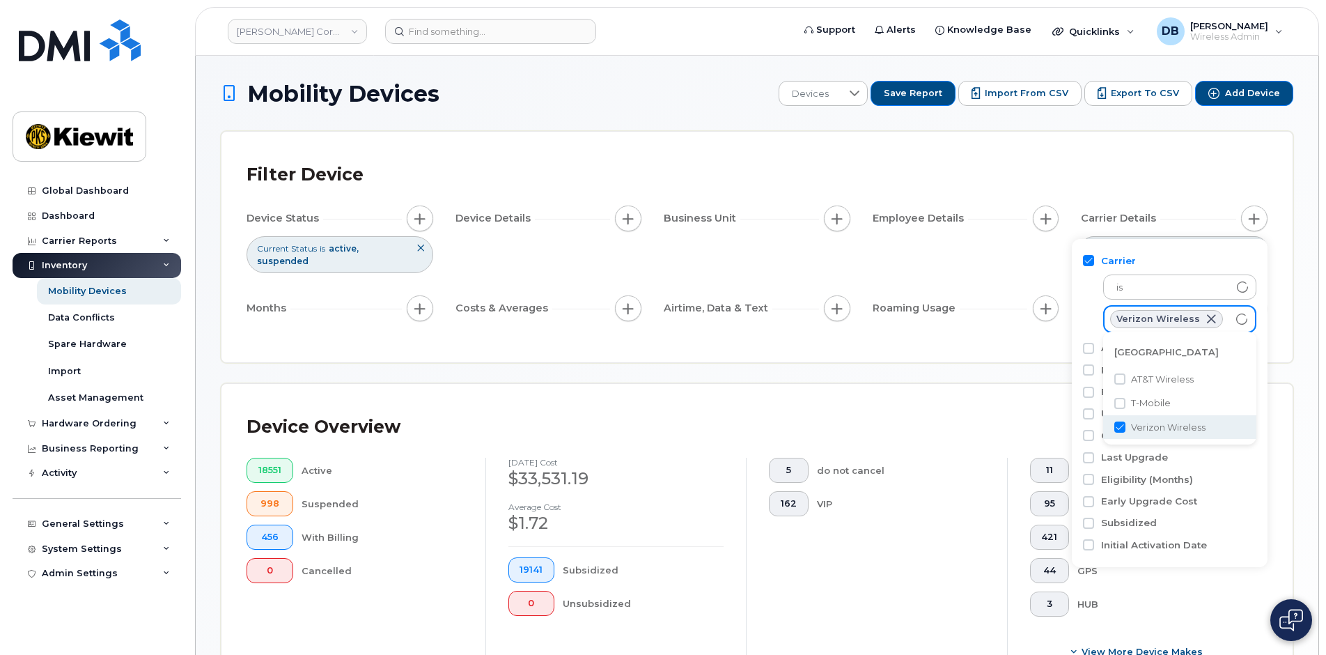
click at [890, 369] on div "Mobility Devices Devices Save Report Import from CSV Export to CSV Add Device F…" at bounding box center [757, 526] width 1073 height 891
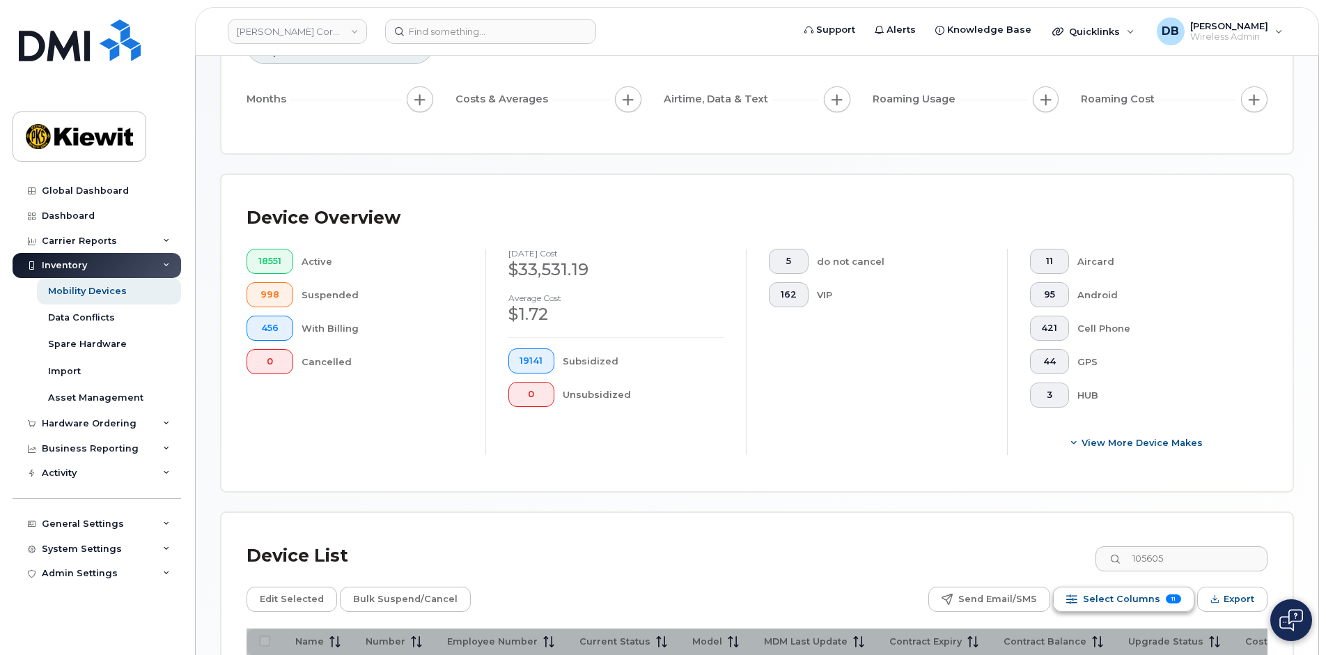
scroll to position [391, 0]
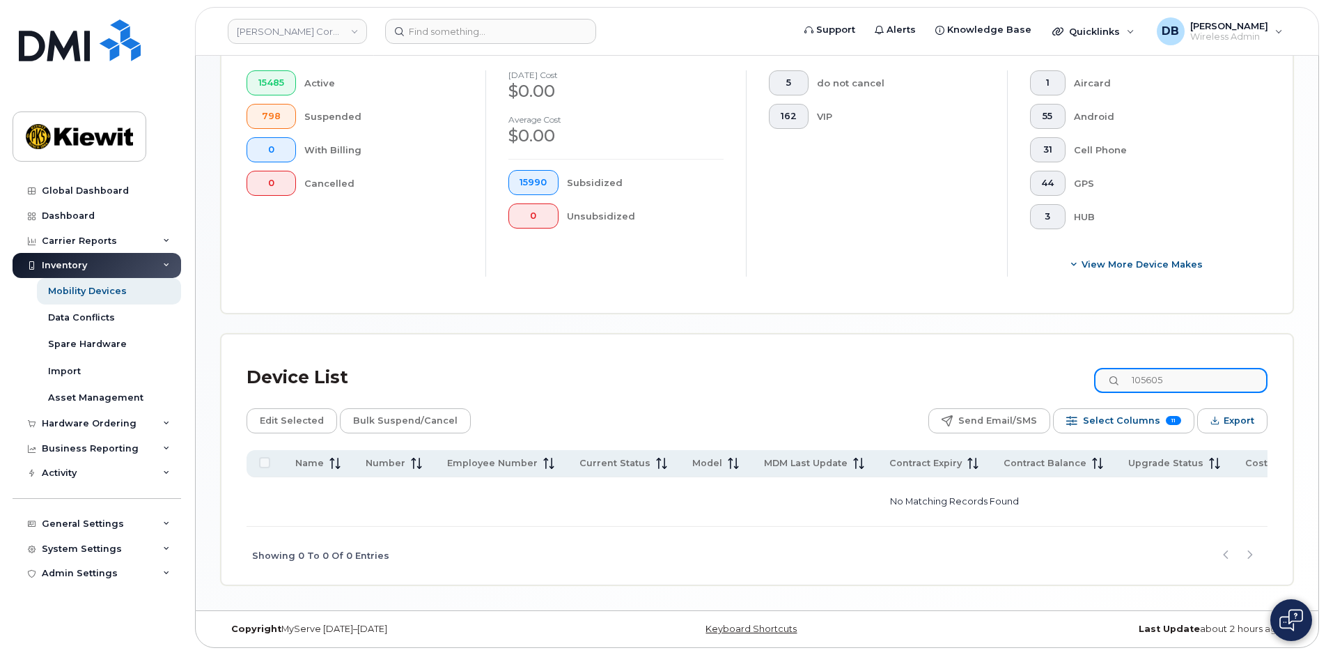
click at [1189, 380] on input "105605" at bounding box center [1180, 380] width 173 height 25
drag, startPoint x: 1190, startPoint y: 378, endPoint x: 1126, endPoint y: 382, distance: 63.5
click at [1128, 384] on input "105605" at bounding box center [1180, 380] width 173 height 25
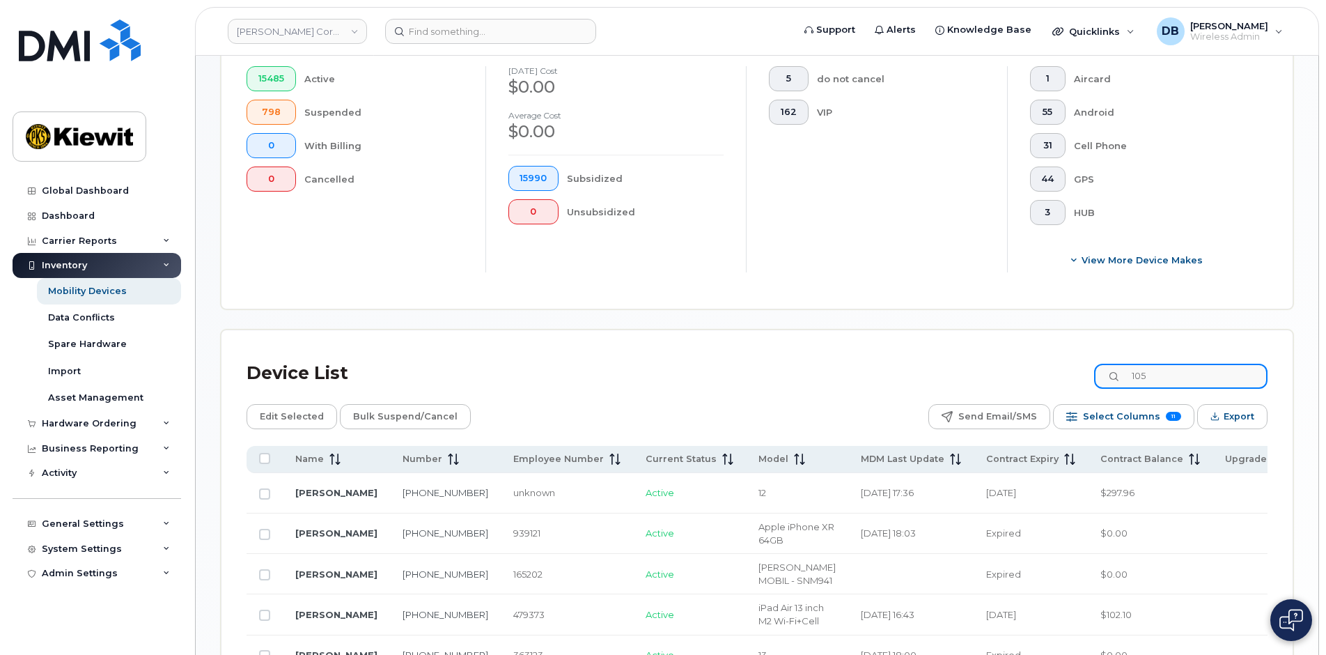
type input "1"
click at [1154, 384] on input at bounding box center [1180, 376] width 173 height 25
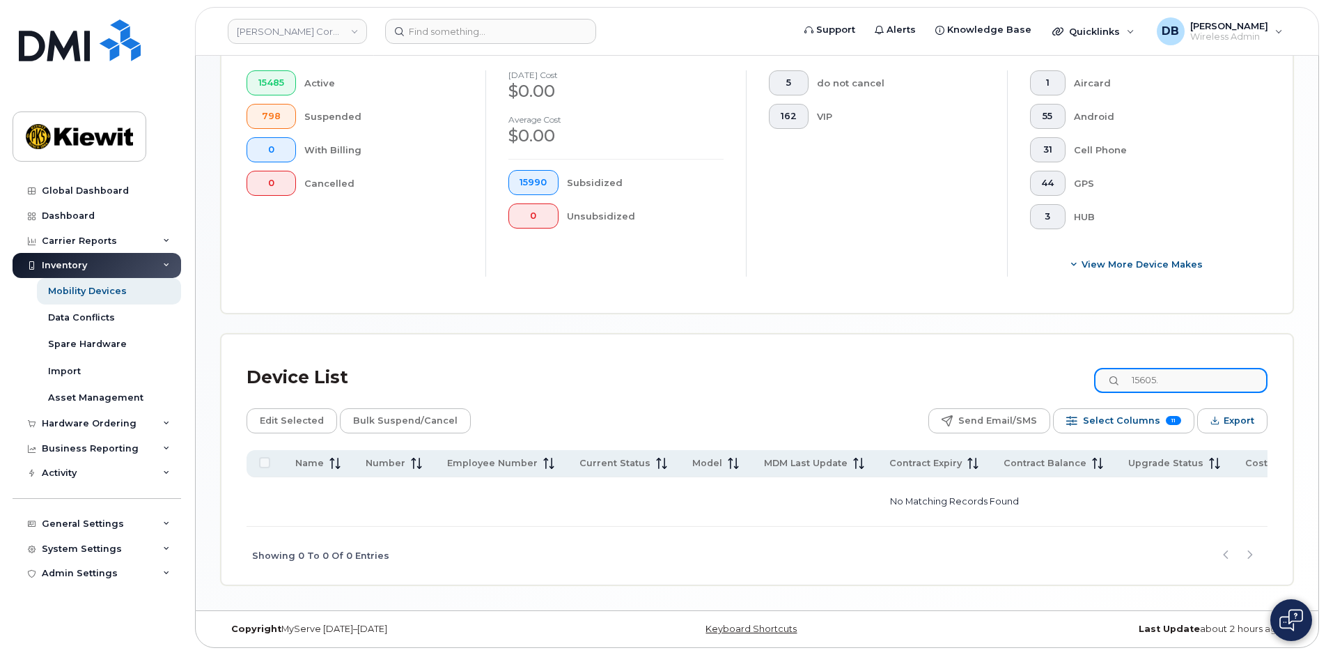
type input "15605"
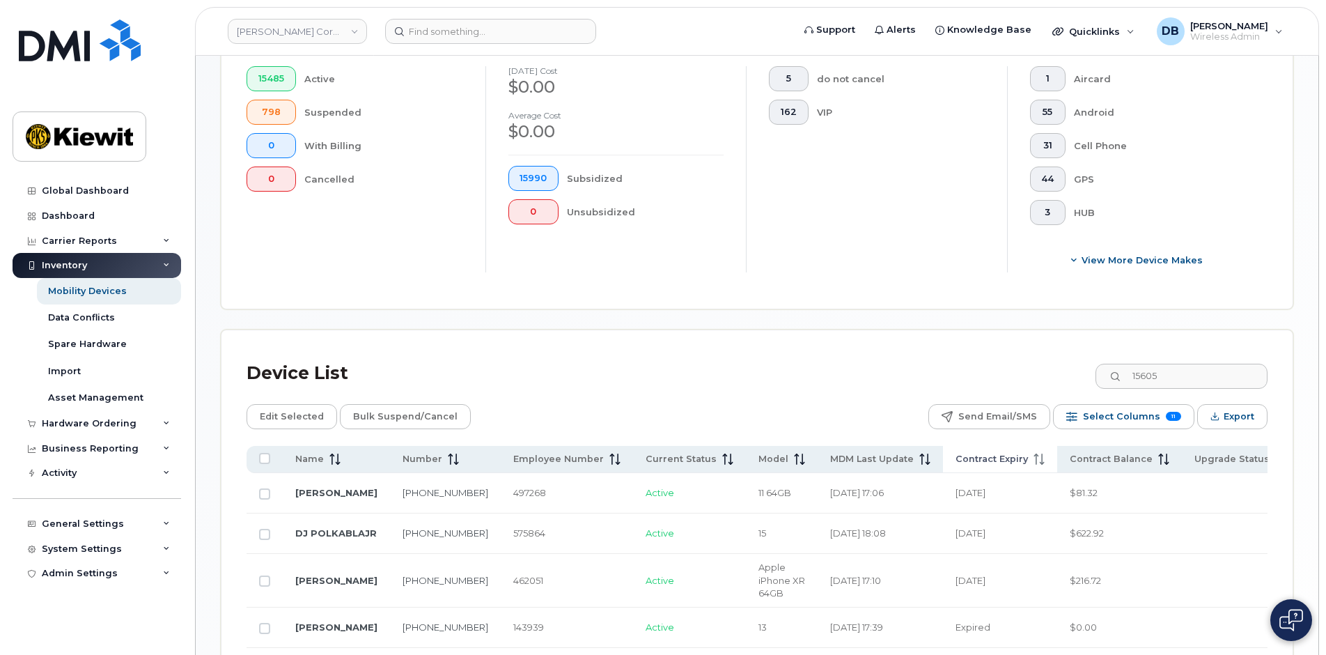
click at [956, 456] on span "Contract Expiry" at bounding box center [992, 459] width 72 height 13
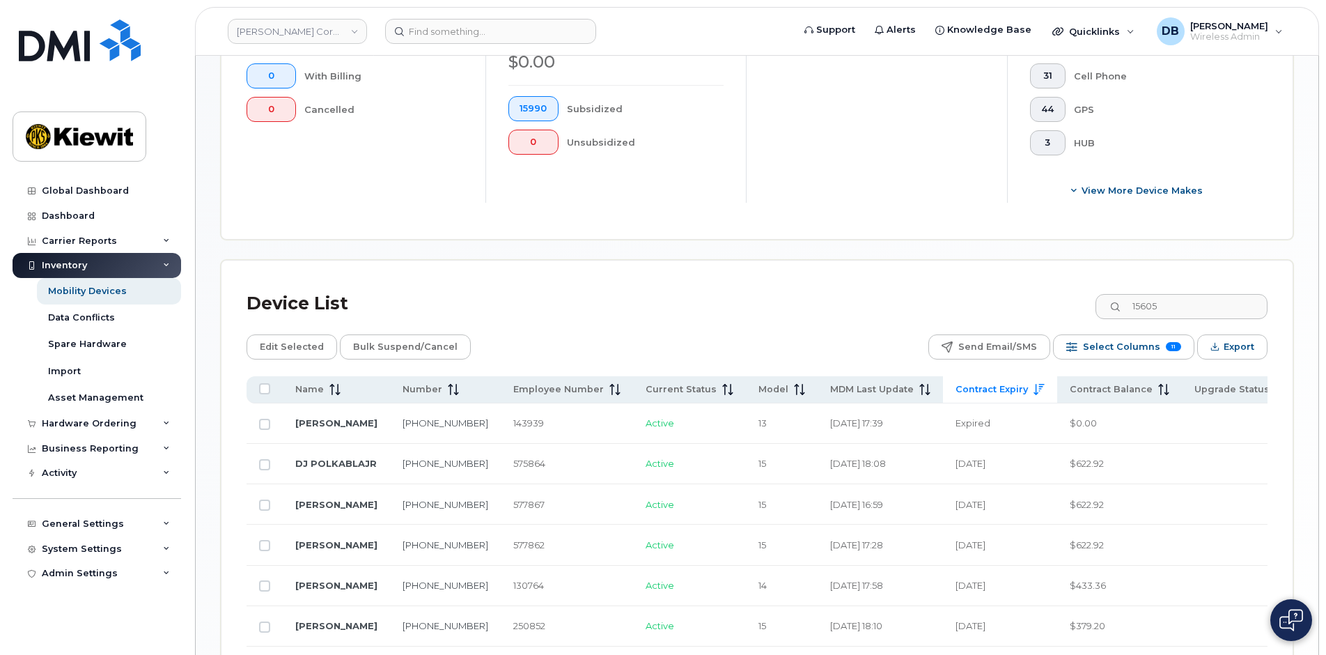
scroll to position [670, 0]
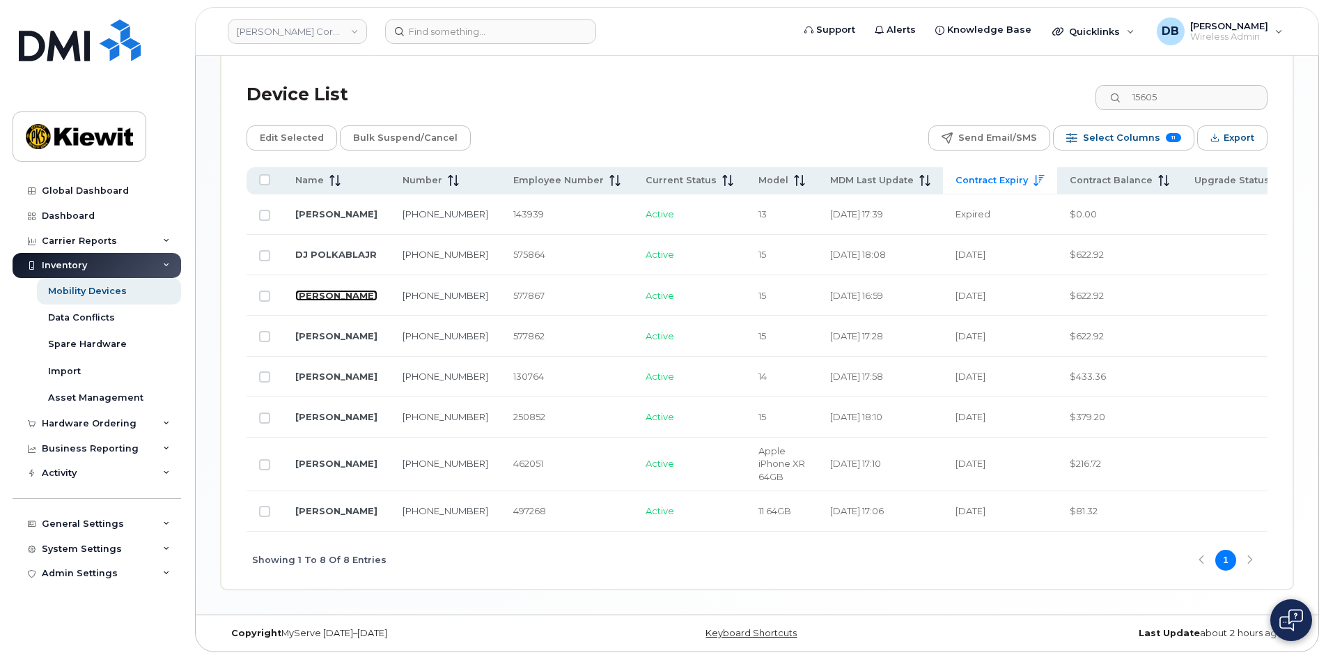
click at [325, 295] on link "TRAVIS SIPES" at bounding box center [336, 295] width 82 height 11
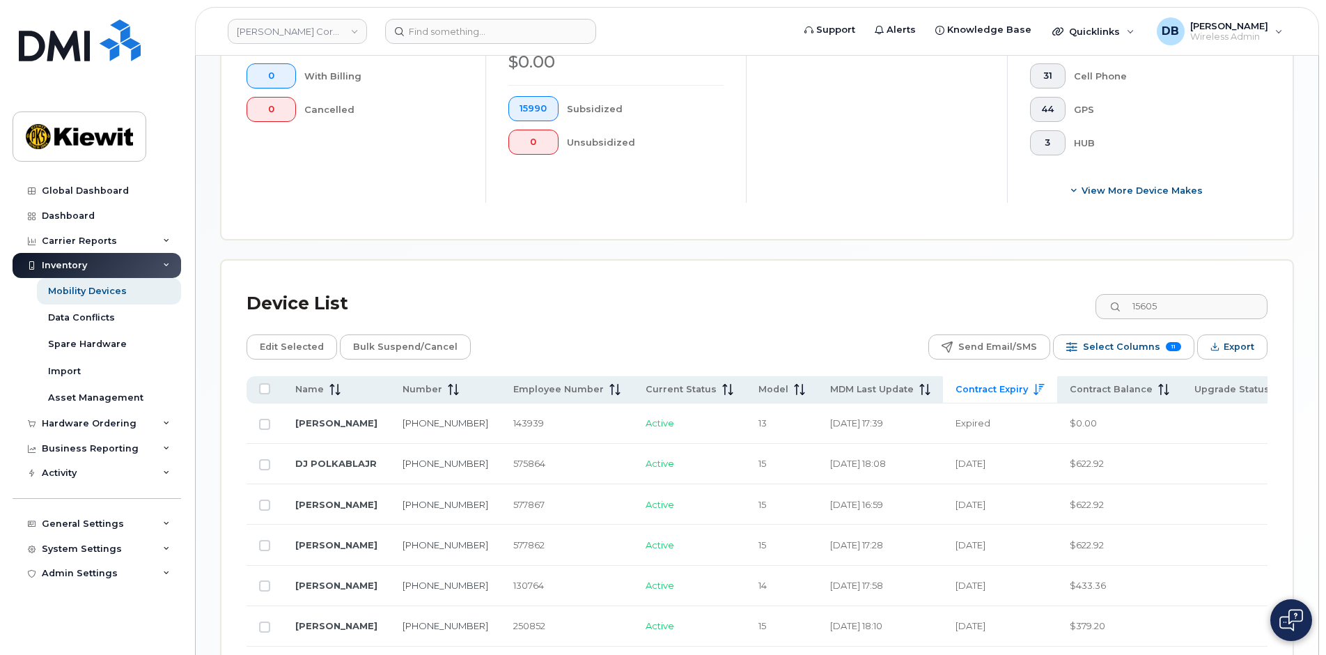
scroll to position [113, 0]
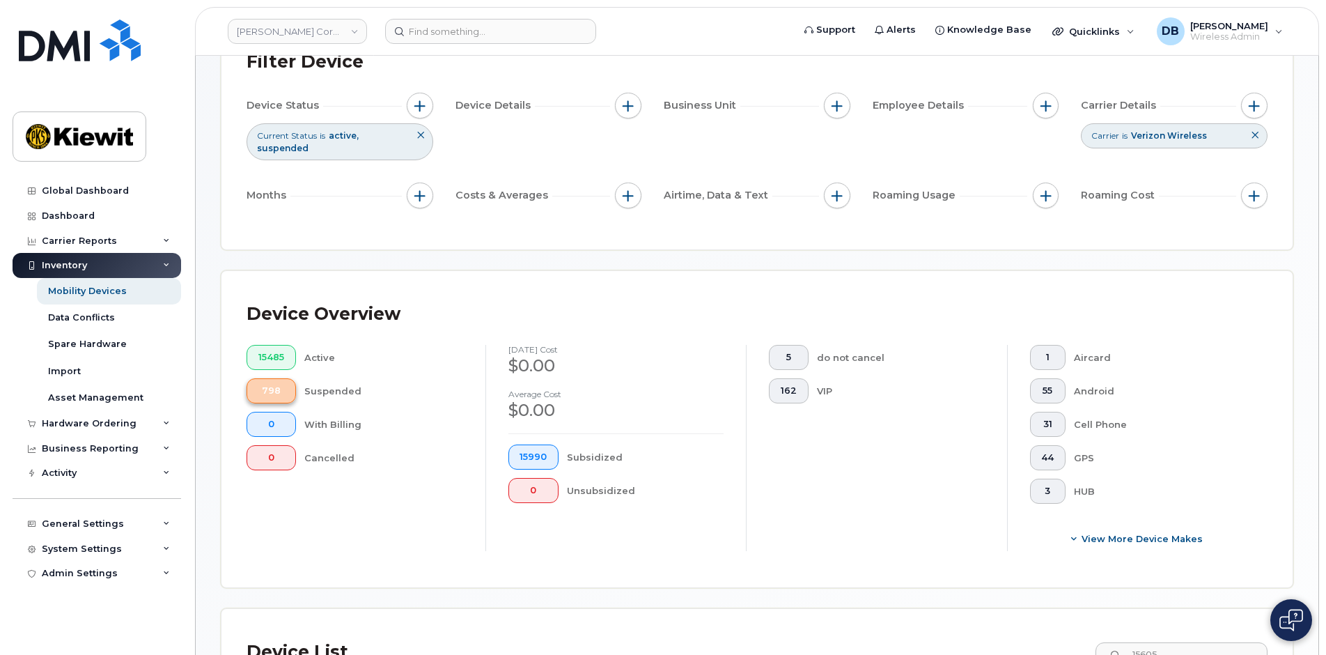
click at [276, 395] on span "798" at bounding box center [271, 390] width 26 height 11
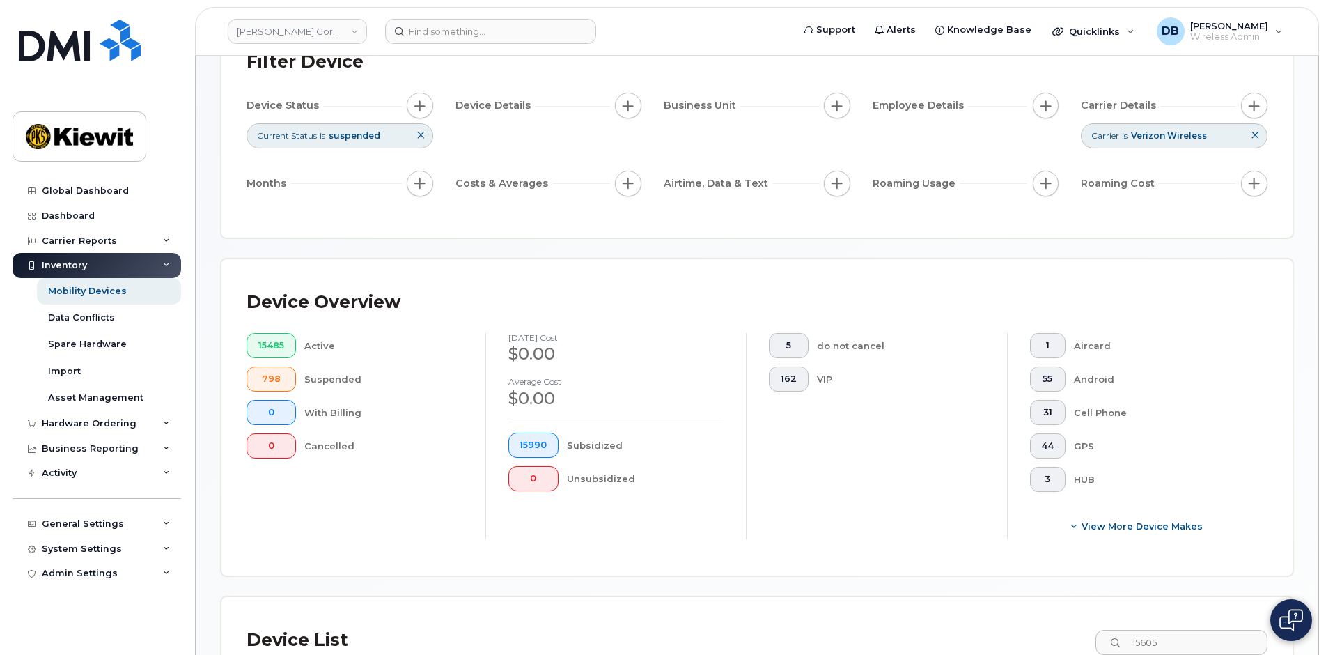
scroll to position [322, 0]
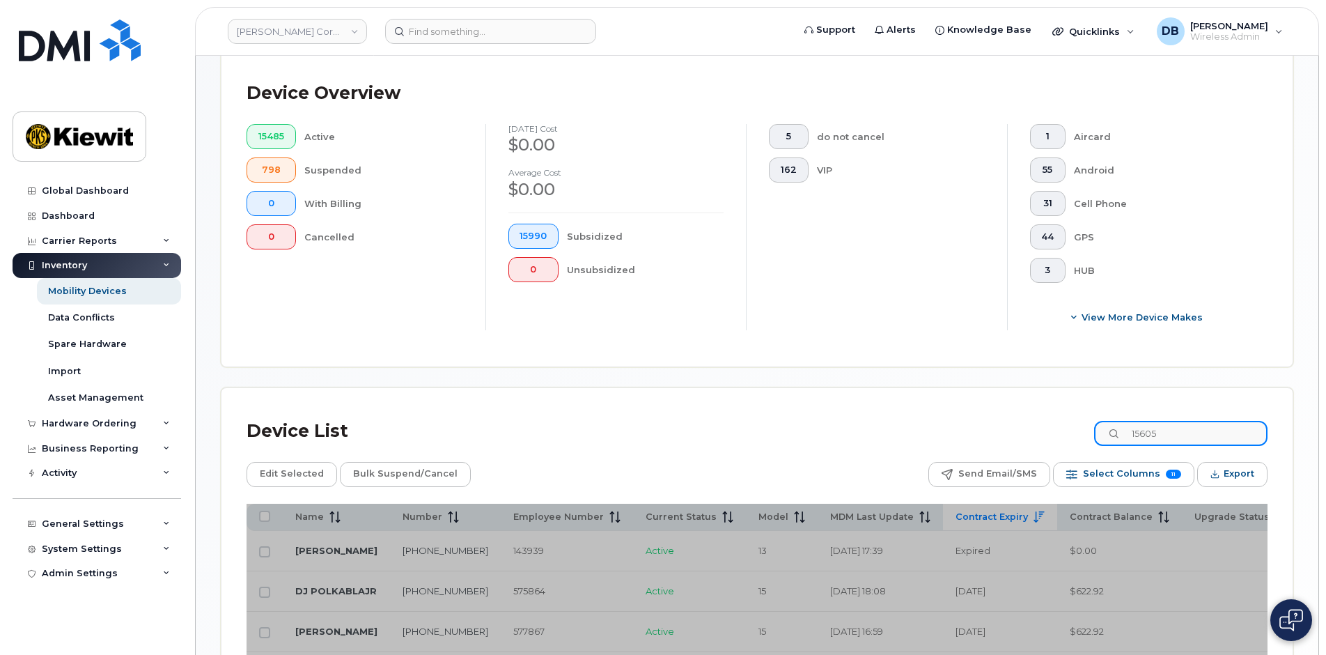
drag, startPoint x: 1174, startPoint y: 437, endPoint x: 1087, endPoint y: 425, distance: 88.0
click at [1112, 429] on input "15605" at bounding box center [1180, 433] width 173 height 25
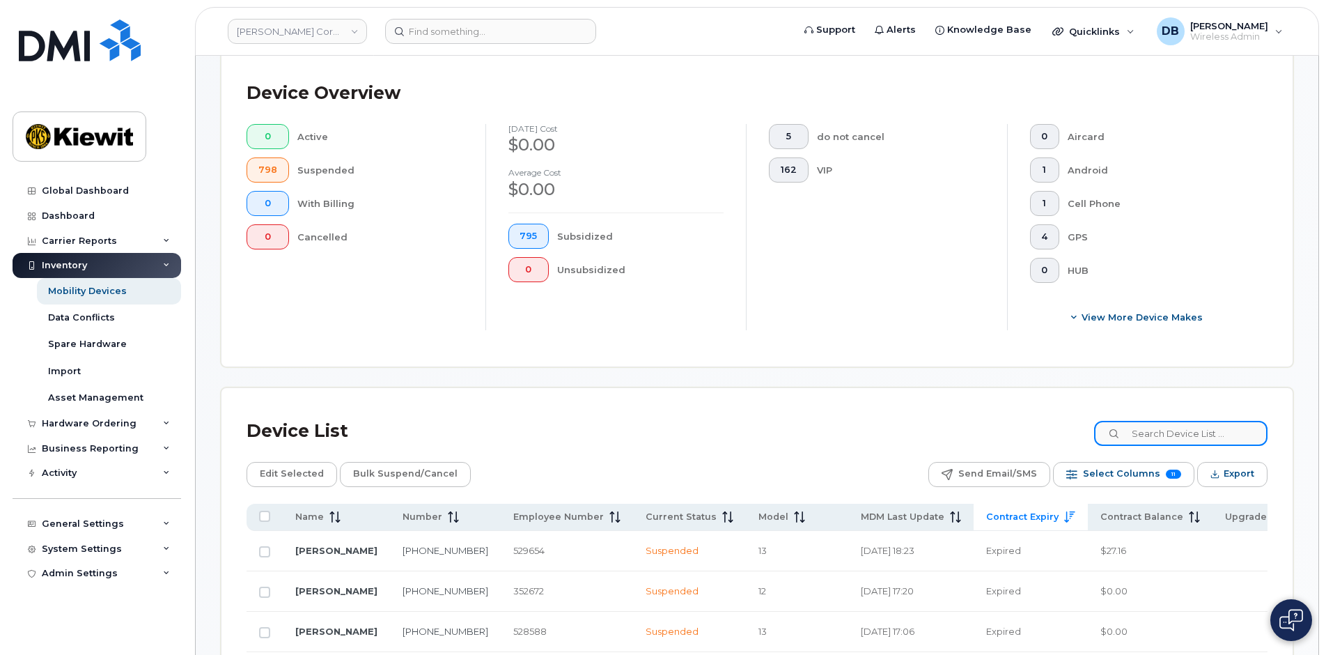
scroll to position [461, 0]
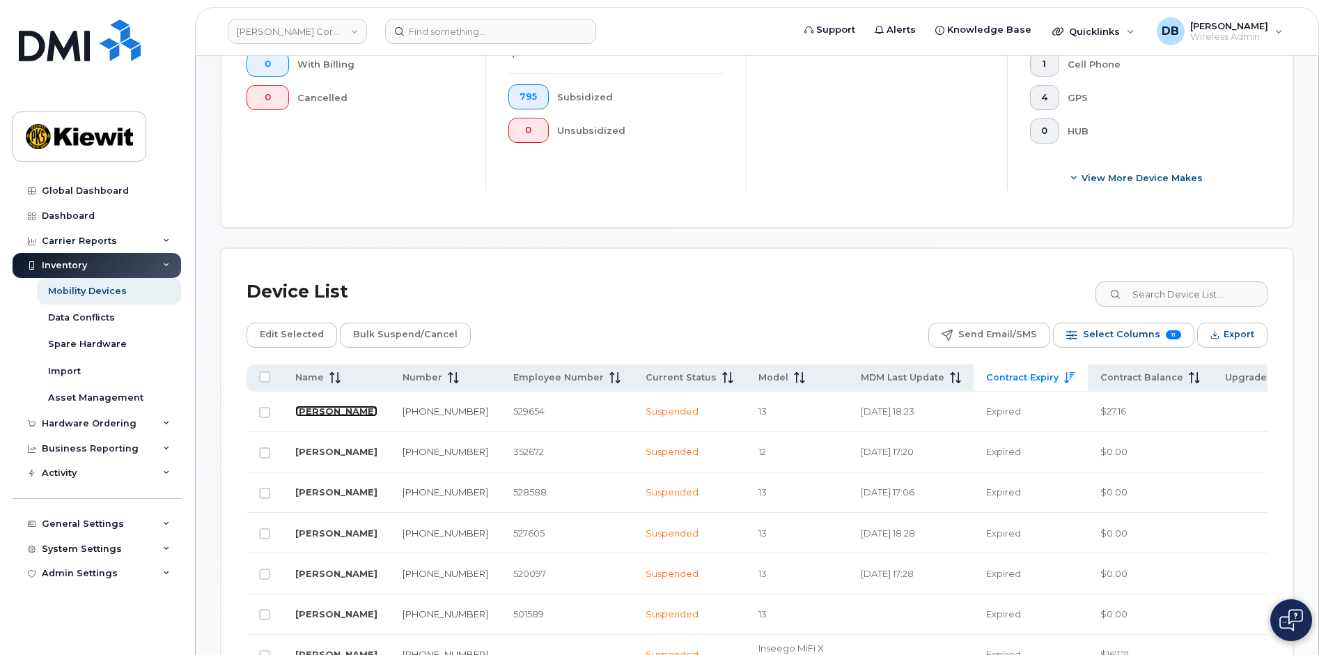
click at [327, 405] on link "CHRISTOPHER GRILK" at bounding box center [336, 410] width 82 height 11
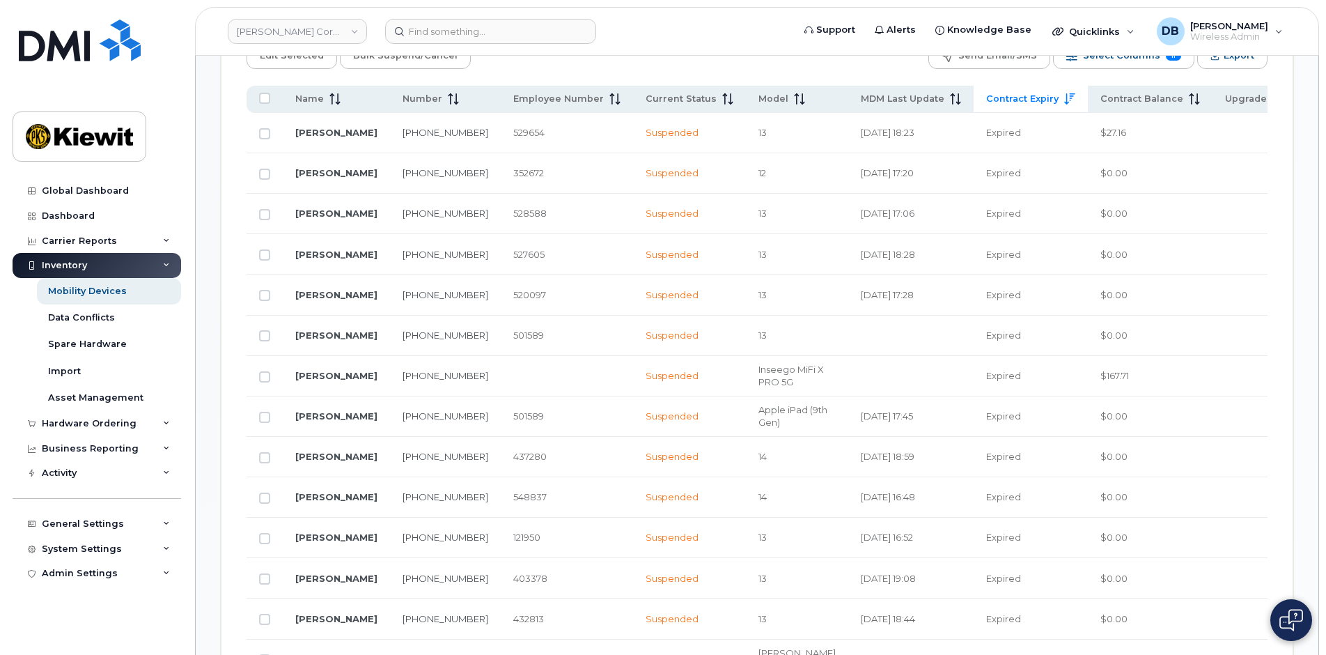
scroll to position [670, 0]
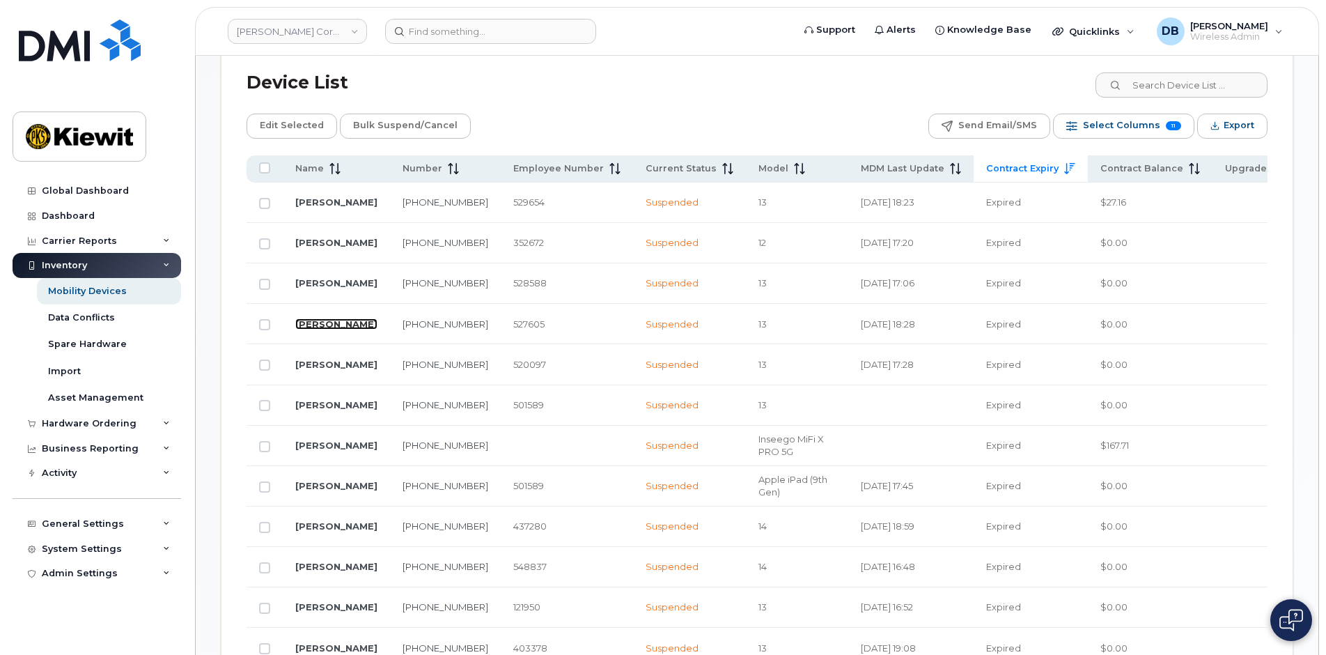
click at [316, 325] on link "APRIL ROSAS" at bounding box center [336, 323] width 82 height 11
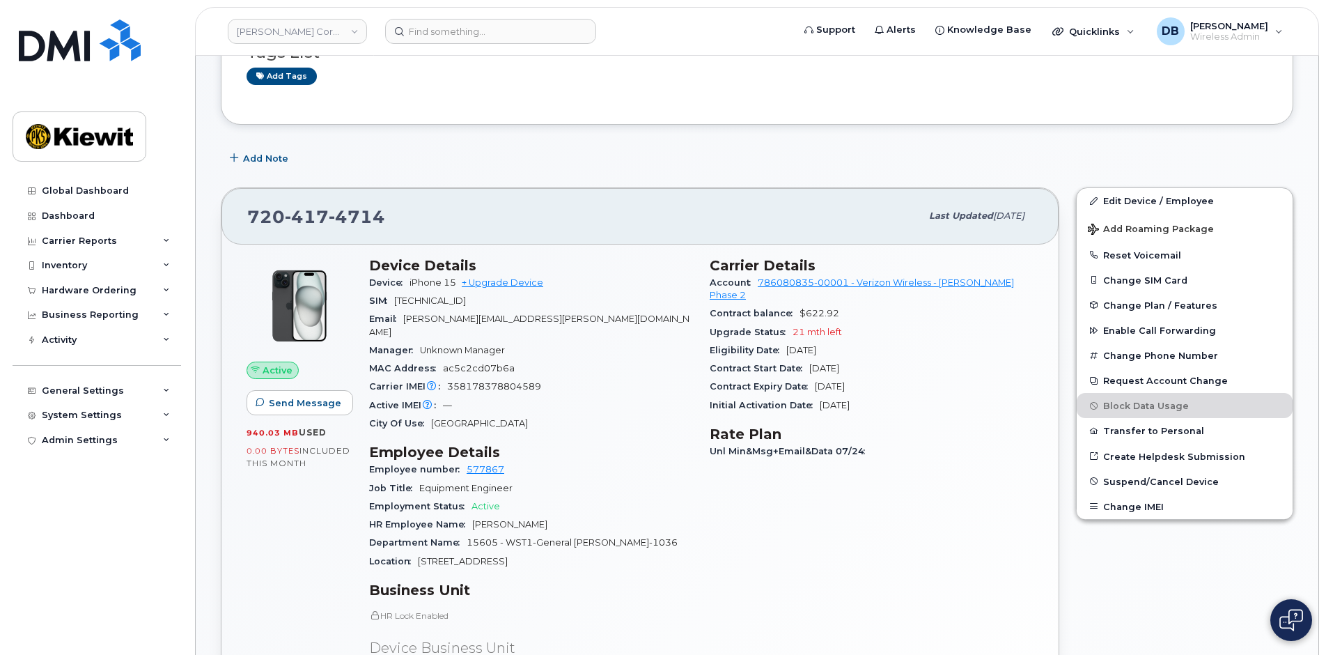
scroll to position [279, 0]
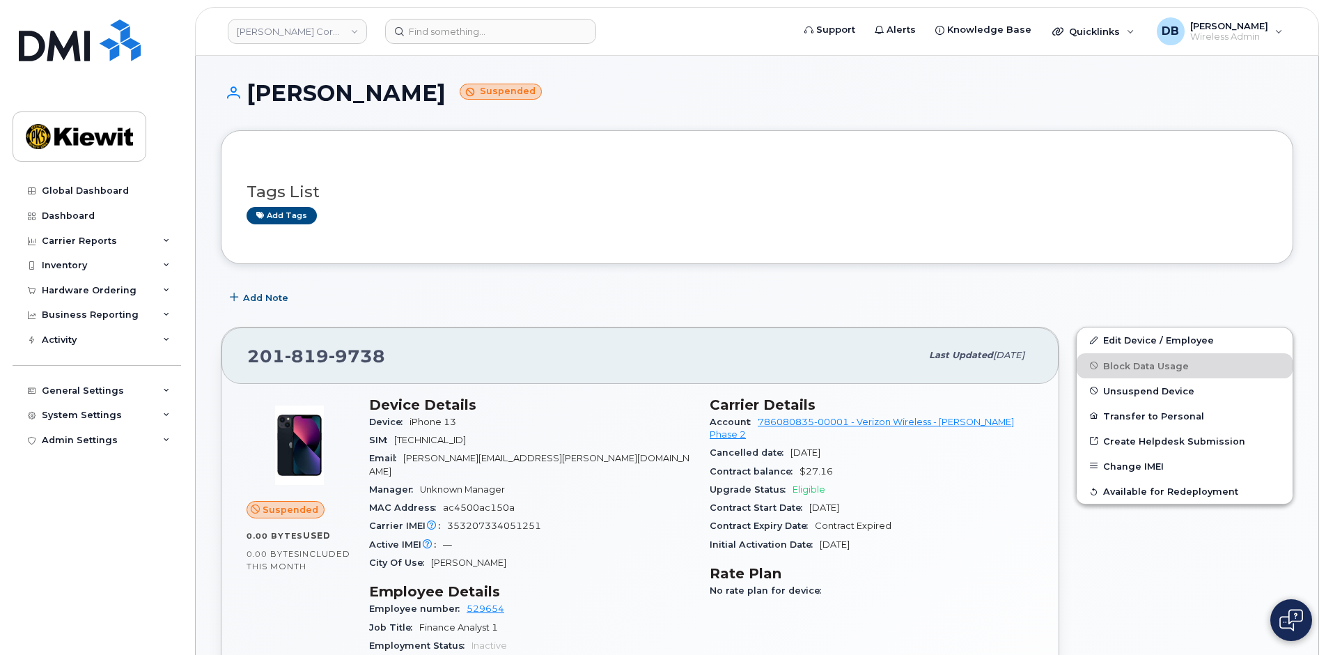
scroll to position [139, 0]
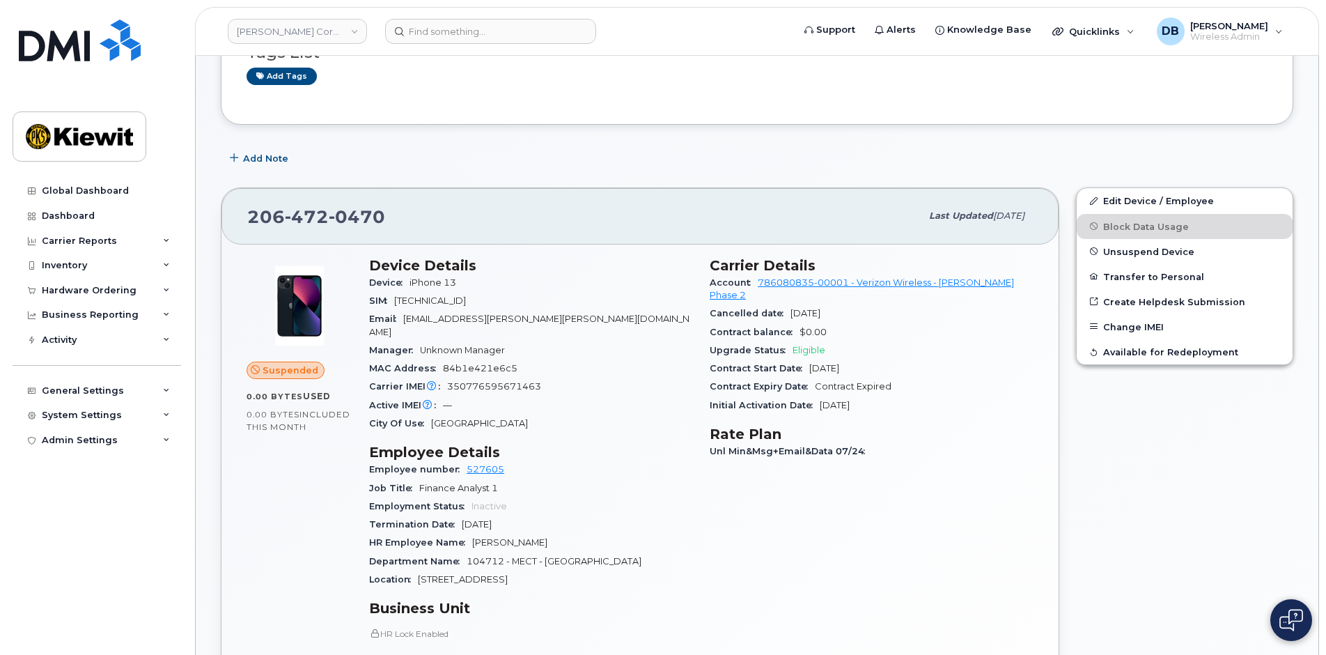
scroll to position [70, 0]
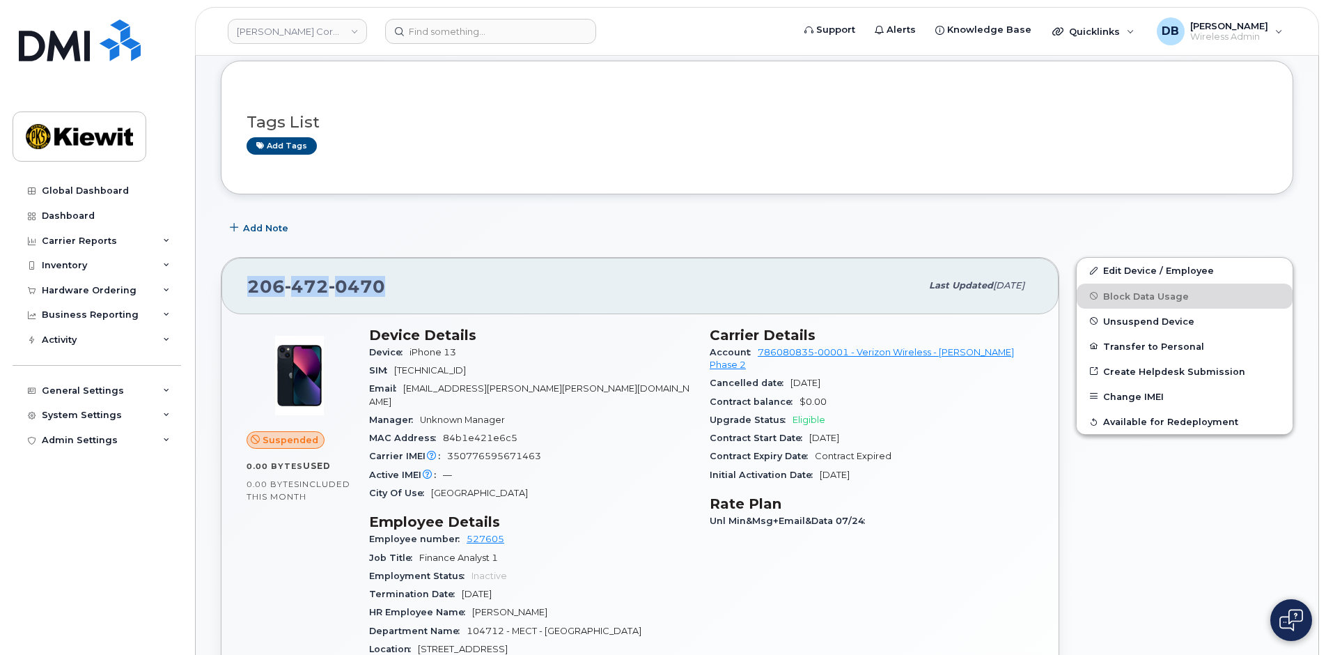
drag, startPoint x: 397, startPoint y: 286, endPoint x: 250, endPoint y: 283, distance: 147.0
click at [250, 283] on div "206 472 0470" at bounding box center [583, 285] width 673 height 29
copy span "206 472 0470"
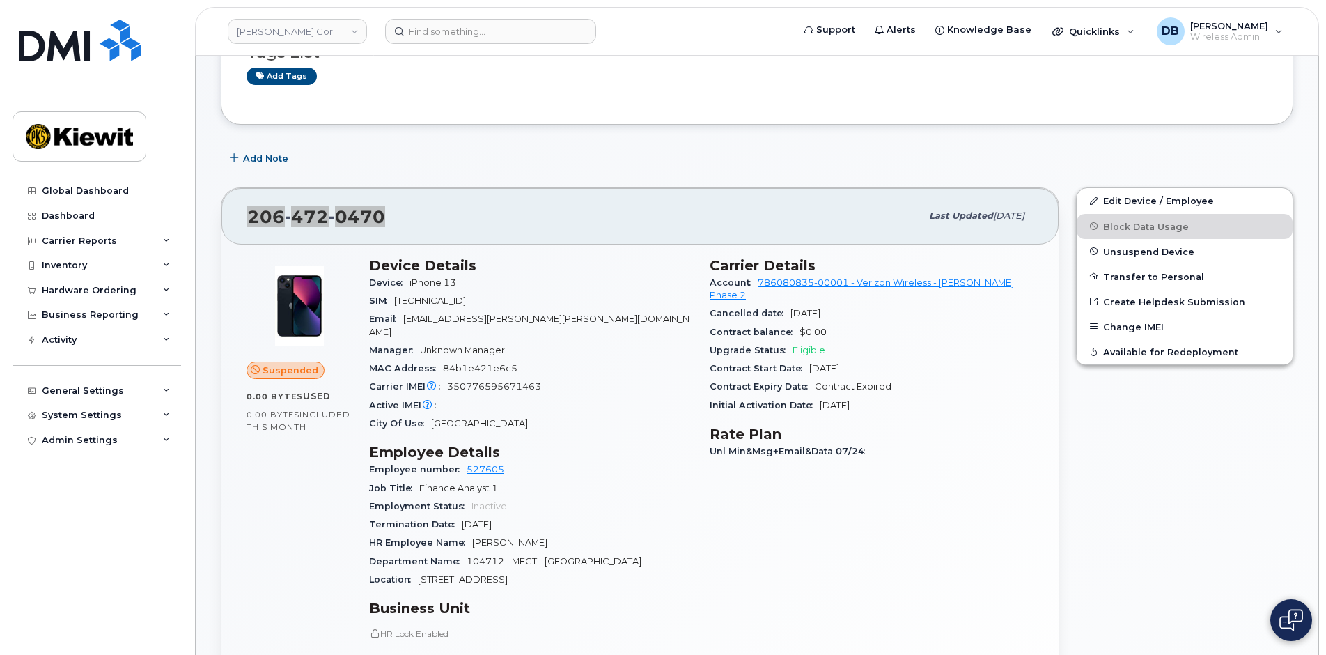
scroll to position [0, 0]
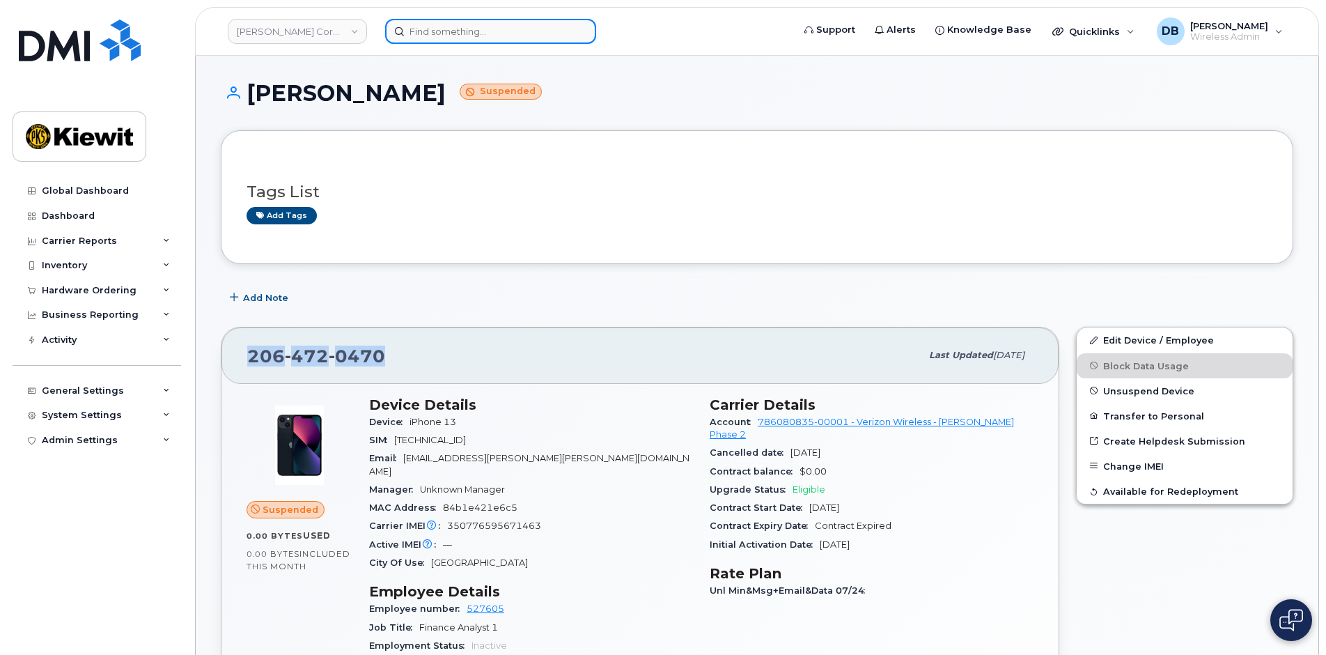
click at [419, 24] on input at bounding box center [490, 31] width 211 height 25
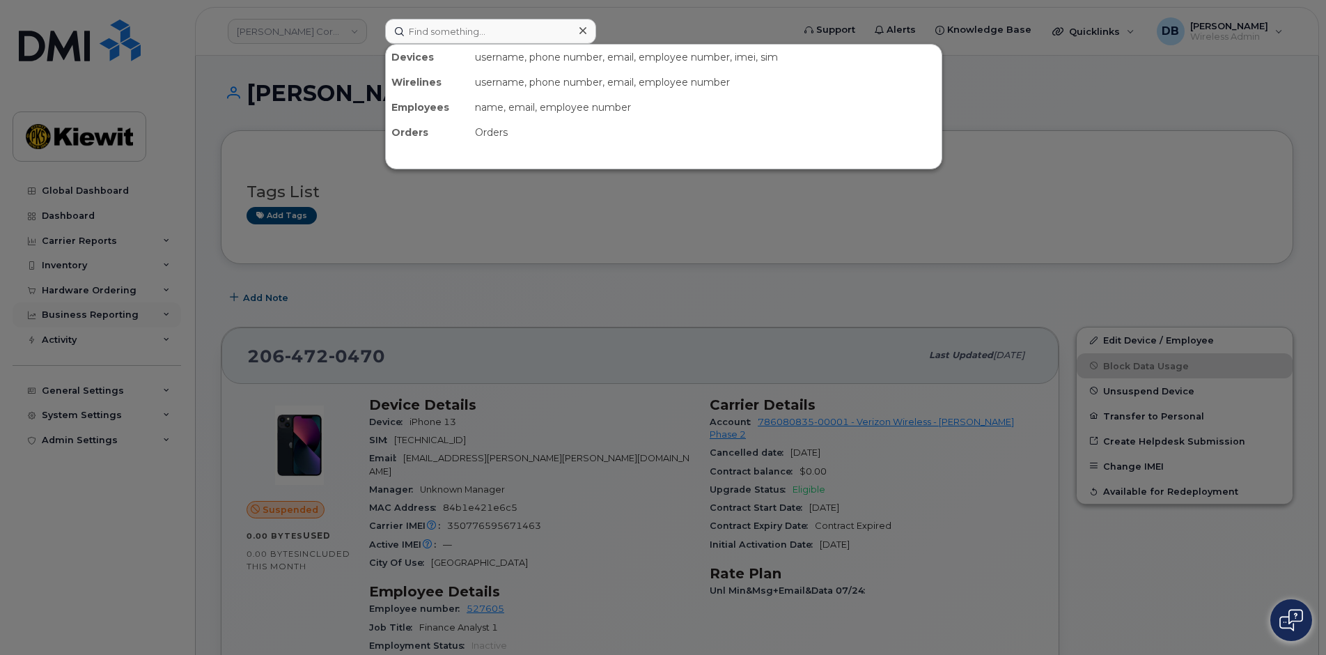
click at [77, 308] on div at bounding box center [663, 327] width 1326 height 655
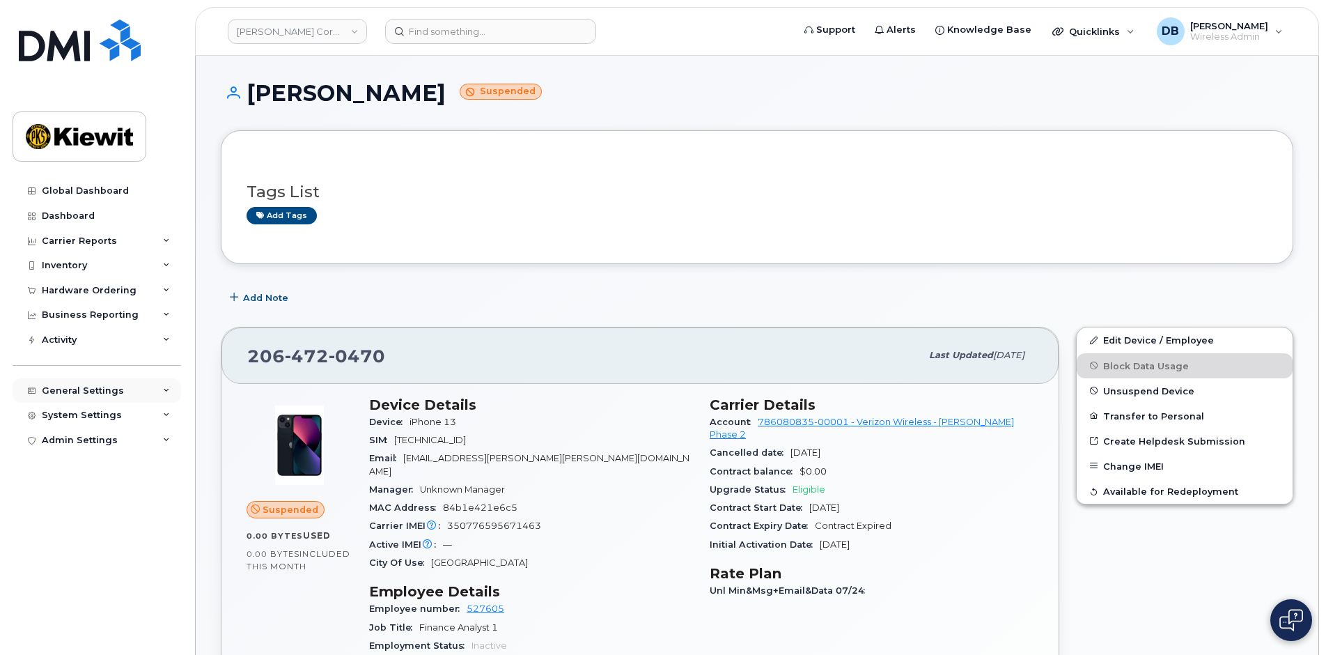
click at [132, 395] on div "General Settings" at bounding box center [97, 390] width 169 height 25
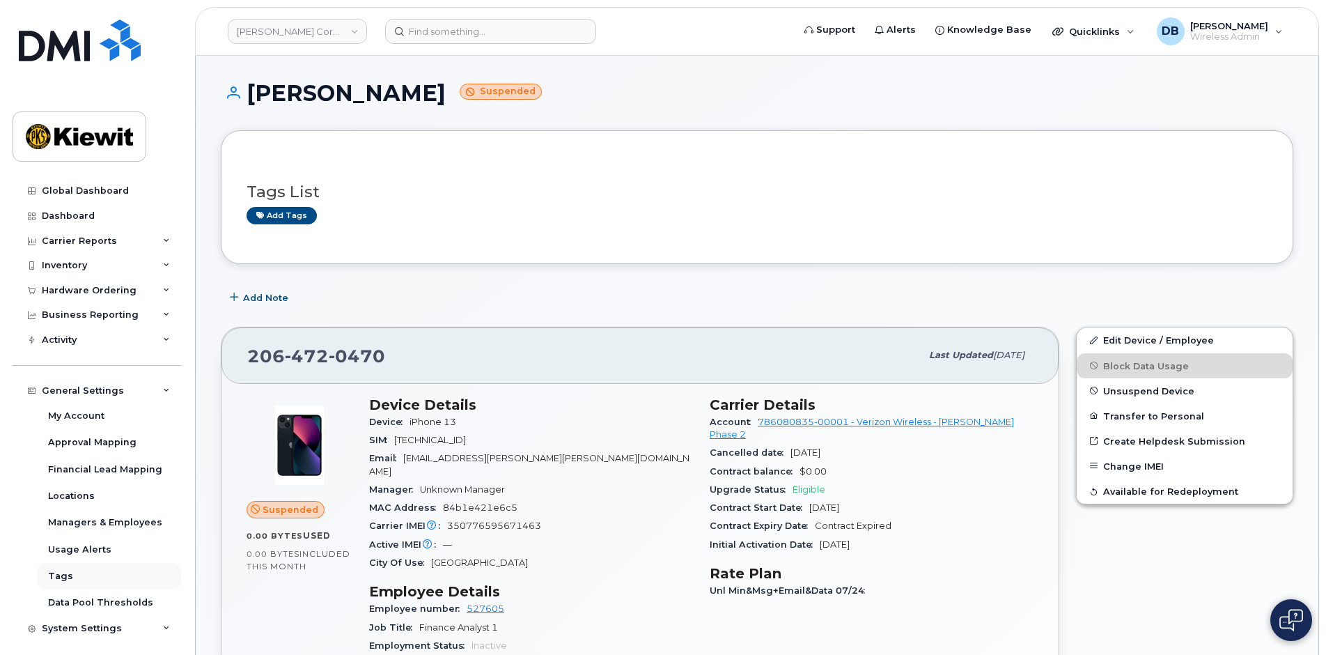
scroll to position [31, 0]
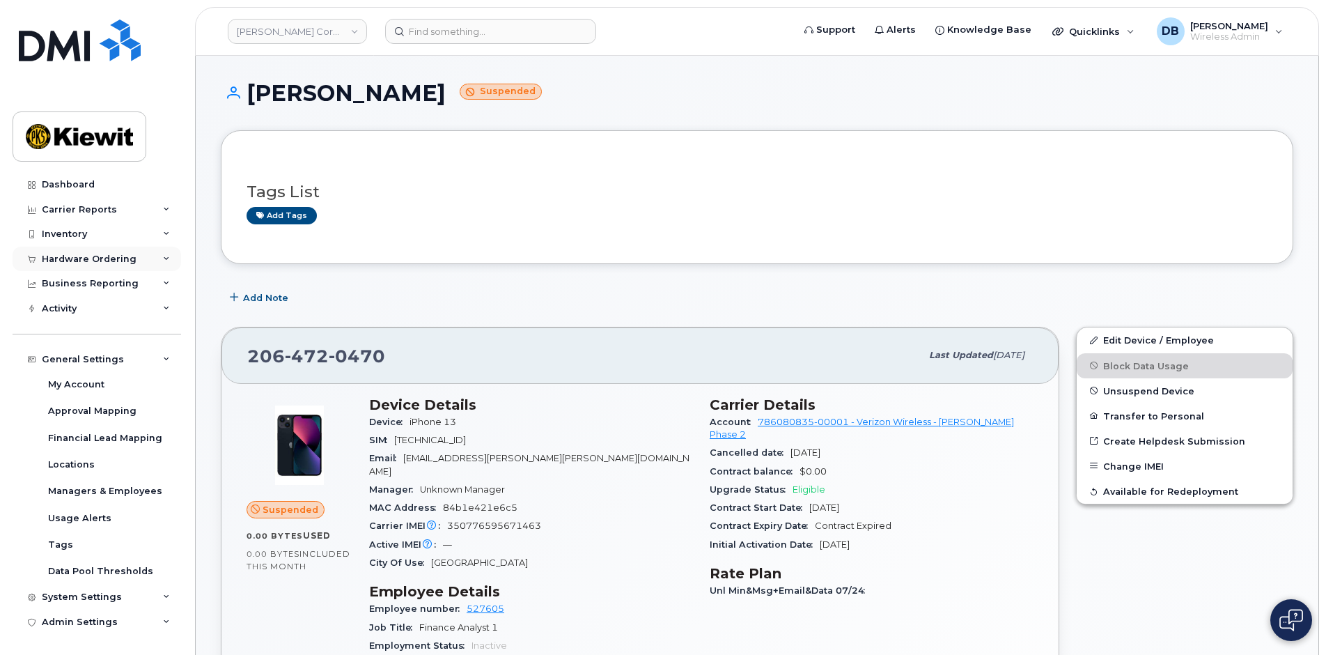
click at [125, 254] on div "Hardware Ordering" at bounding box center [89, 259] width 95 height 11
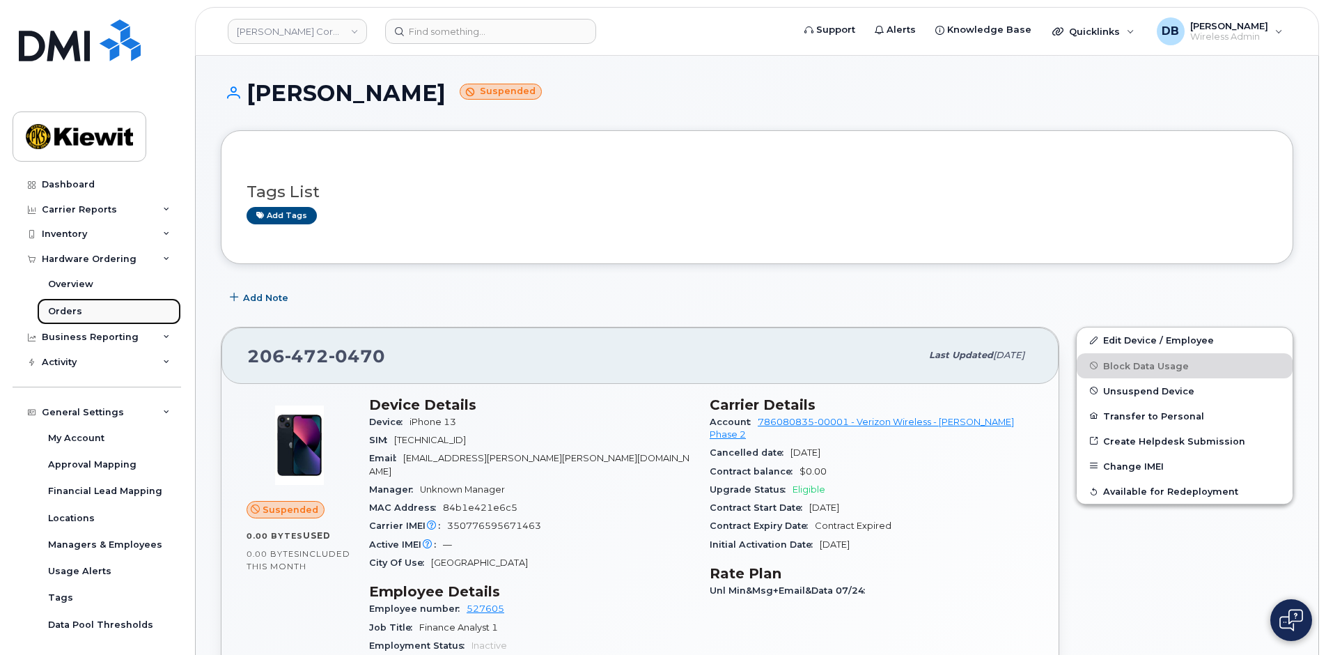
click at [61, 313] on div "Orders" at bounding box center [65, 311] width 34 height 13
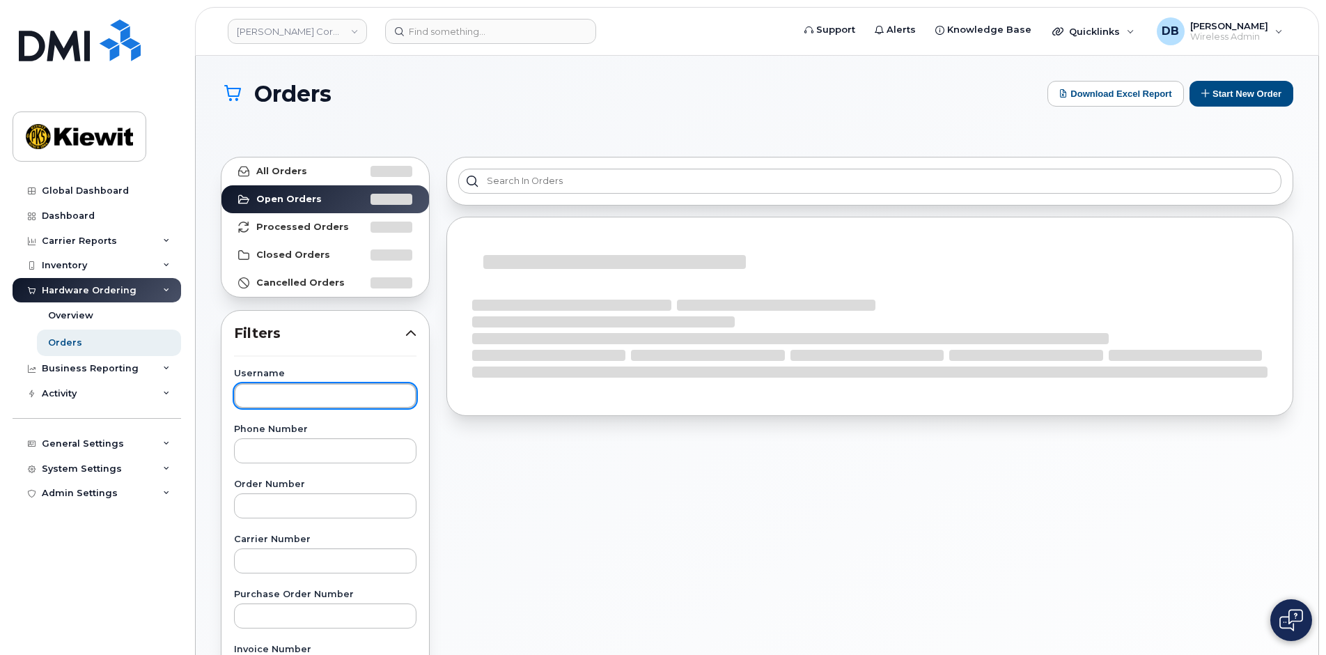
click at [273, 397] on input "text" at bounding box center [325, 395] width 182 height 25
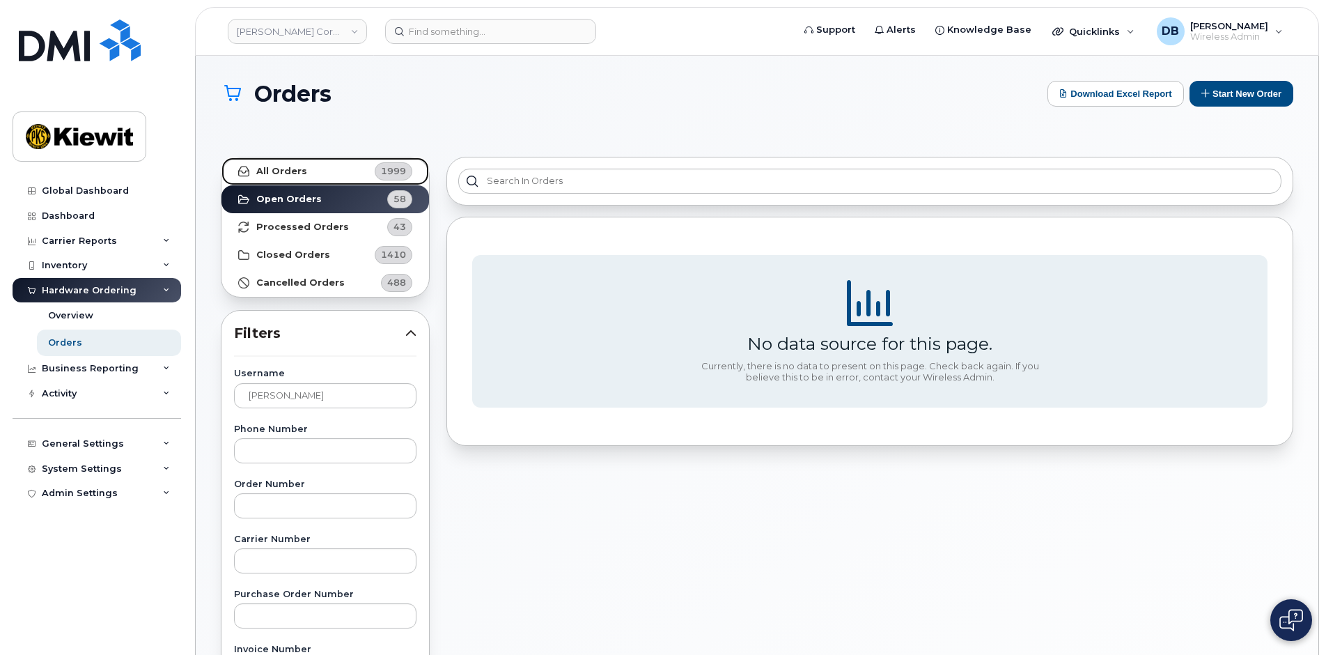
click at [326, 169] on link "All Orders 1999" at bounding box center [325, 171] width 208 height 28
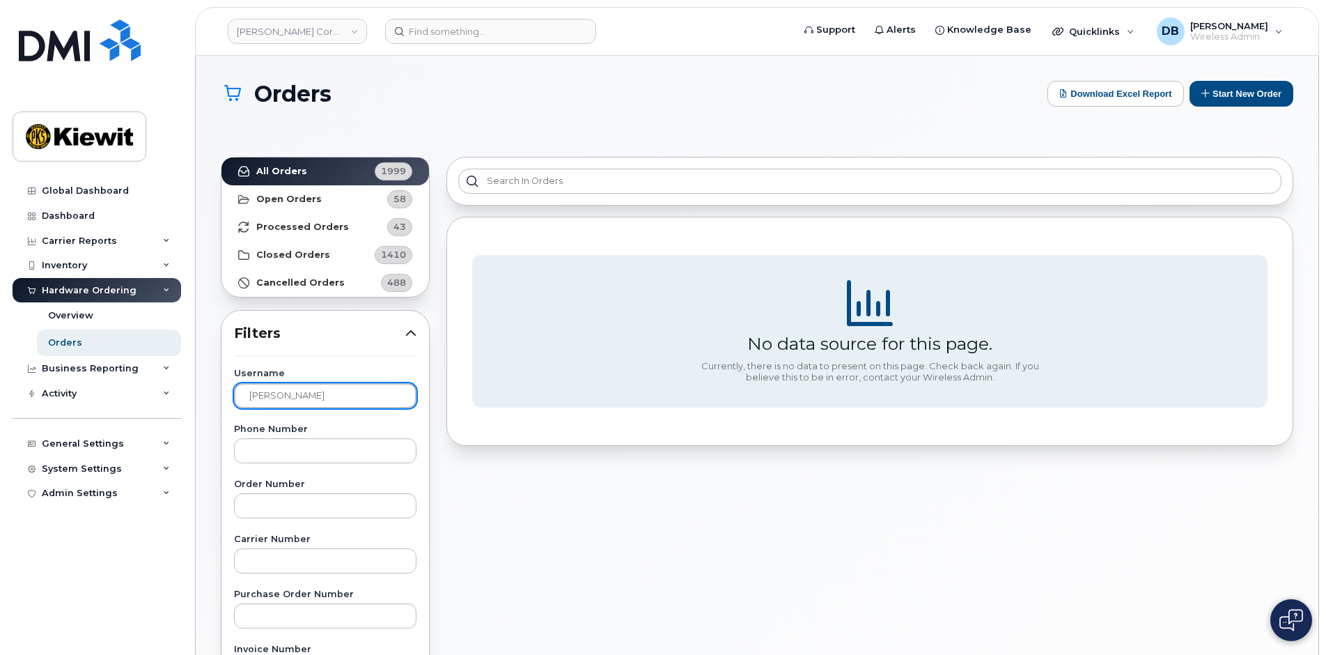
click at [336, 385] on input "TIM BARNER" at bounding box center [325, 395] width 182 height 25
type input "T"
type input "BARNER"
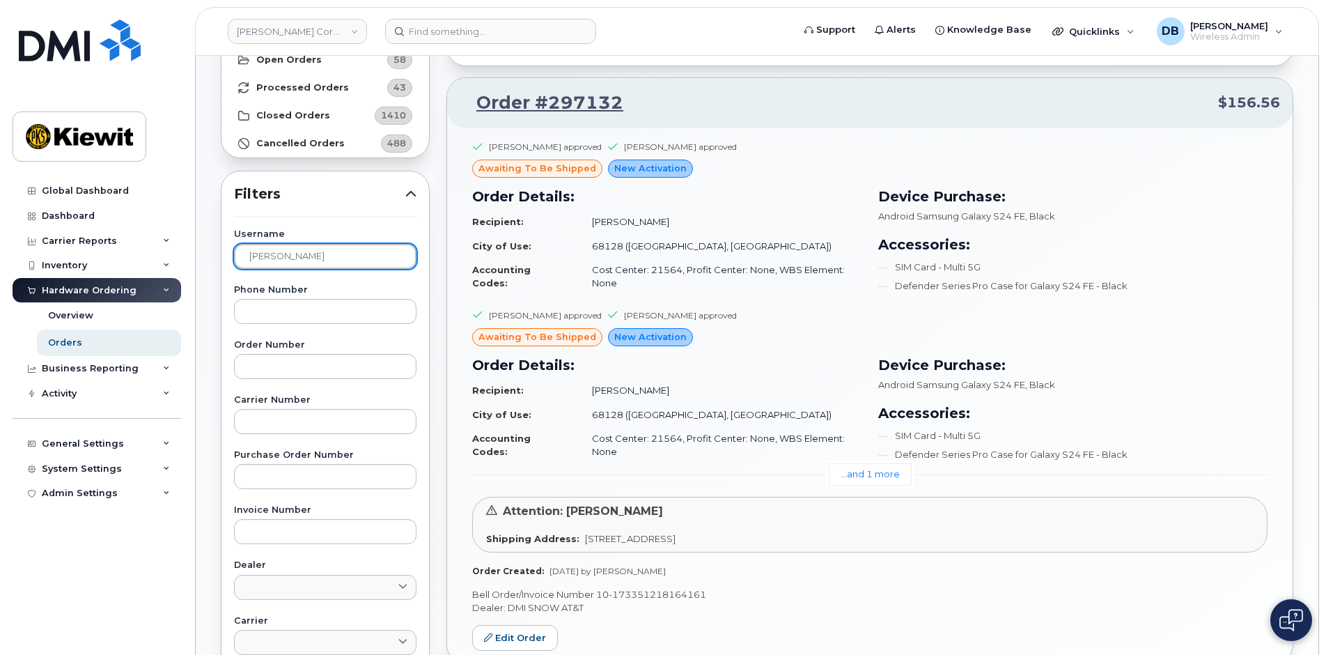
scroll to position [70, 0]
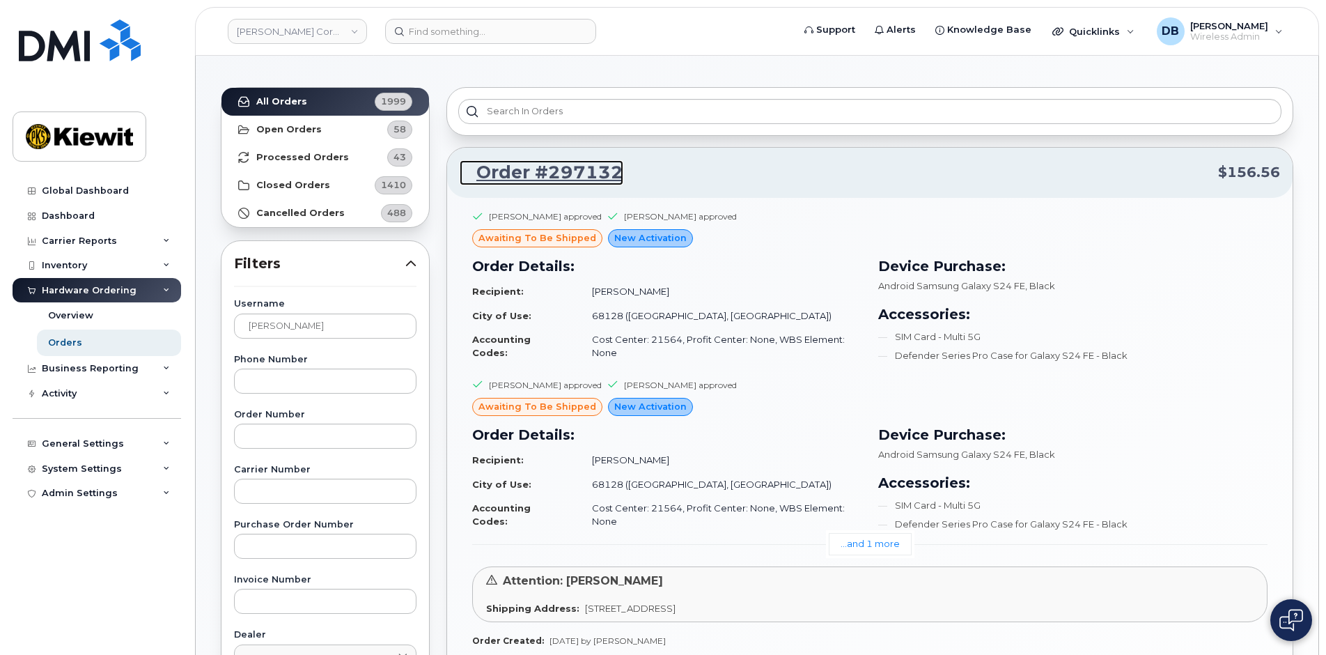
click at [559, 171] on link "Order #297132" at bounding box center [542, 172] width 164 height 25
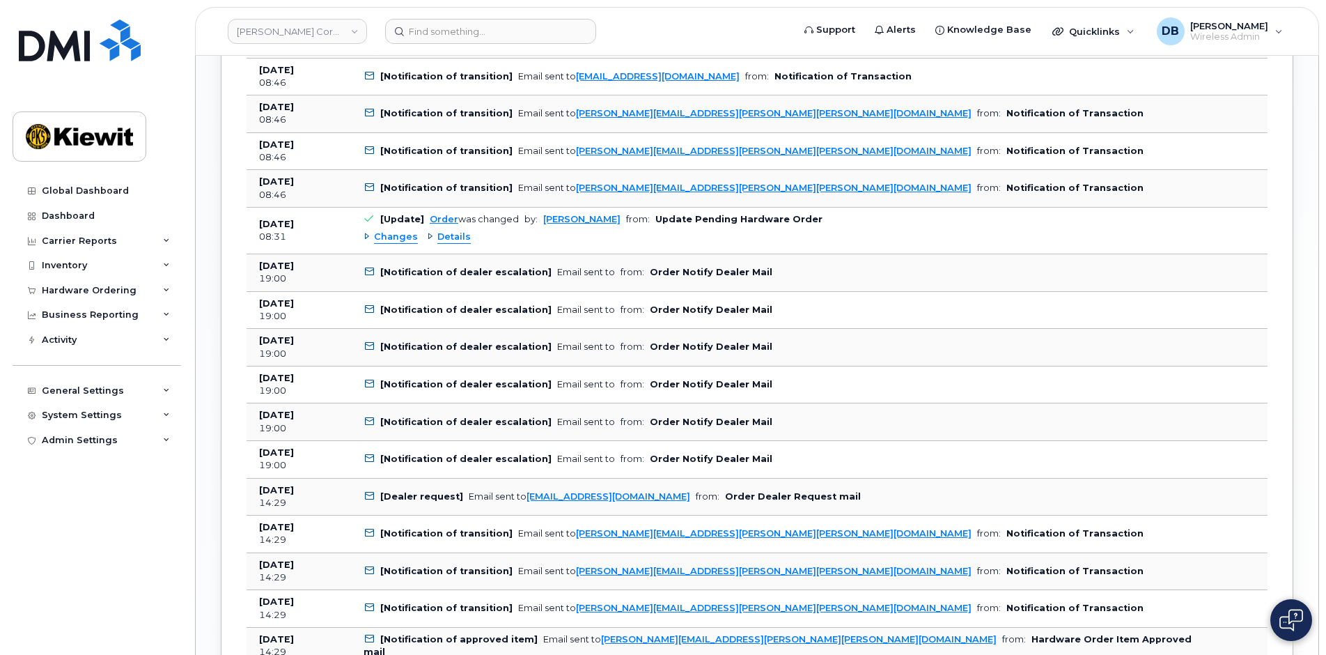
scroll to position [1463, 0]
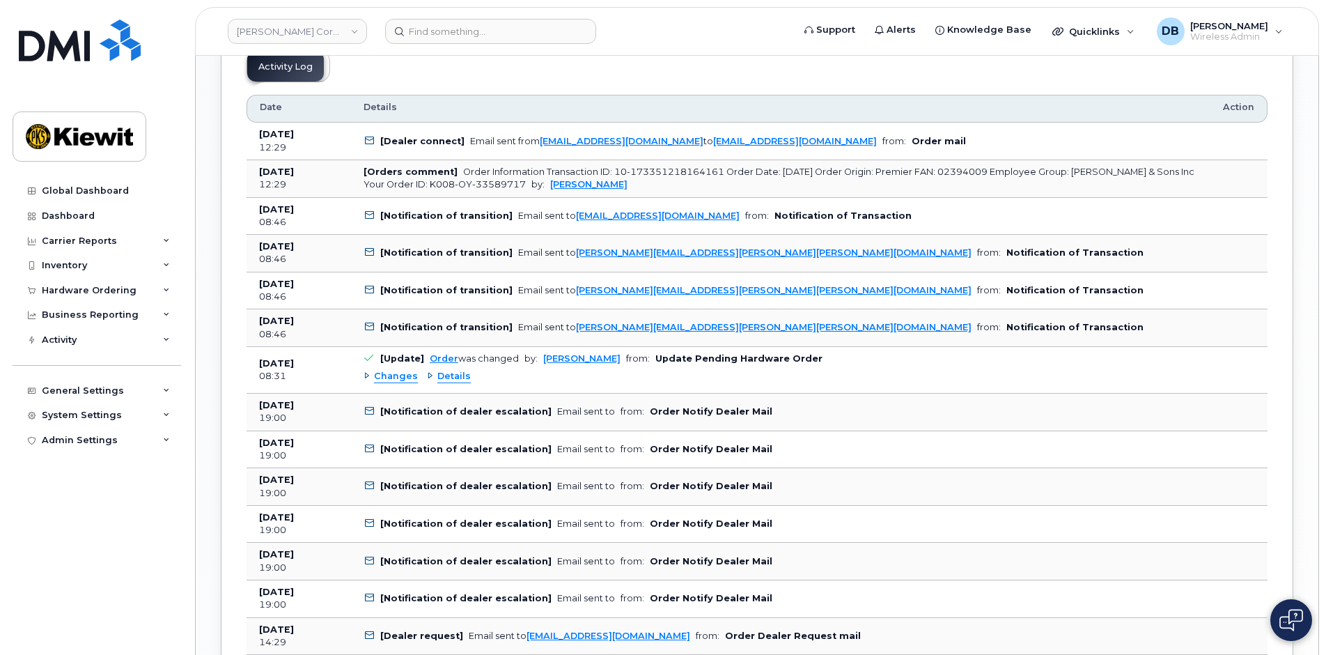
click at [431, 373] on div "Details" at bounding box center [449, 376] width 44 height 13
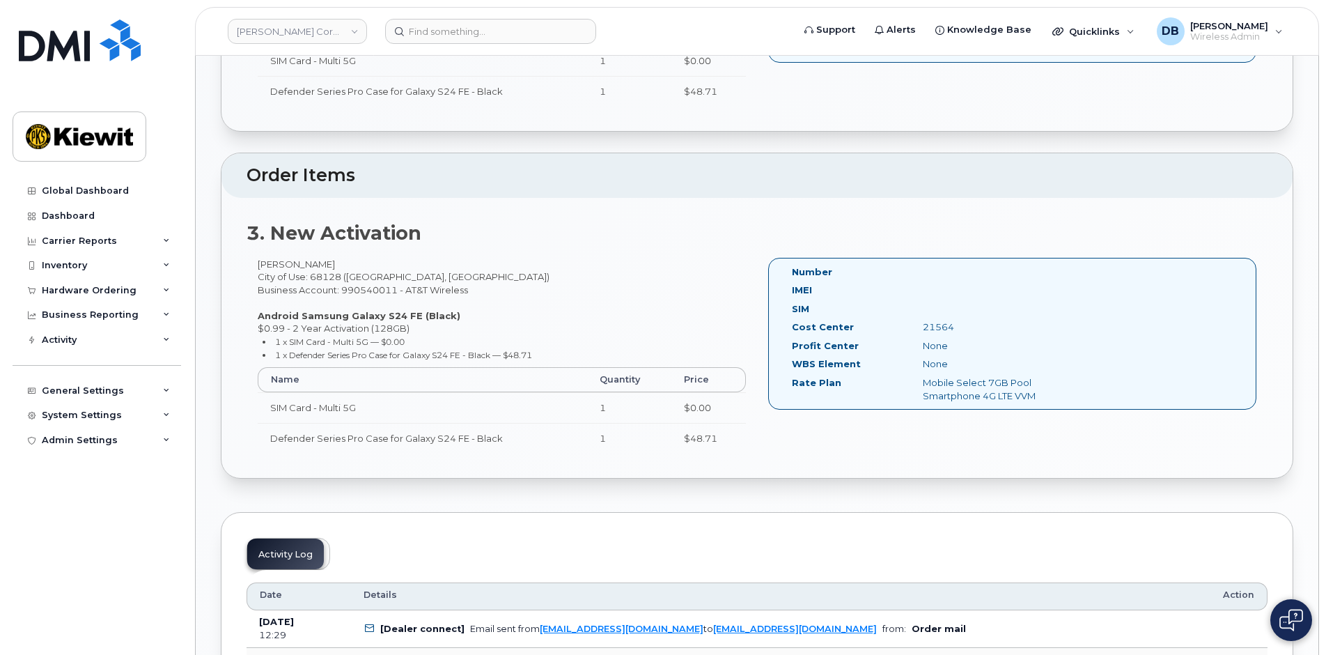
scroll to position [1254, 0]
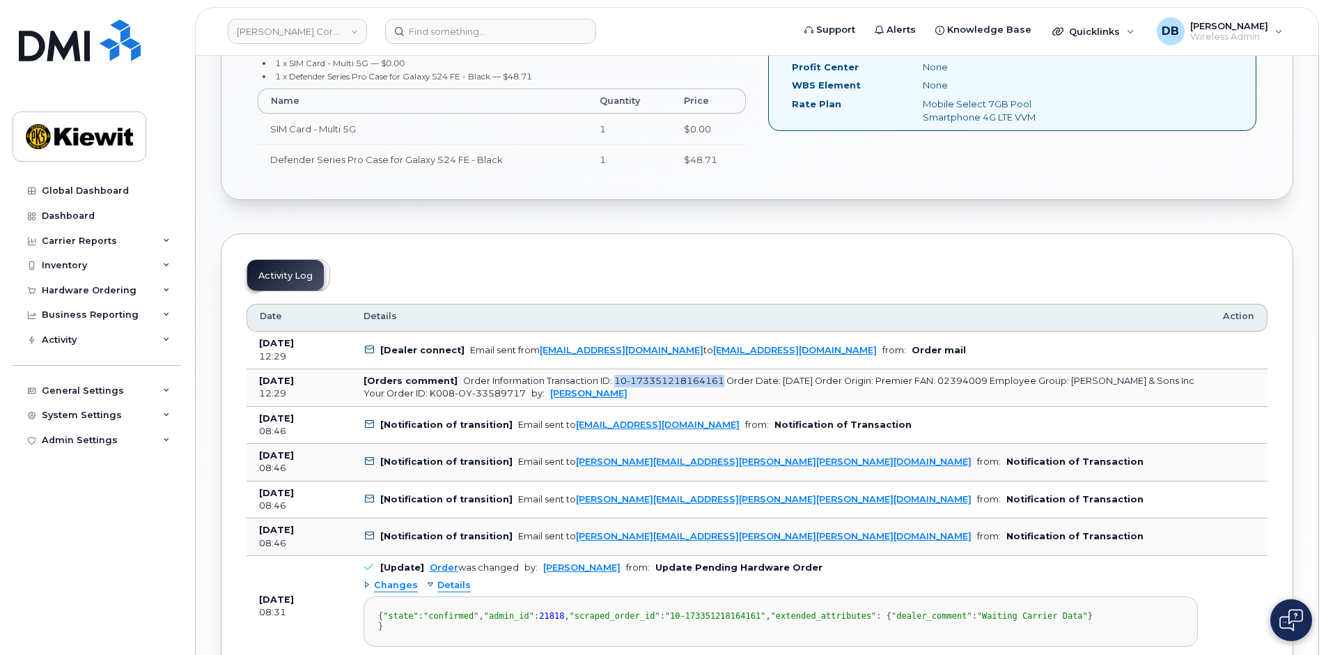
drag, startPoint x: 609, startPoint y: 380, endPoint x: 717, endPoint y: 379, distance: 108.7
click at [717, 379] on div "Order Information Transaction ID: 10-173351218164161 Order Date: [DATE] Order O…" at bounding box center [779, 386] width 831 height 23
copy div "10-173351218164161"
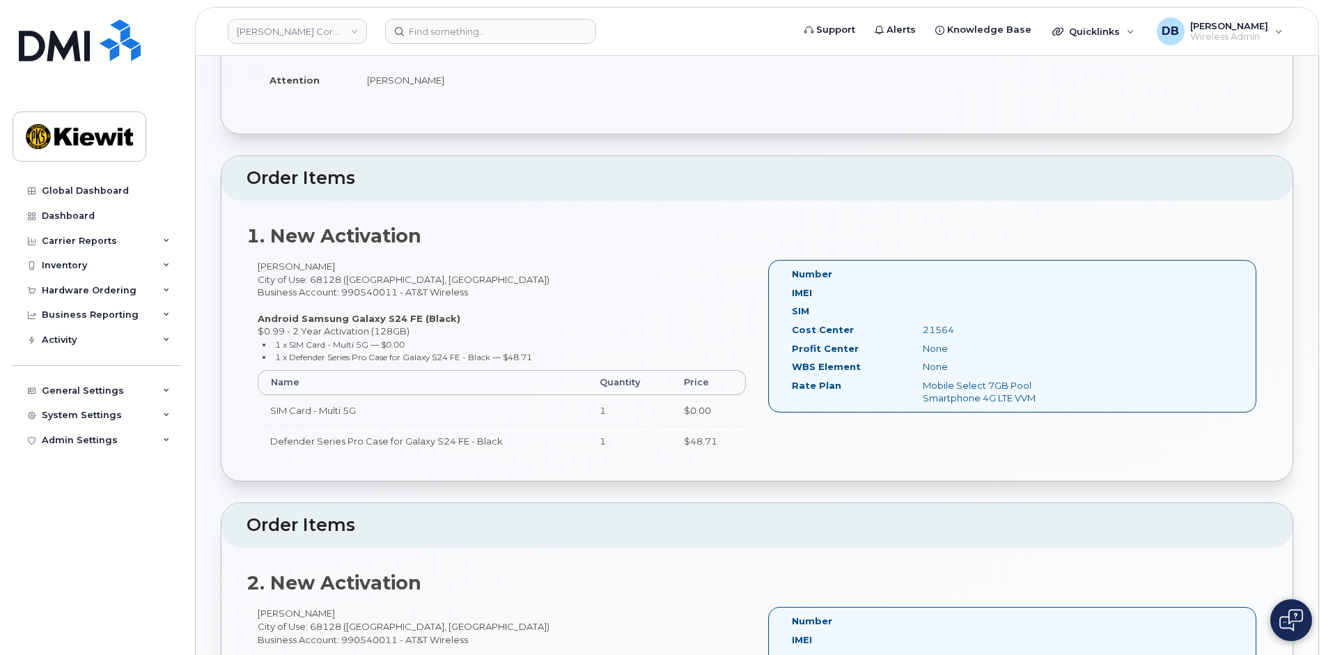
scroll to position [0, 0]
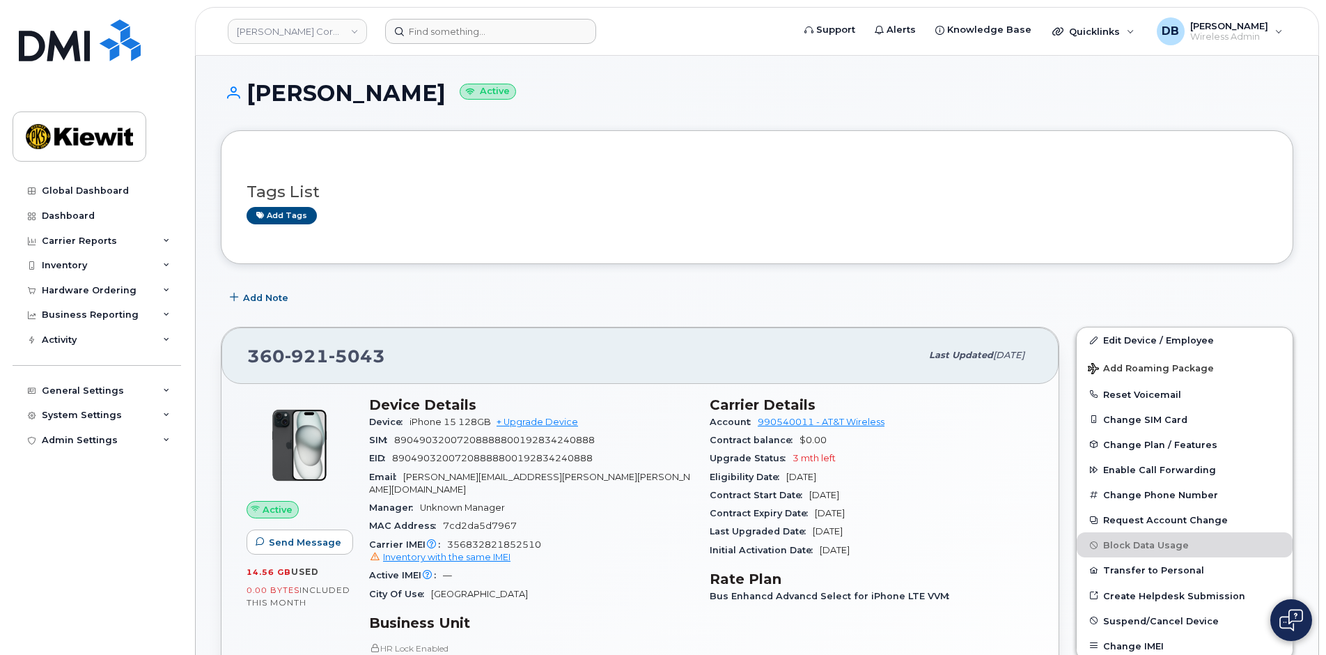
scroll to position [209, 0]
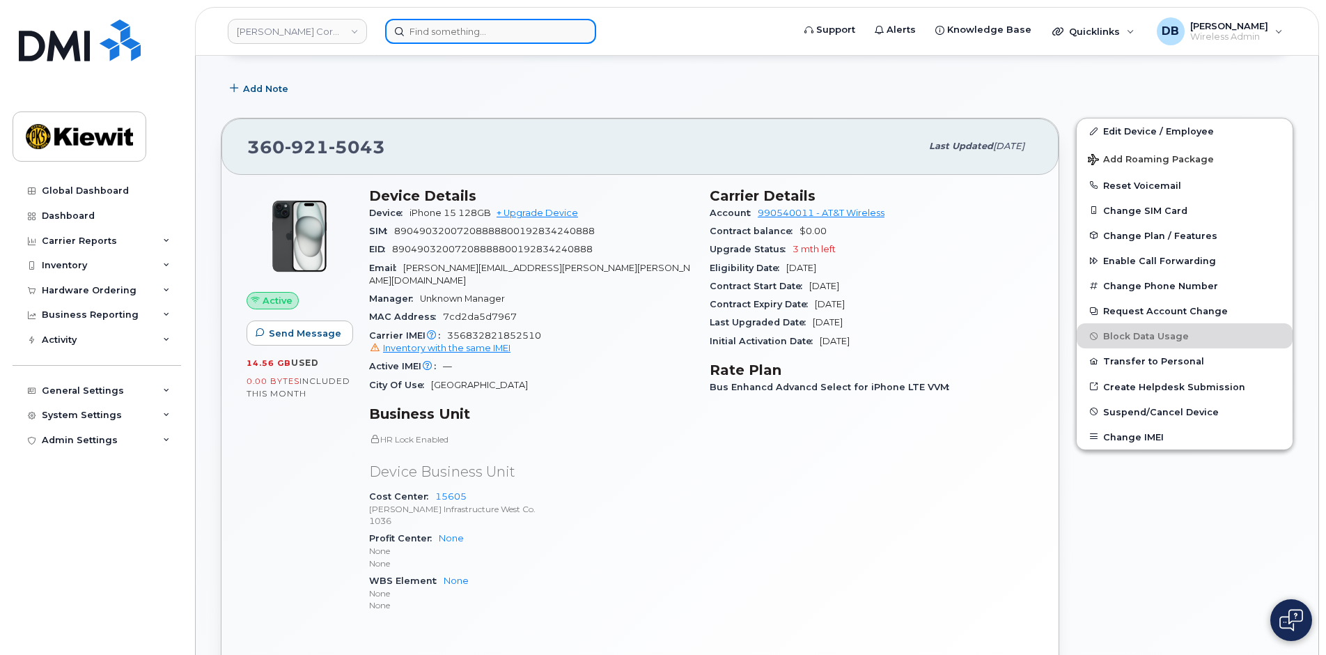
click at [437, 30] on input at bounding box center [490, 31] width 211 height 25
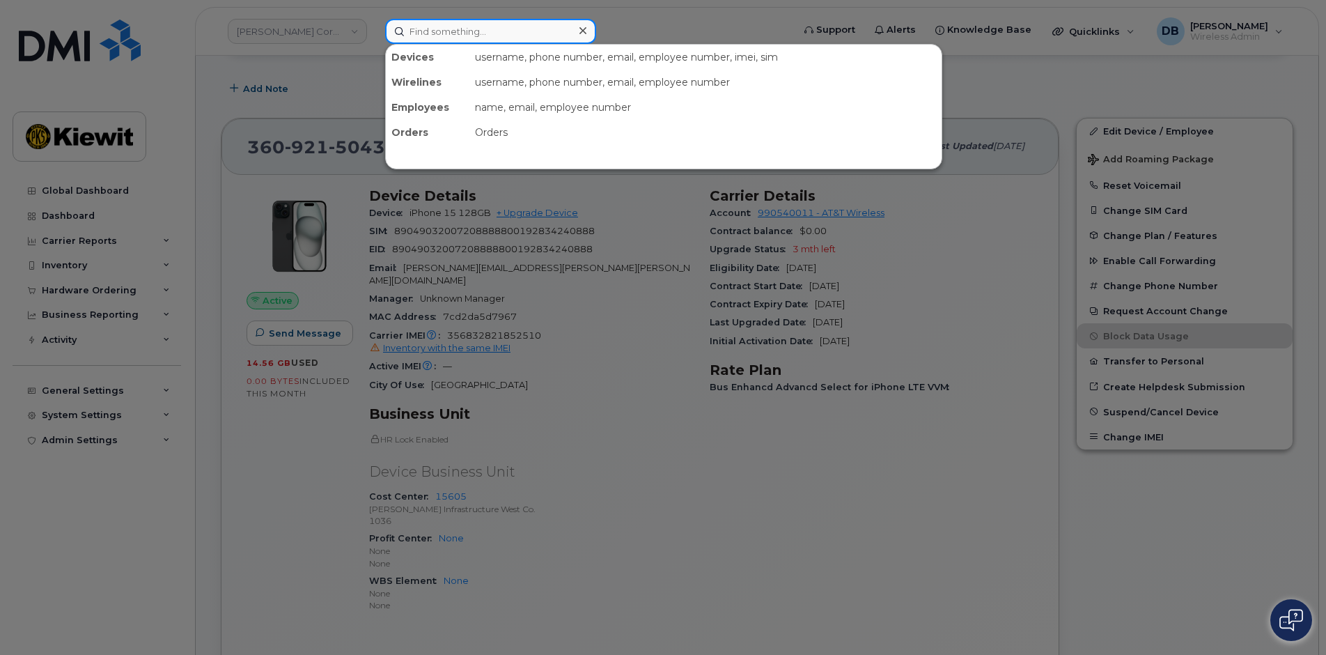
paste input "6178392034"
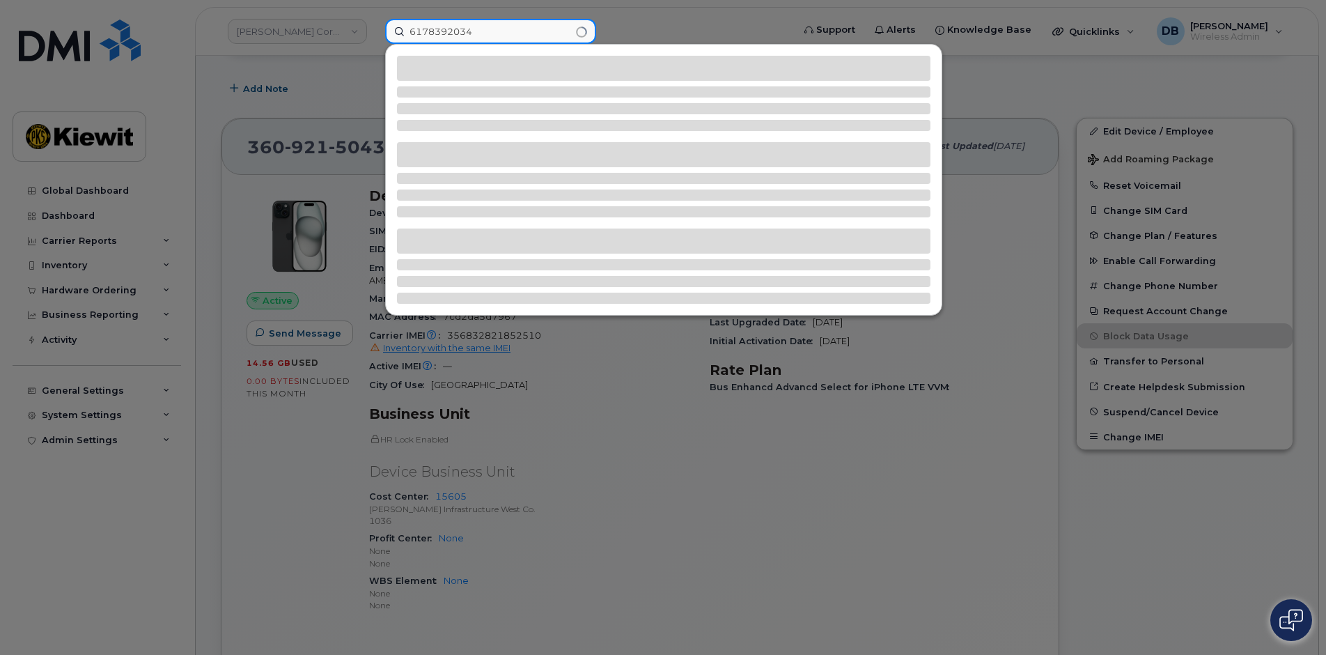
type input "6178392034"
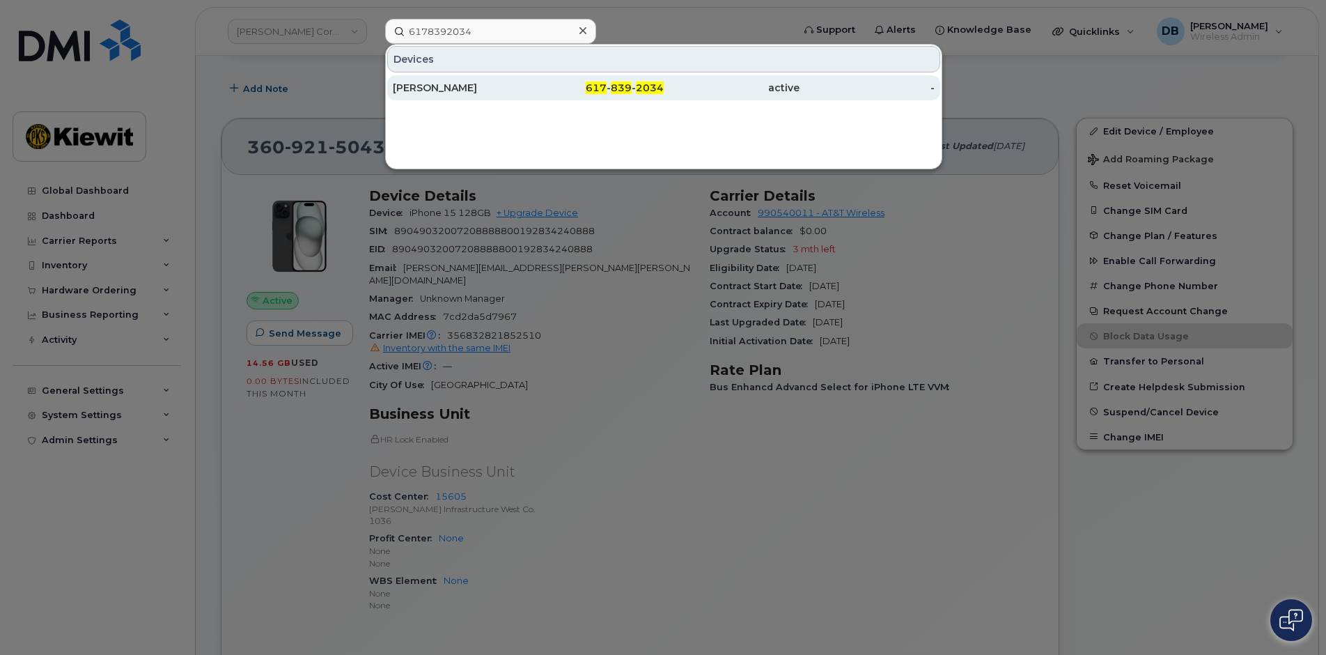
click at [478, 84] on div "Craig Hollingworth" at bounding box center [461, 88] width 136 height 14
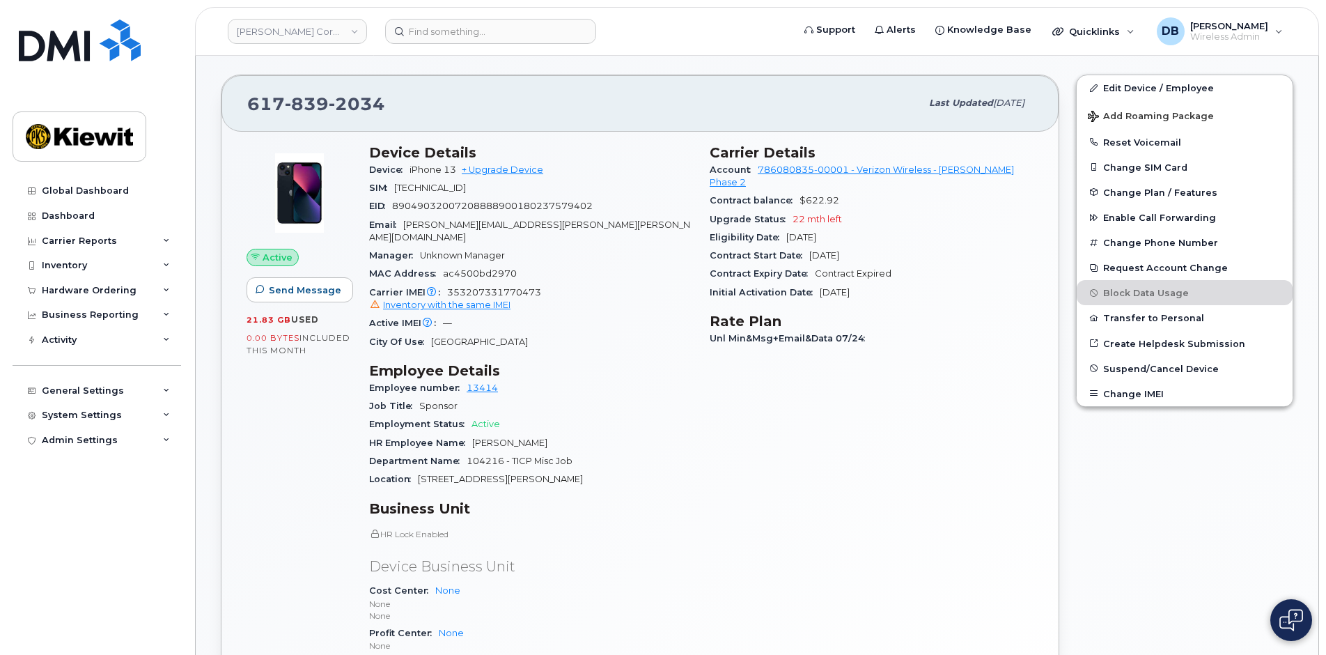
scroll to position [391, 0]
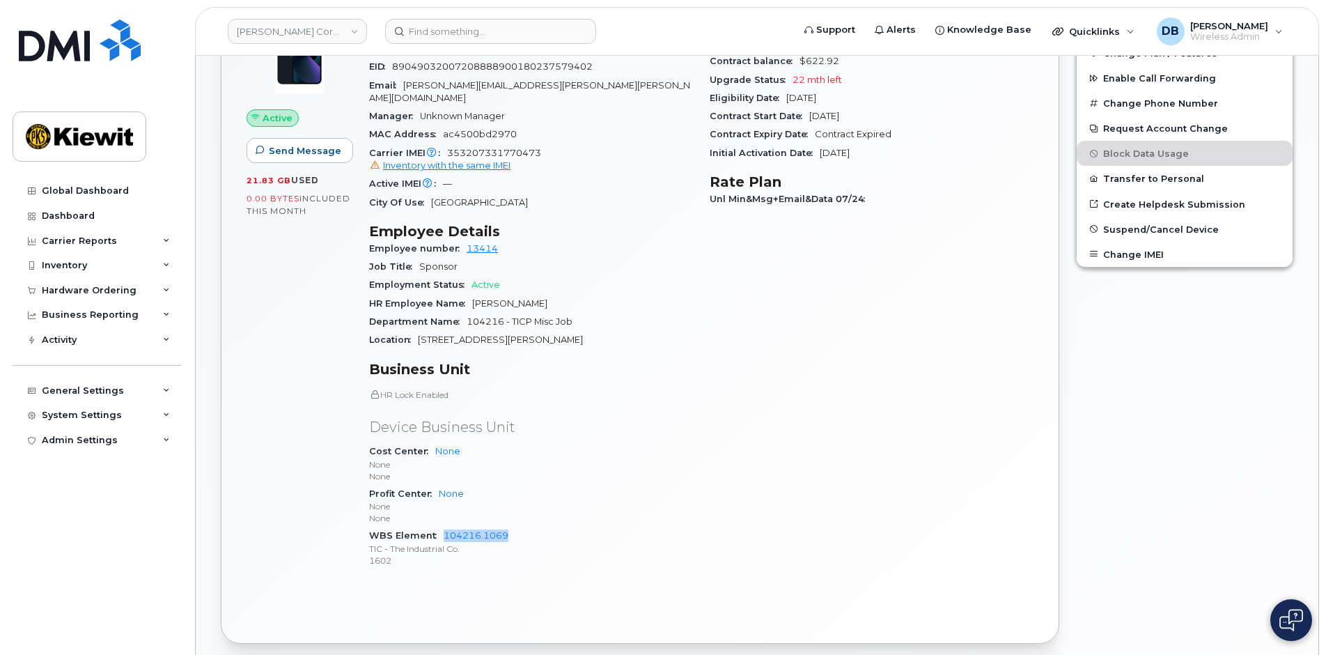
drag, startPoint x: 522, startPoint y: 524, endPoint x: 440, endPoint y: 527, distance: 81.5
click at [440, 527] on div "WBS Element 104216.1069 TIC - The Industrial Co. 1602" at bounding box center [531, 548] width 324 height 42
copy link "104216.1069"
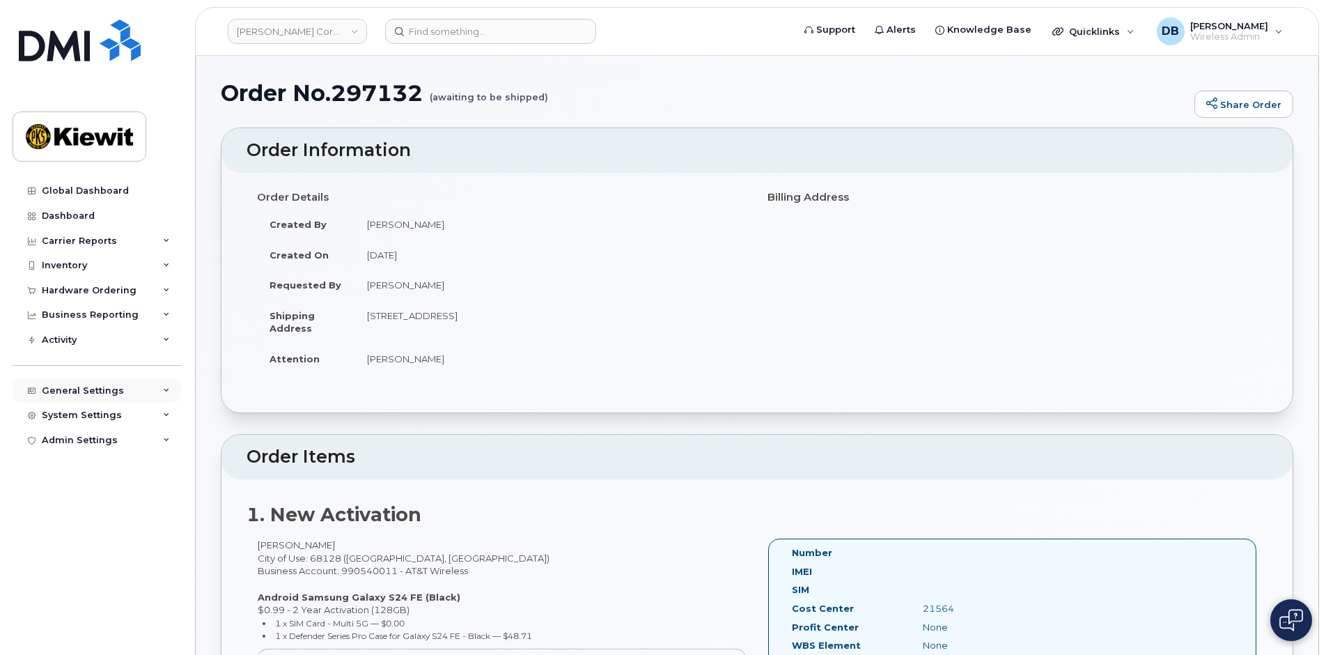
click at [96, 394] on div "General Settings" at bounding box center [83, 390] width 82 height 11
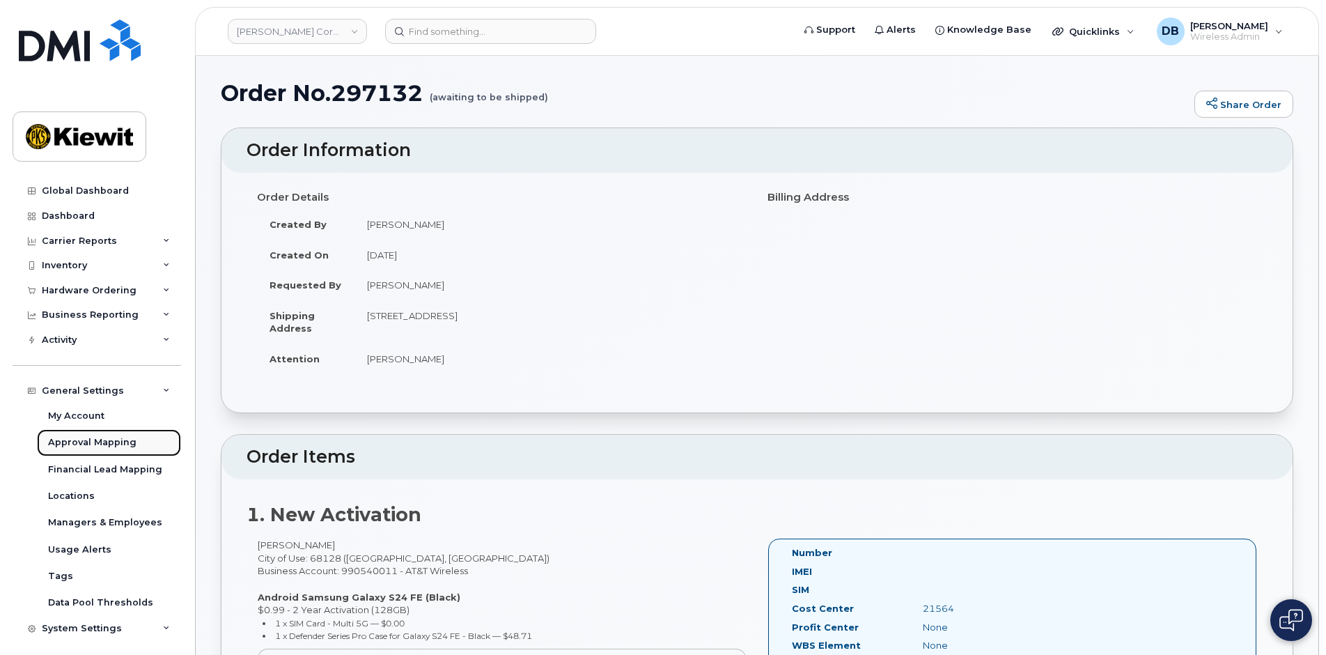
click at [102, 444] on div "Approval Mapping" at bounding box center [92, 442] width 88 height 13
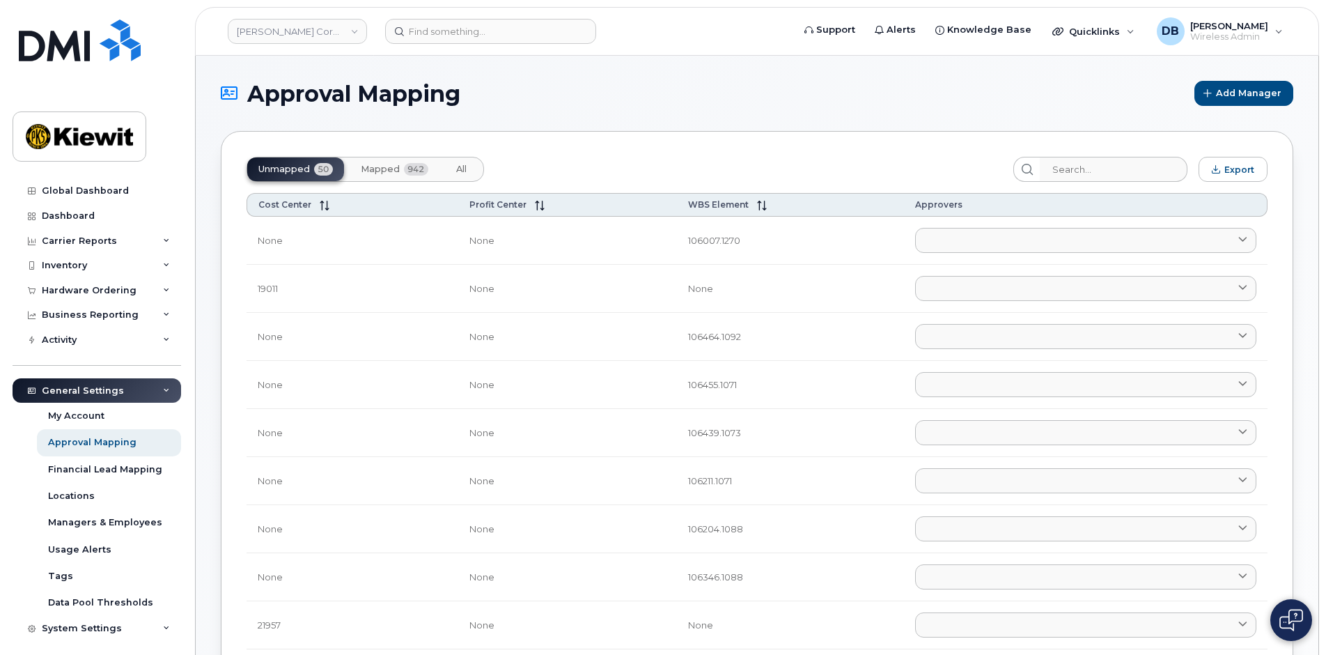
click at [385, 171] on span "Mapped" at bounding box center [380, 169] width 39 height 11
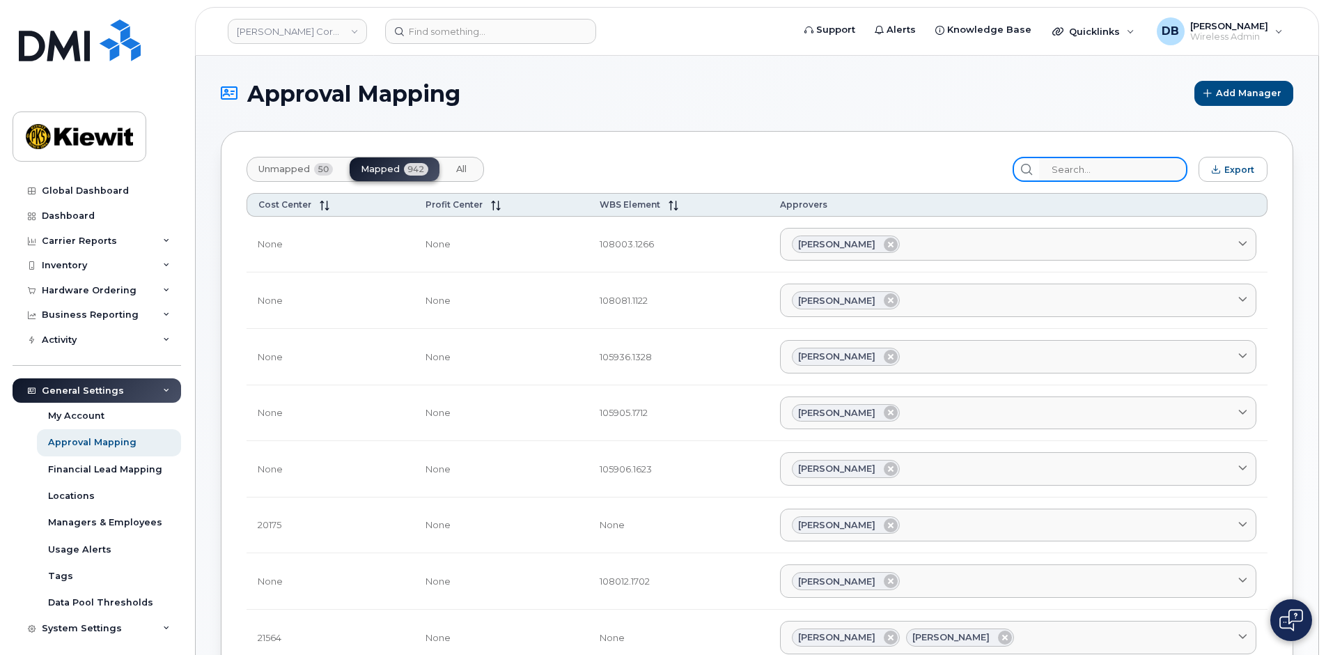
click at [1098, 168] on input "search" at bounding box center [1113, 169] width 148 height 25
paste input "104216.1069"
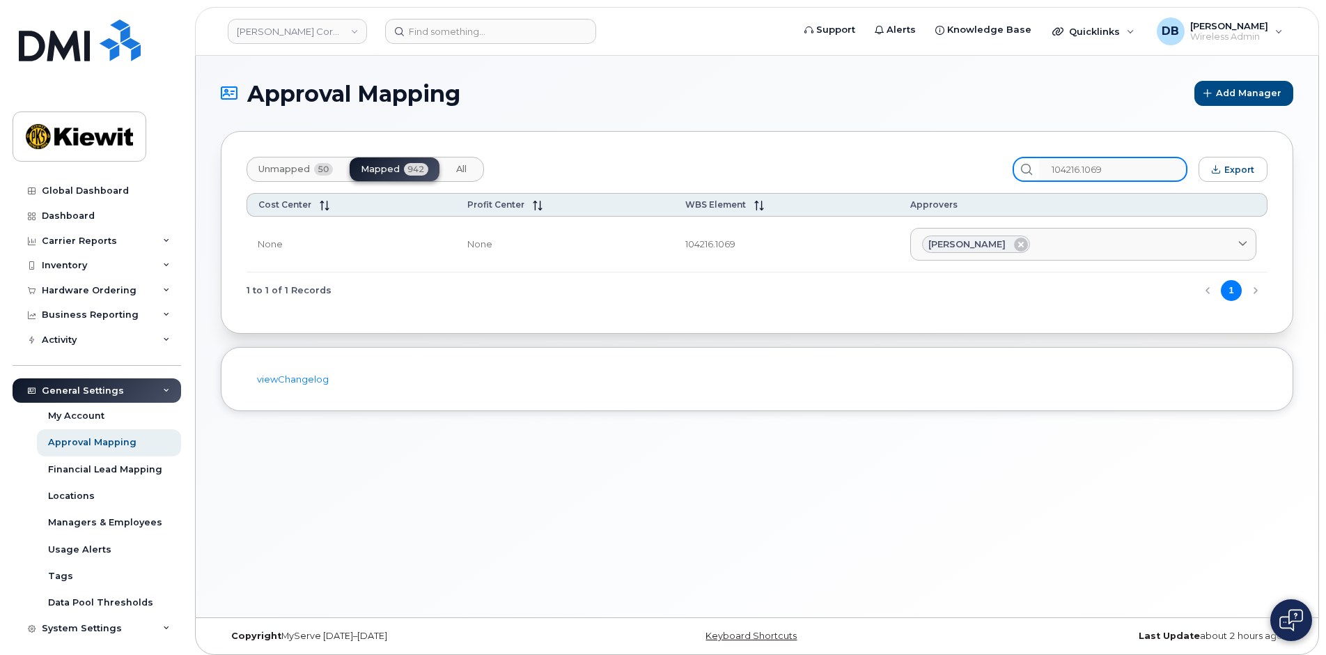
type input "104216.1069"
